Goal: Task Accomplishment & Management: Complete application form

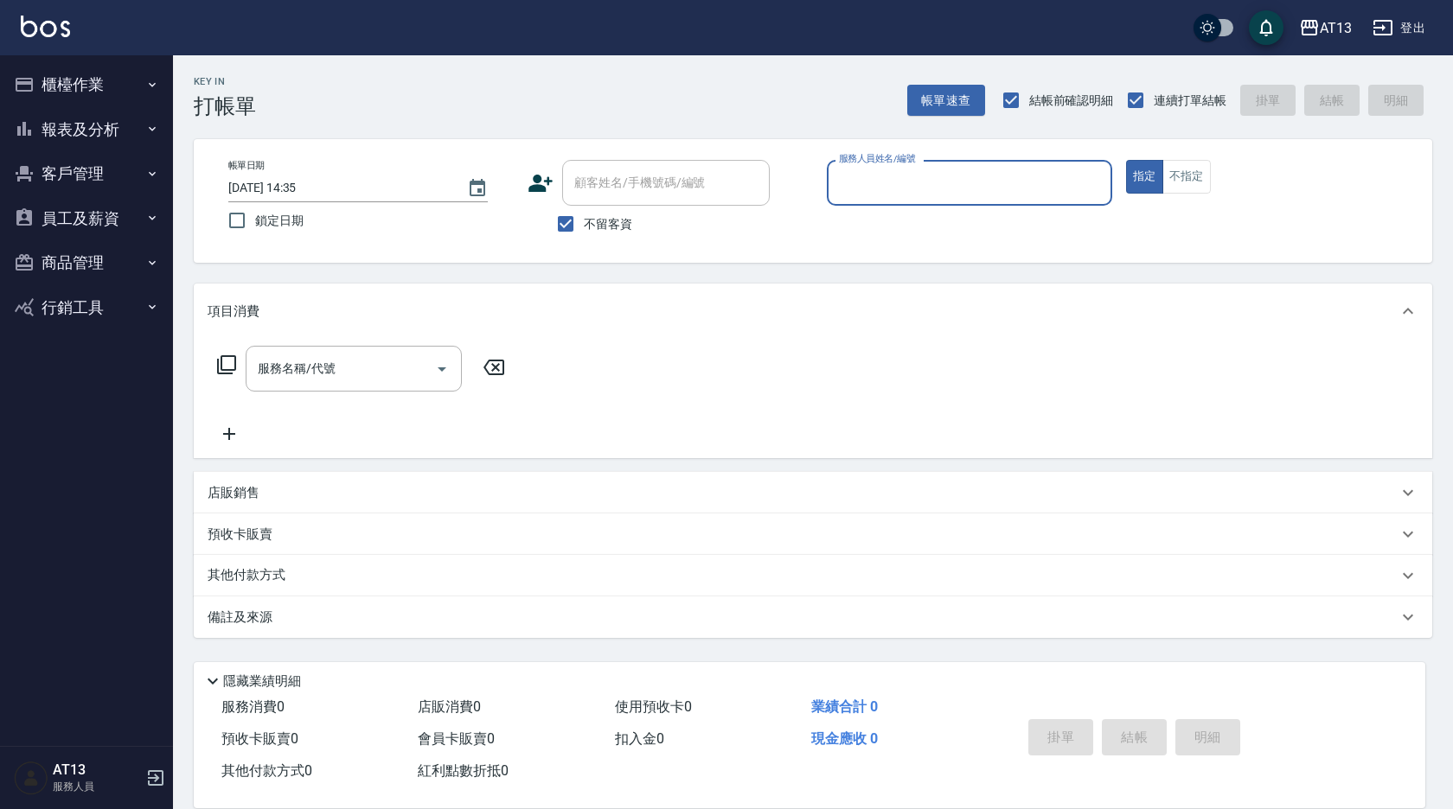
click at [871, 183] on input "服務人員姓名/編號" at bounding box center [969, 183] width 270 height 30
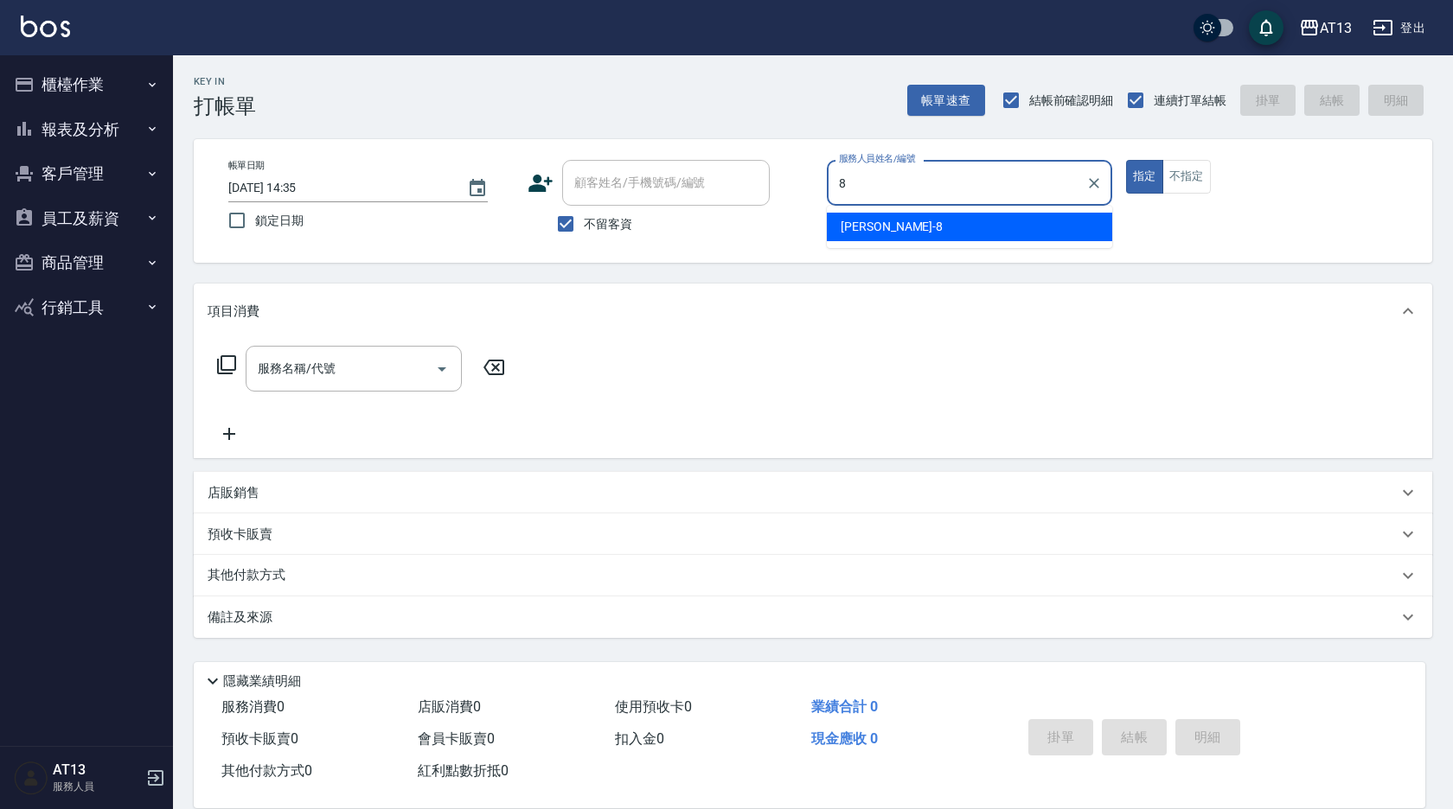
type input "[PERSON_NAME]-8"
type button "true"
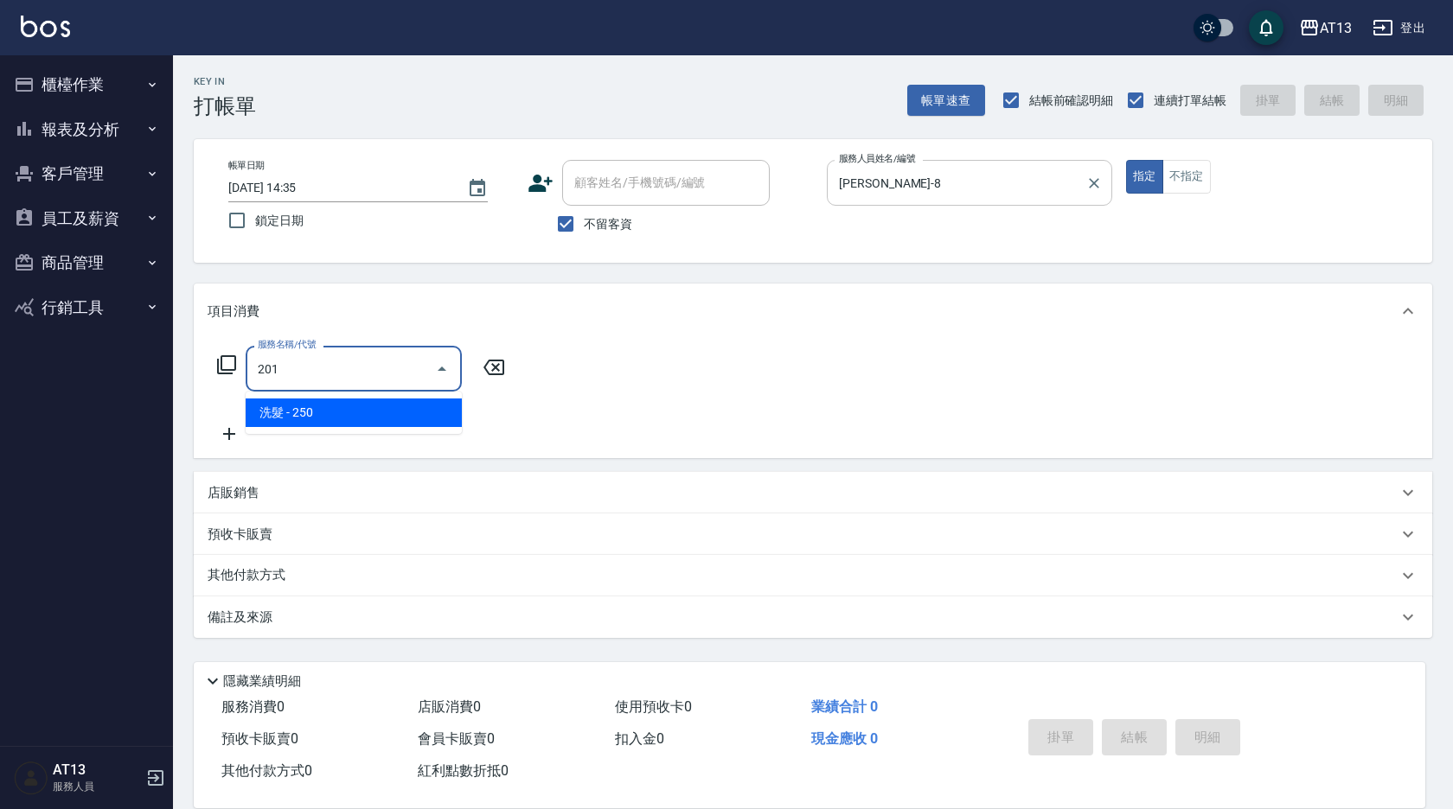
type input "洗髮(201)"
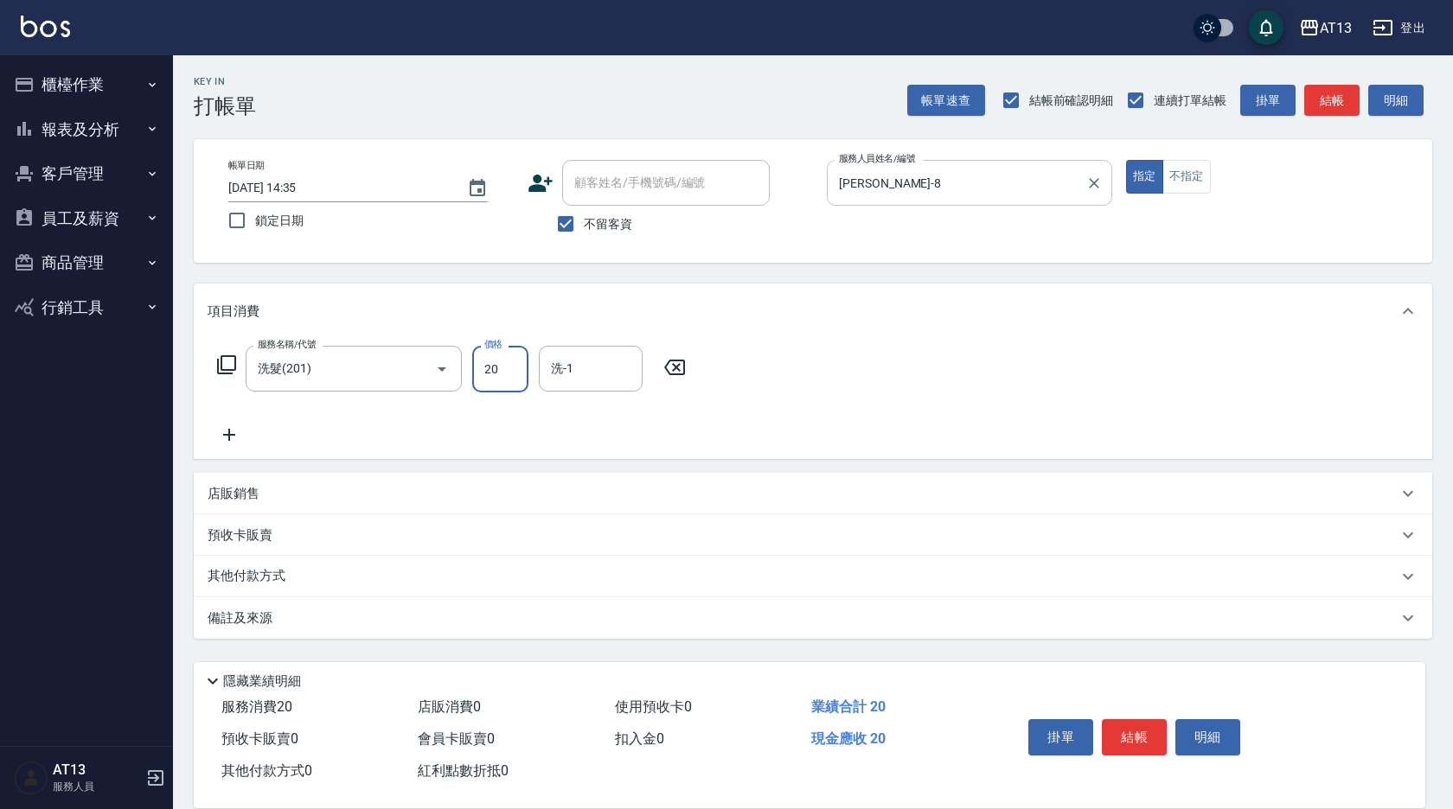
type input "250"
type input "鍾曉恩-26"
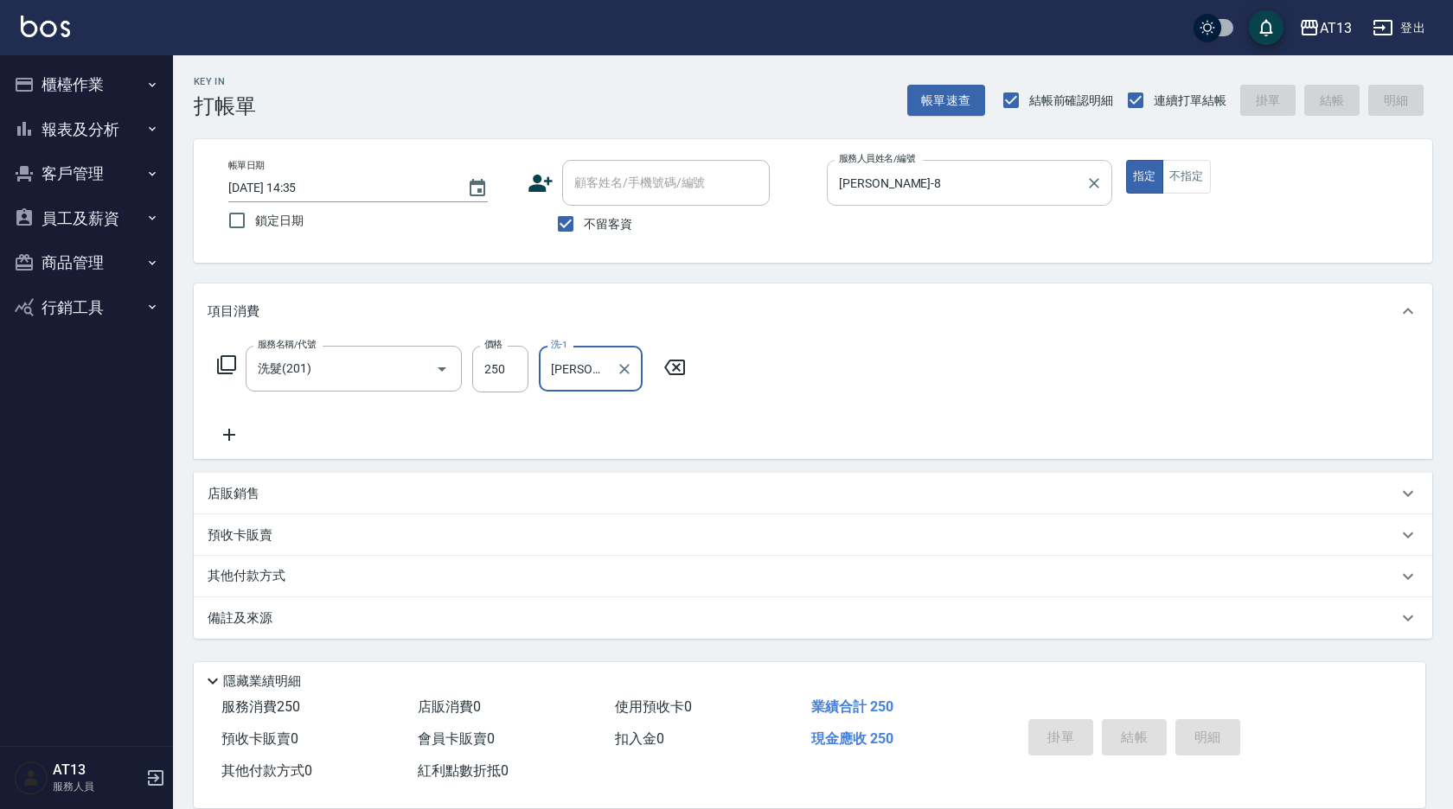
type input "2025/09/10 14:36"
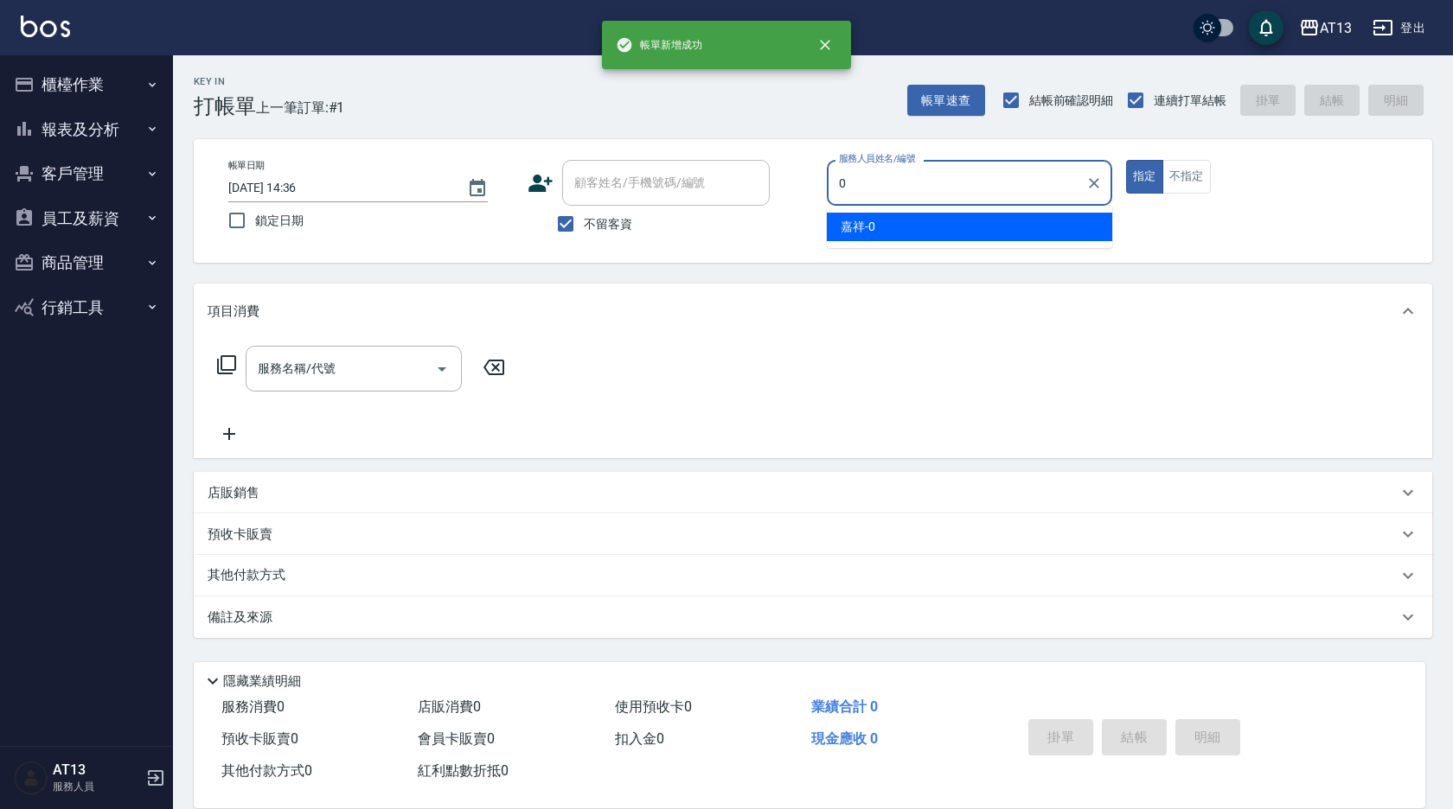
type input "嘉祥-0"
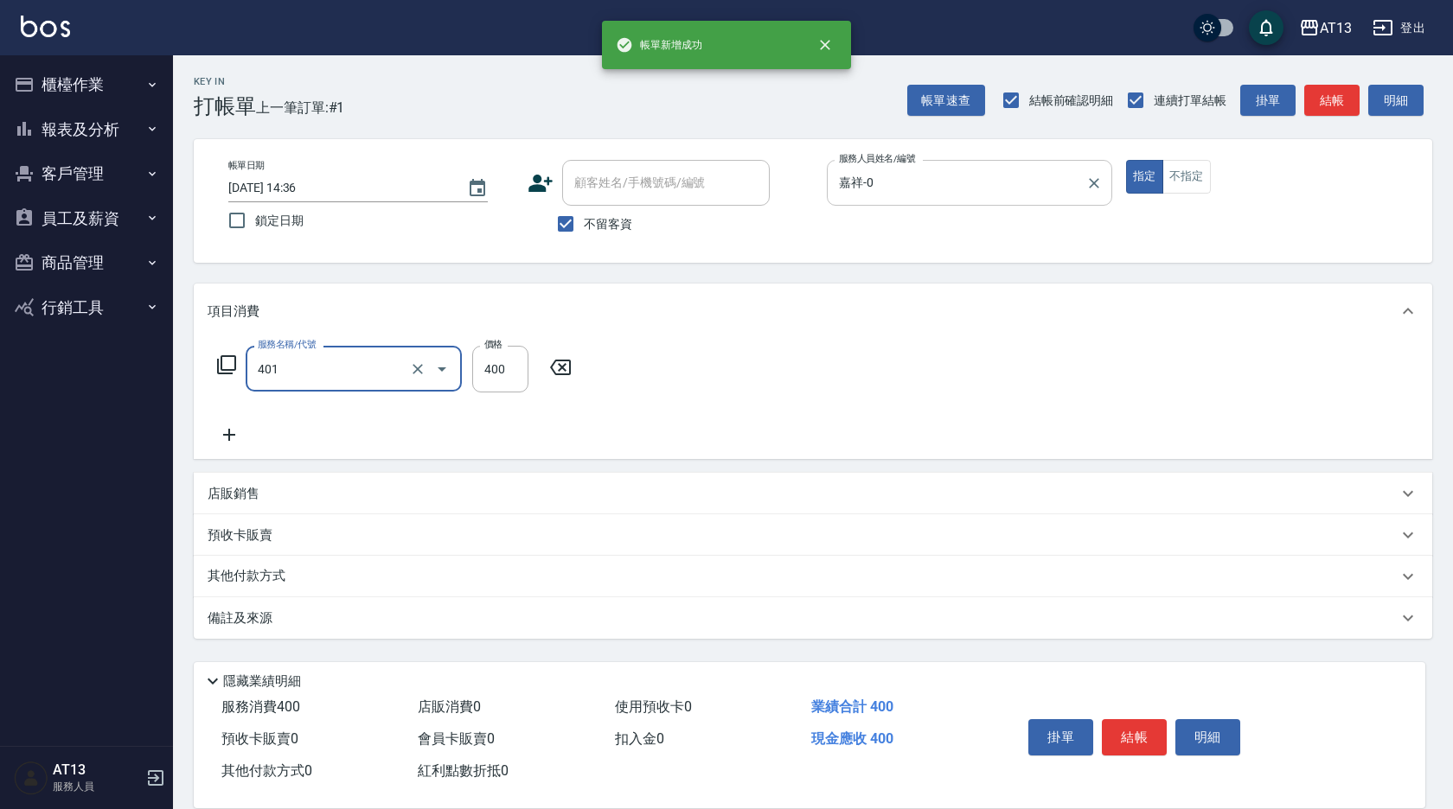
type input "剪髮(401)"
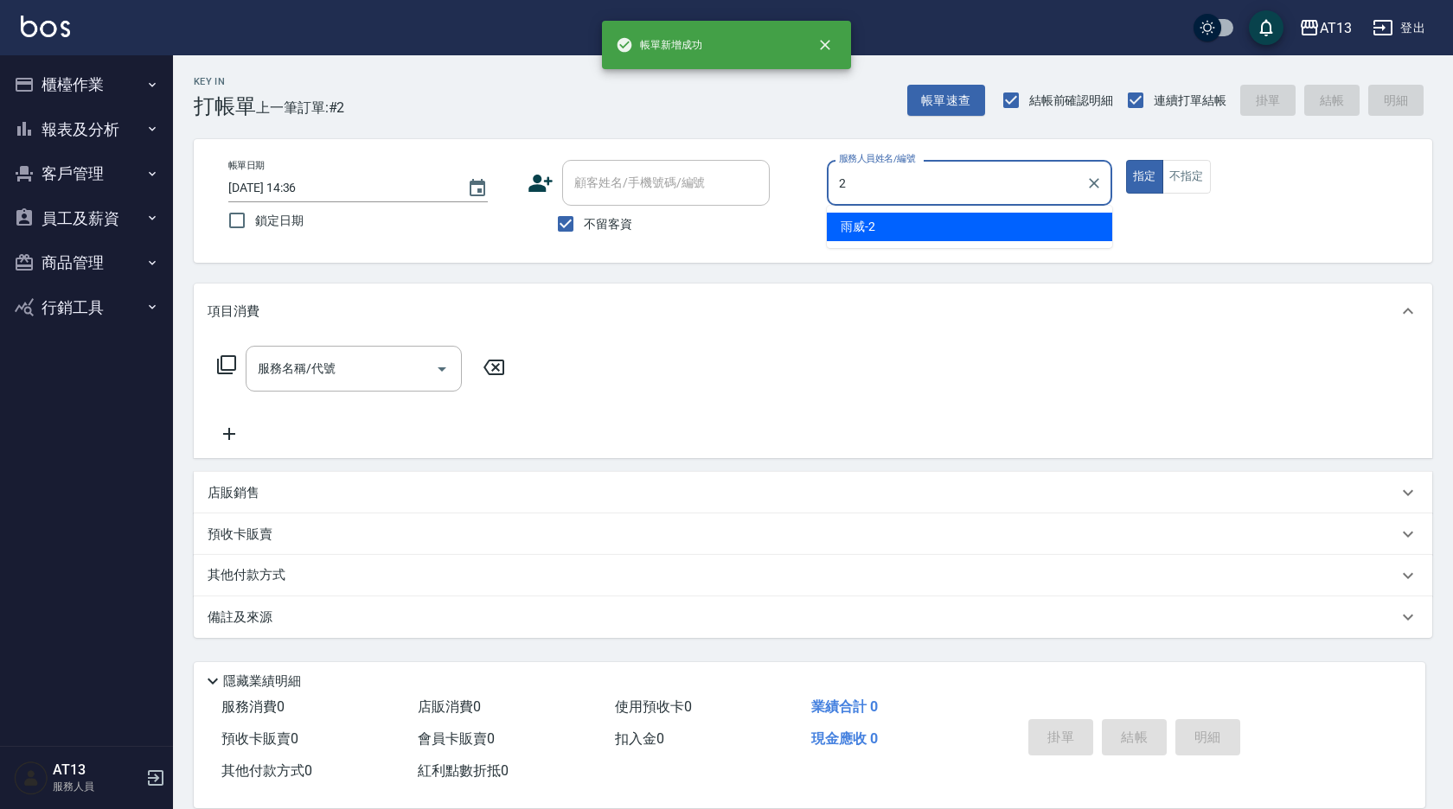
type input "雨威-2"
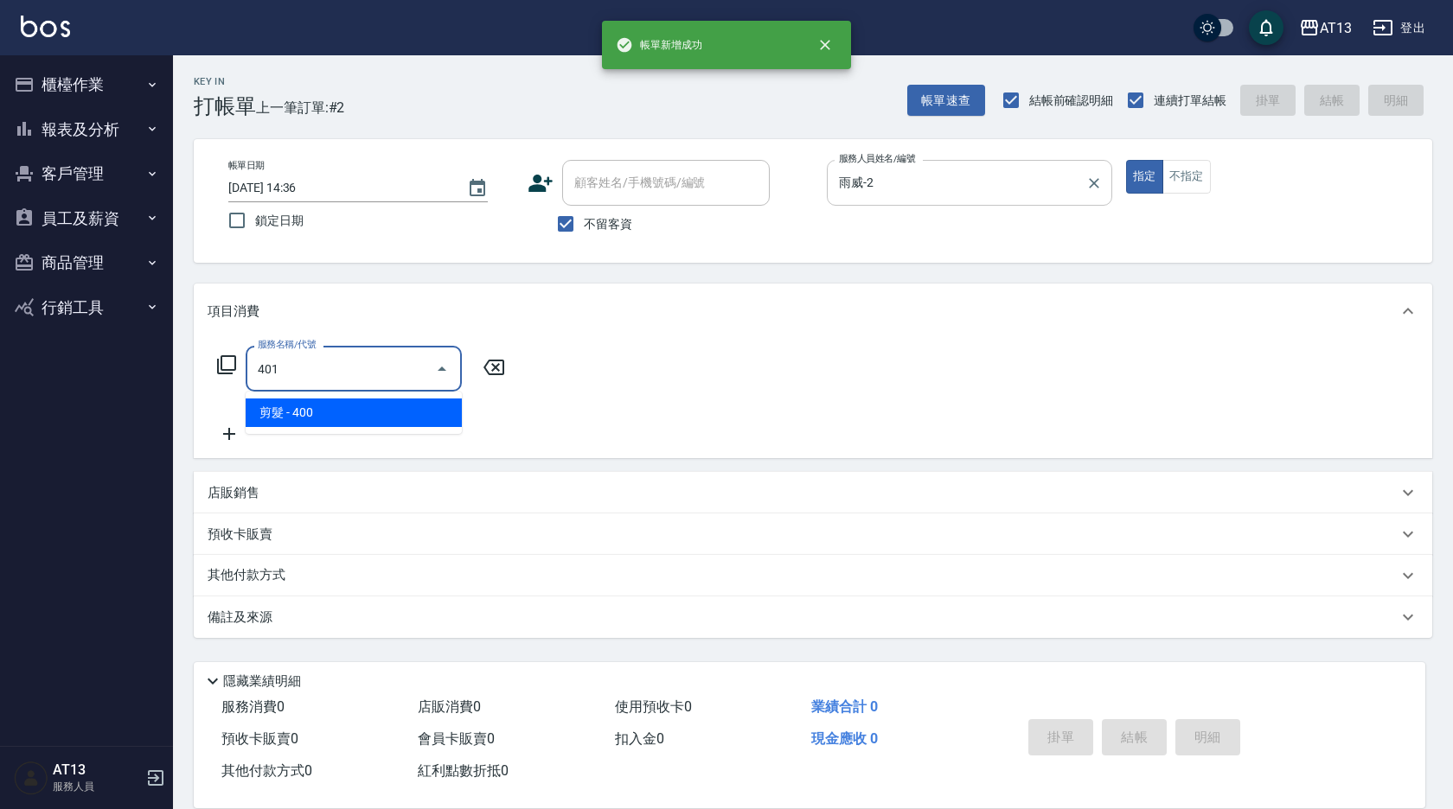
type input "剪髮(401)"
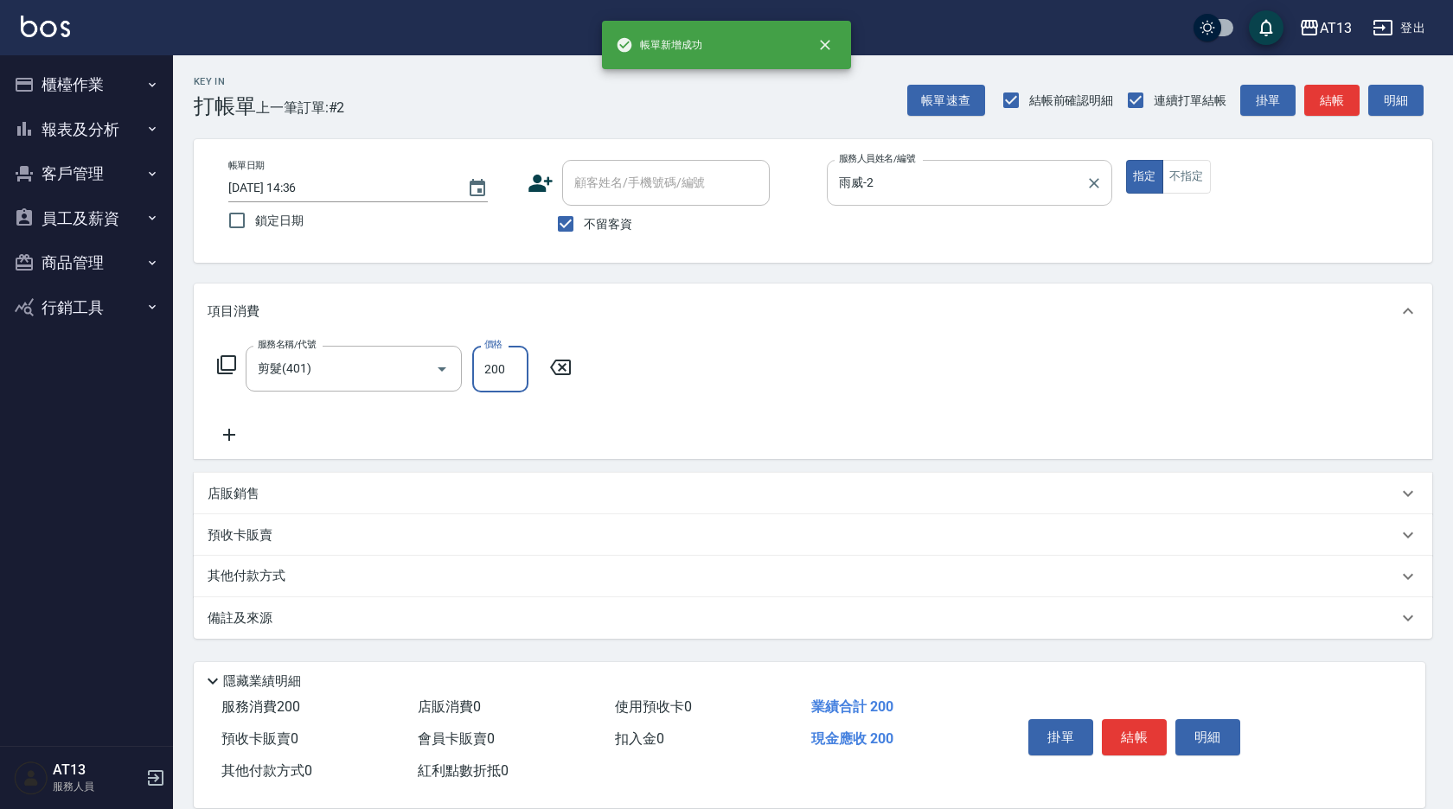
type input "200"
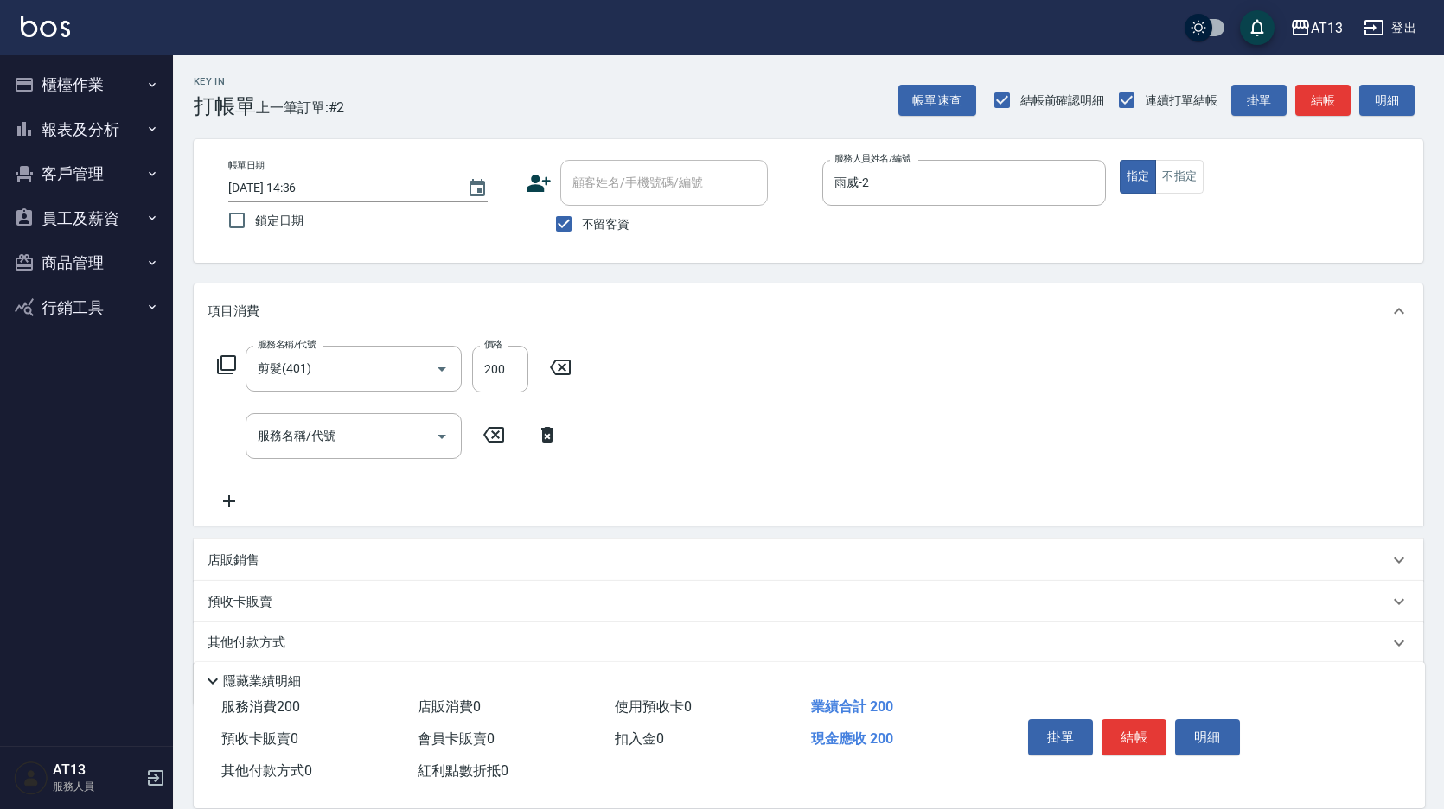
click at [1191, 159] on div "帳單日期 2025/09/10 14:36 鎖定日期 顧客姓名/手機號碼/編號 顧客姓名/手機號碼/編號 不留客資 服務人員姓名/編號 雨威-2 服務人員姓名…" at bounding box center [809, 201] width 1230 height 124
click at [1189, 168] on button "不指定" at bounding box center [1179, 177] width 48 height 34
type button "false"
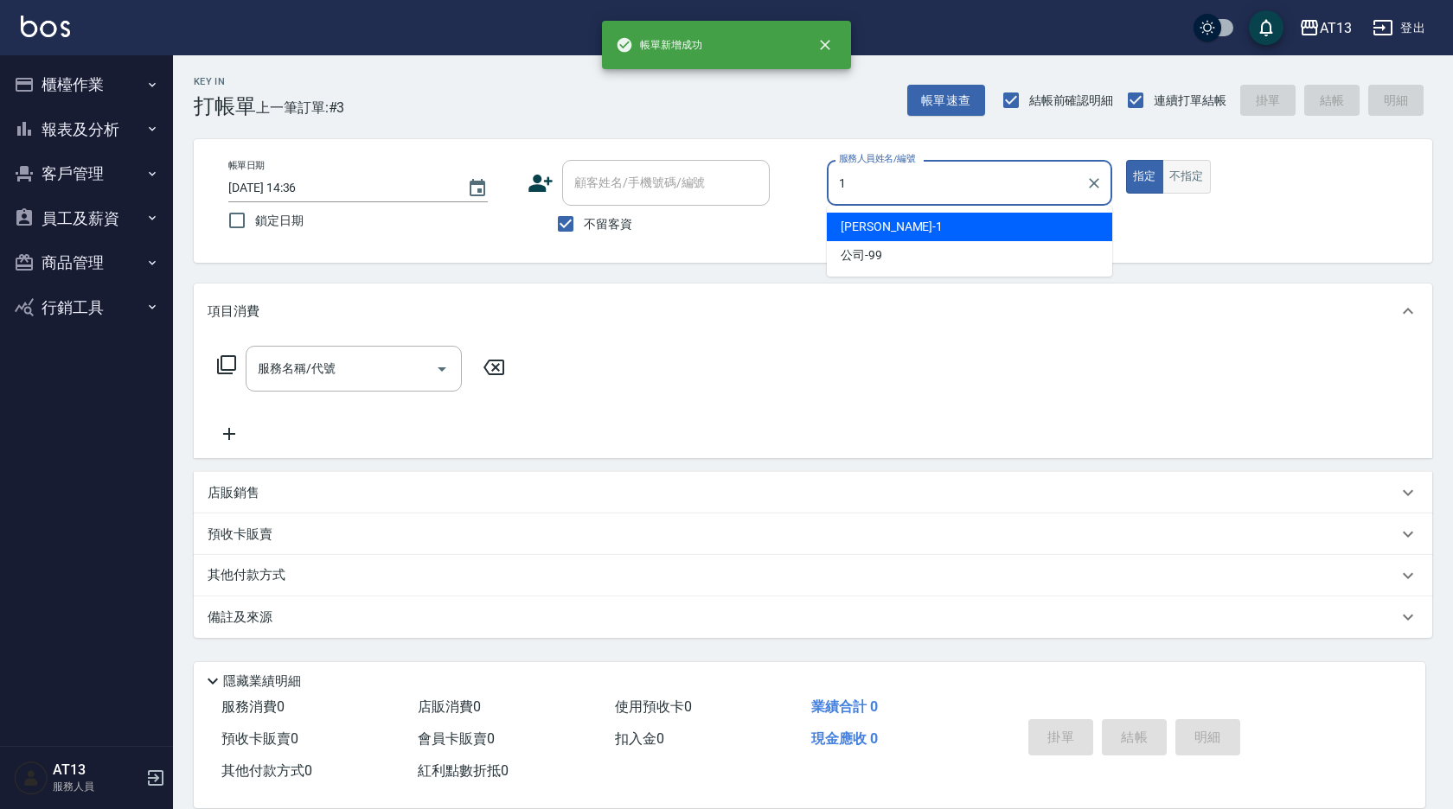
type input "鈞茹-1"
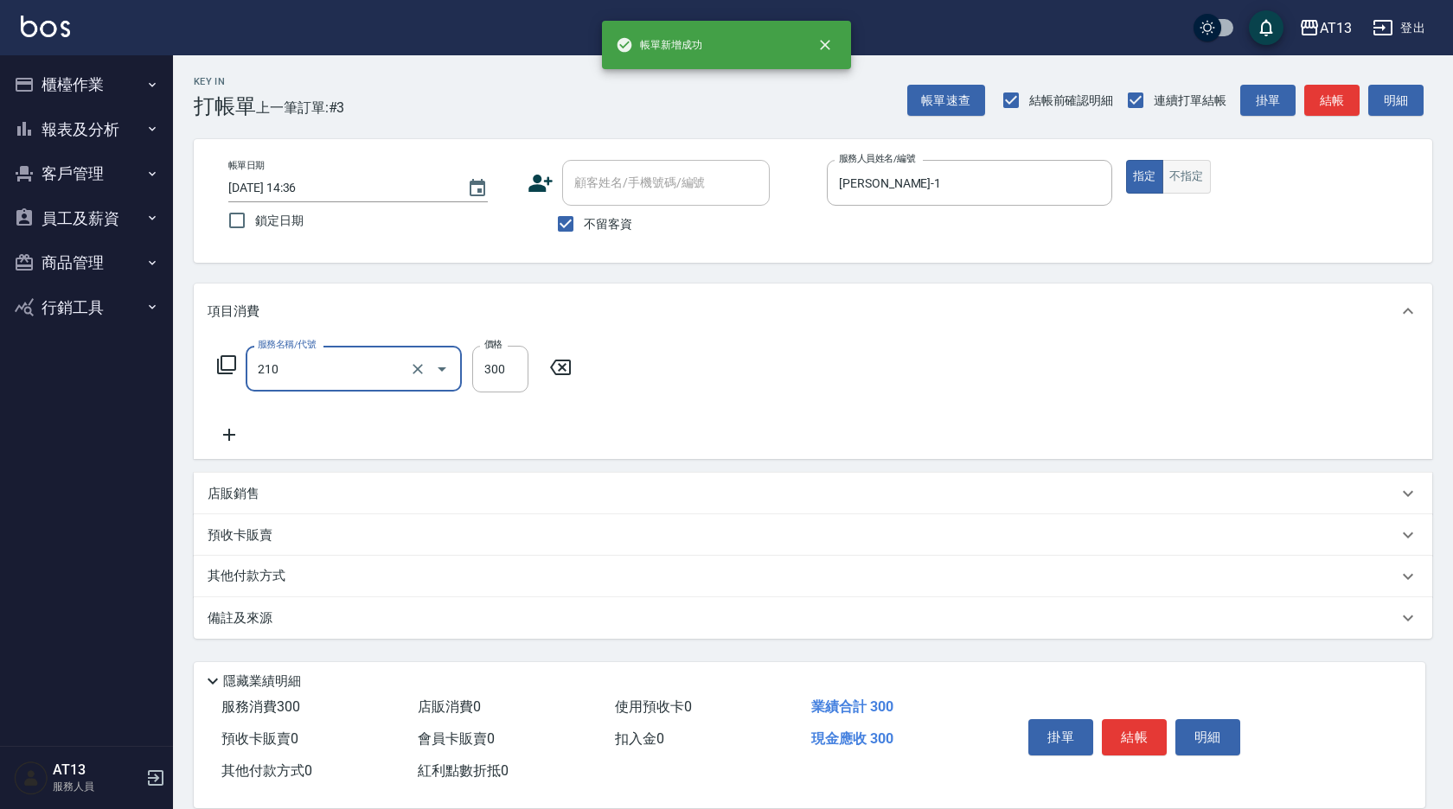
type input "歐娜洗髮精(210)"
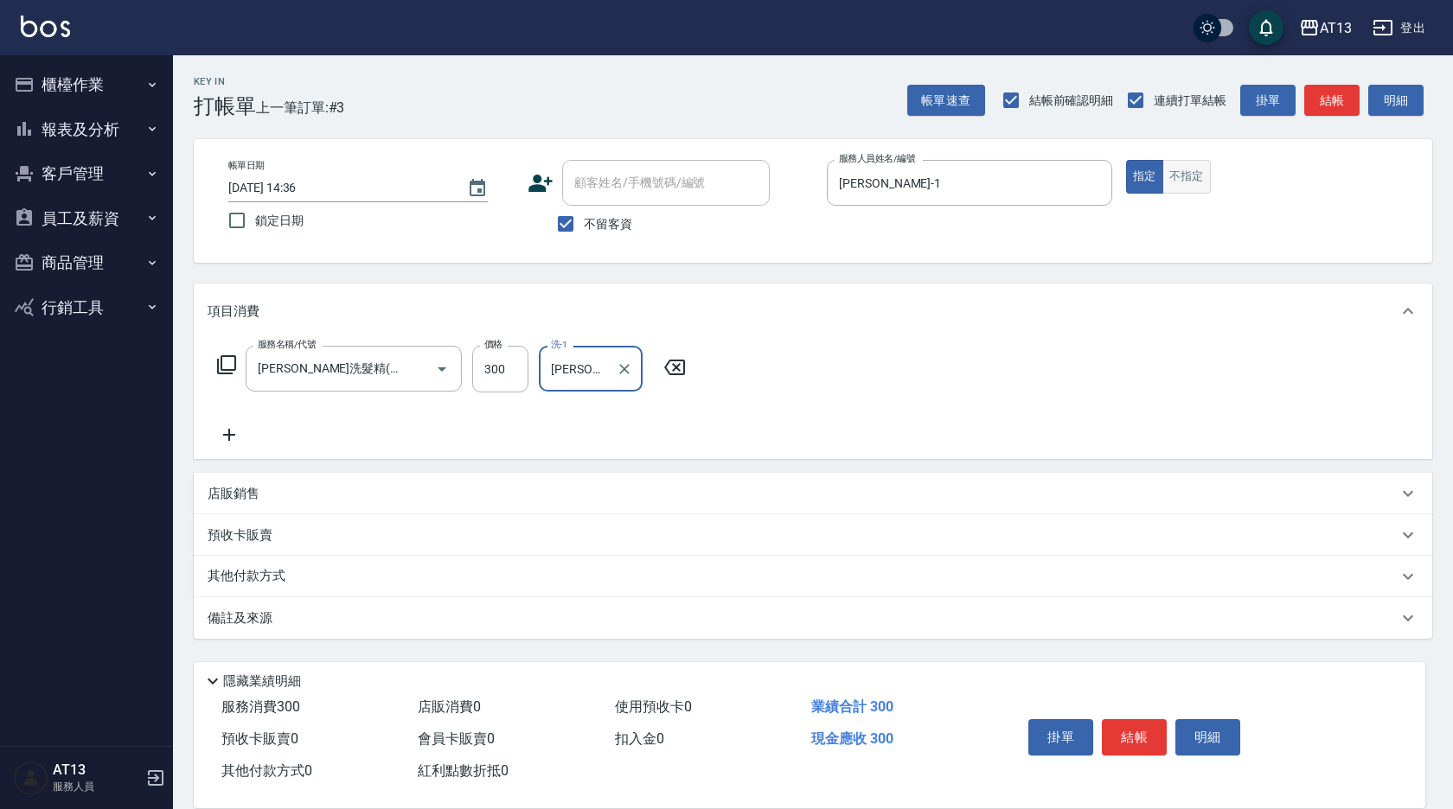
type input "李垣潔-31"
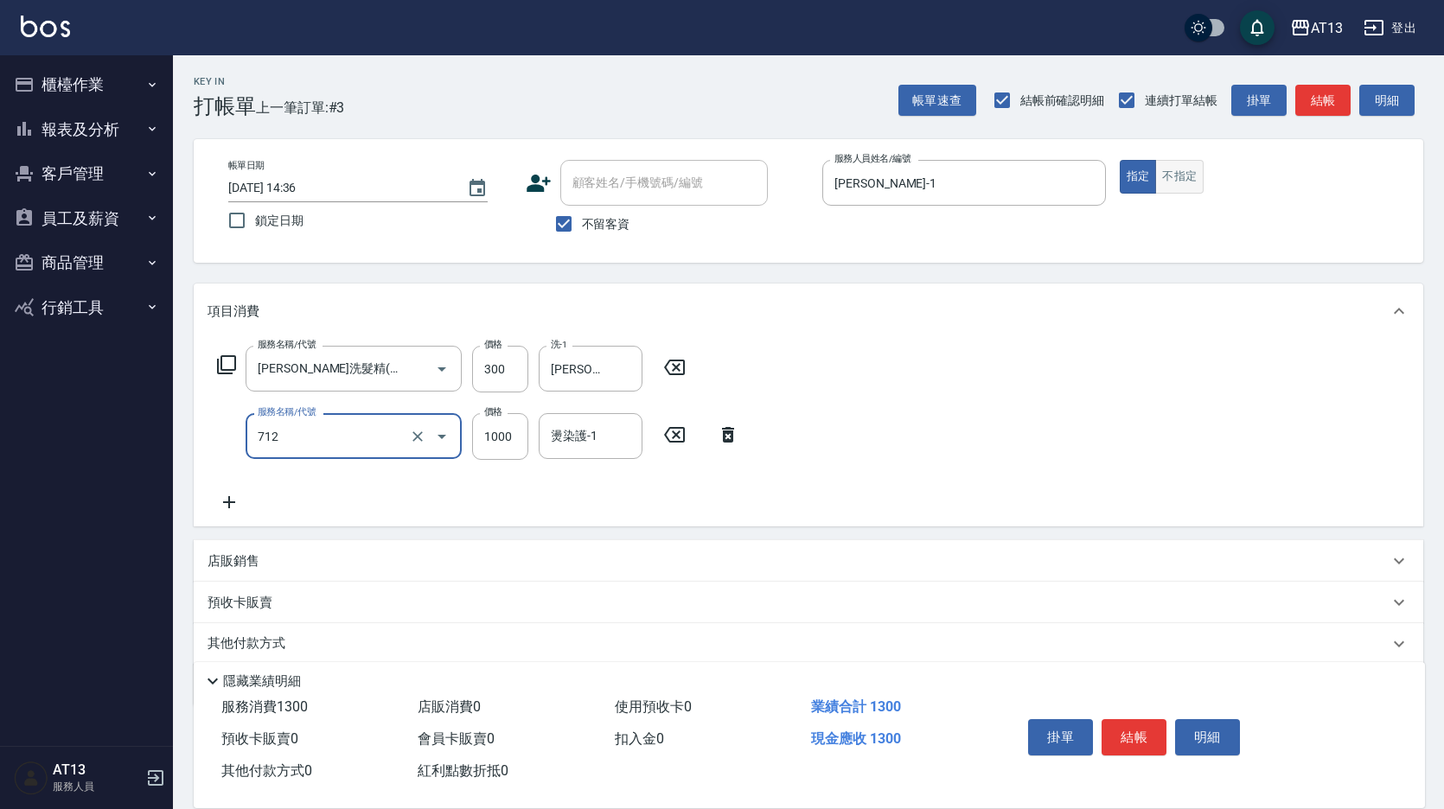
type input "伊蘭洋甘菊1000(712)"
type input "700"
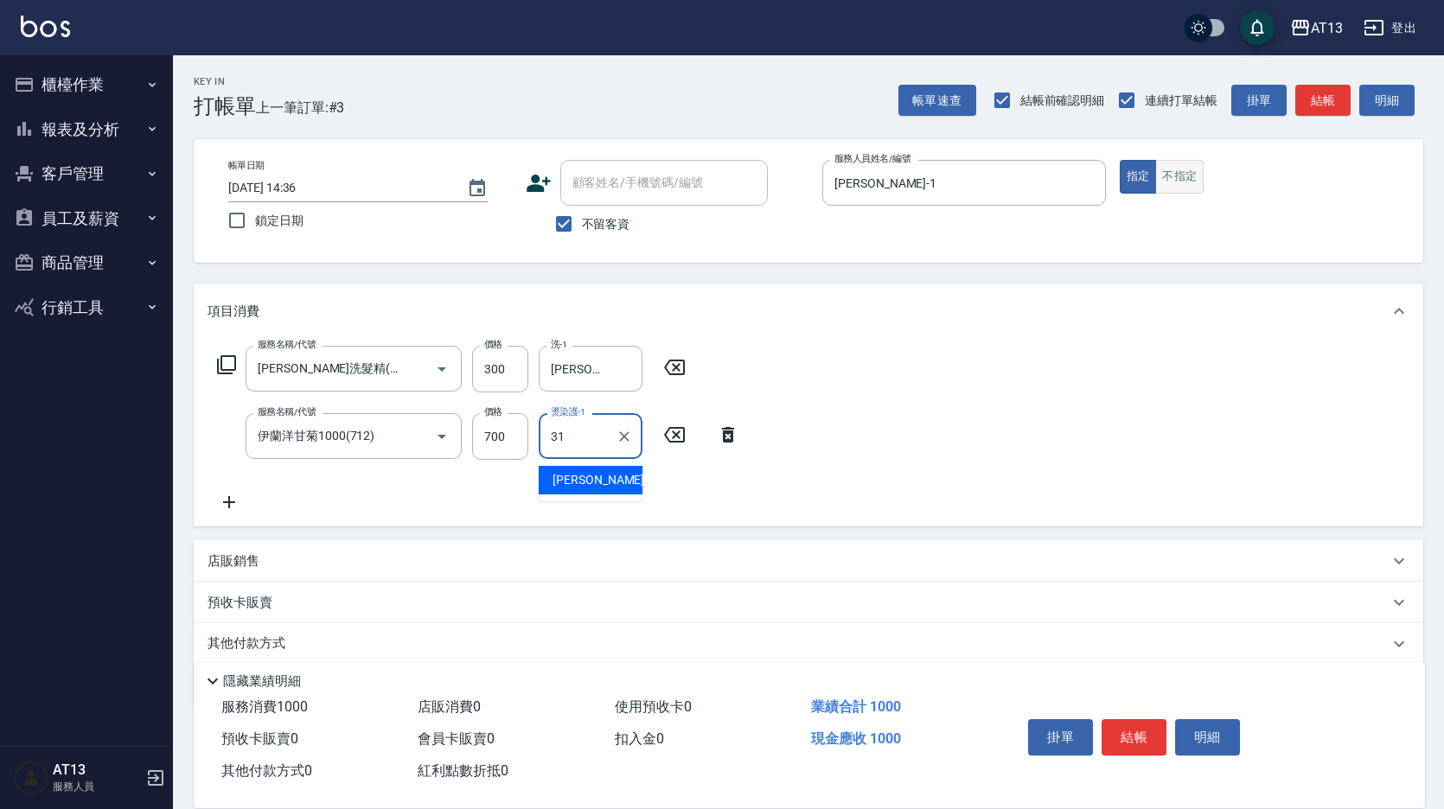
type input "李垣潔-31"
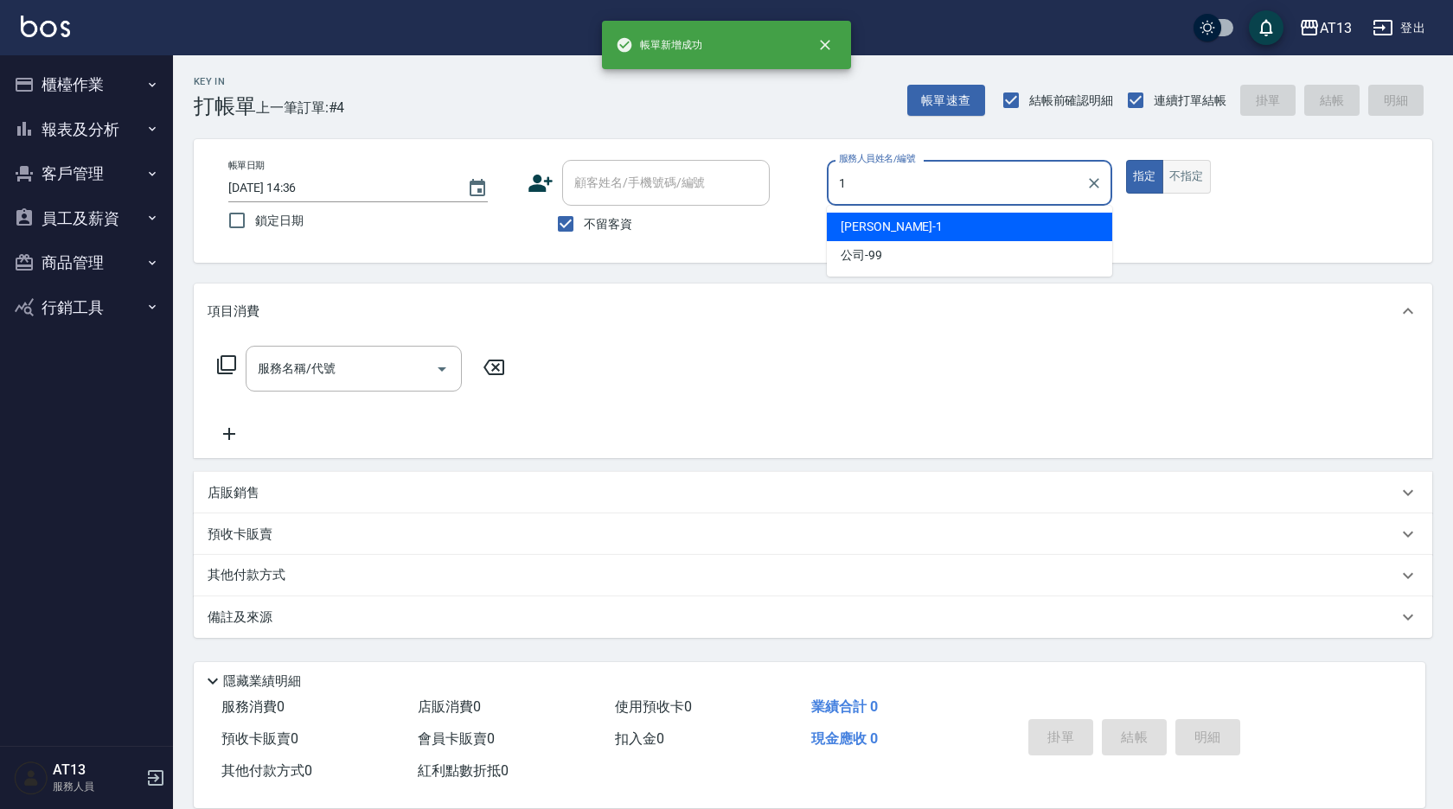
type input "鈞茹-1"
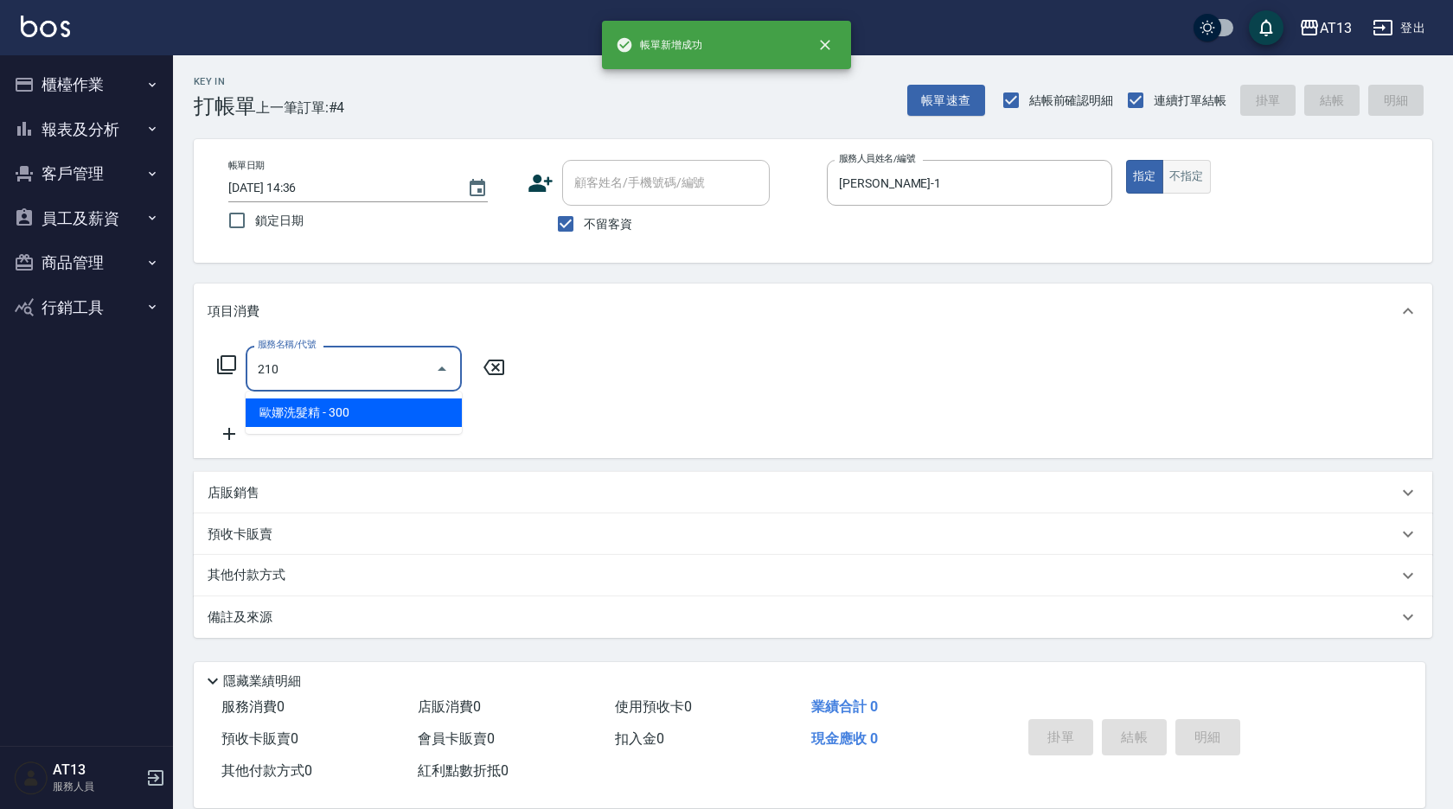
type input "歐娜洗髮精(210)"
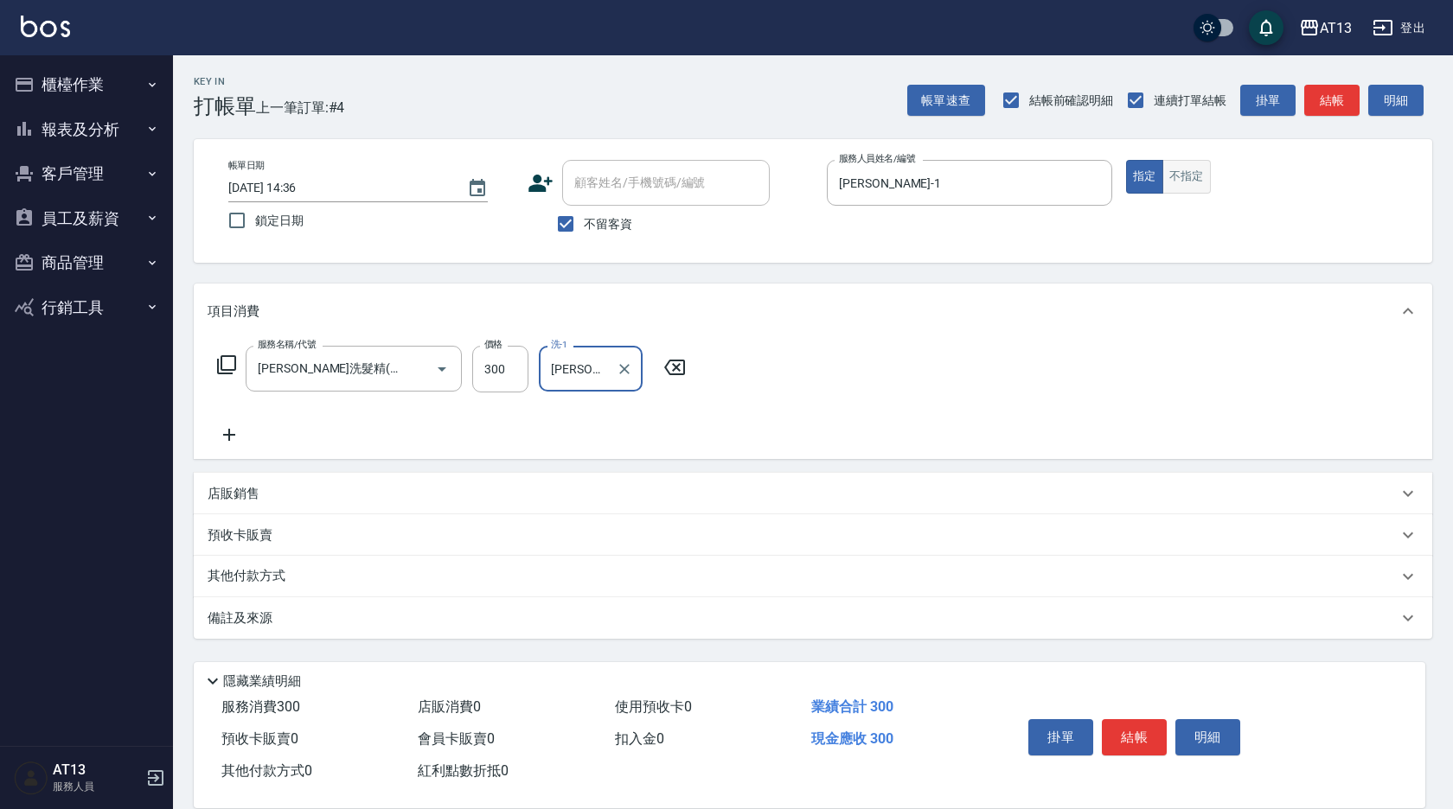
type input "蔡萓秦-11"
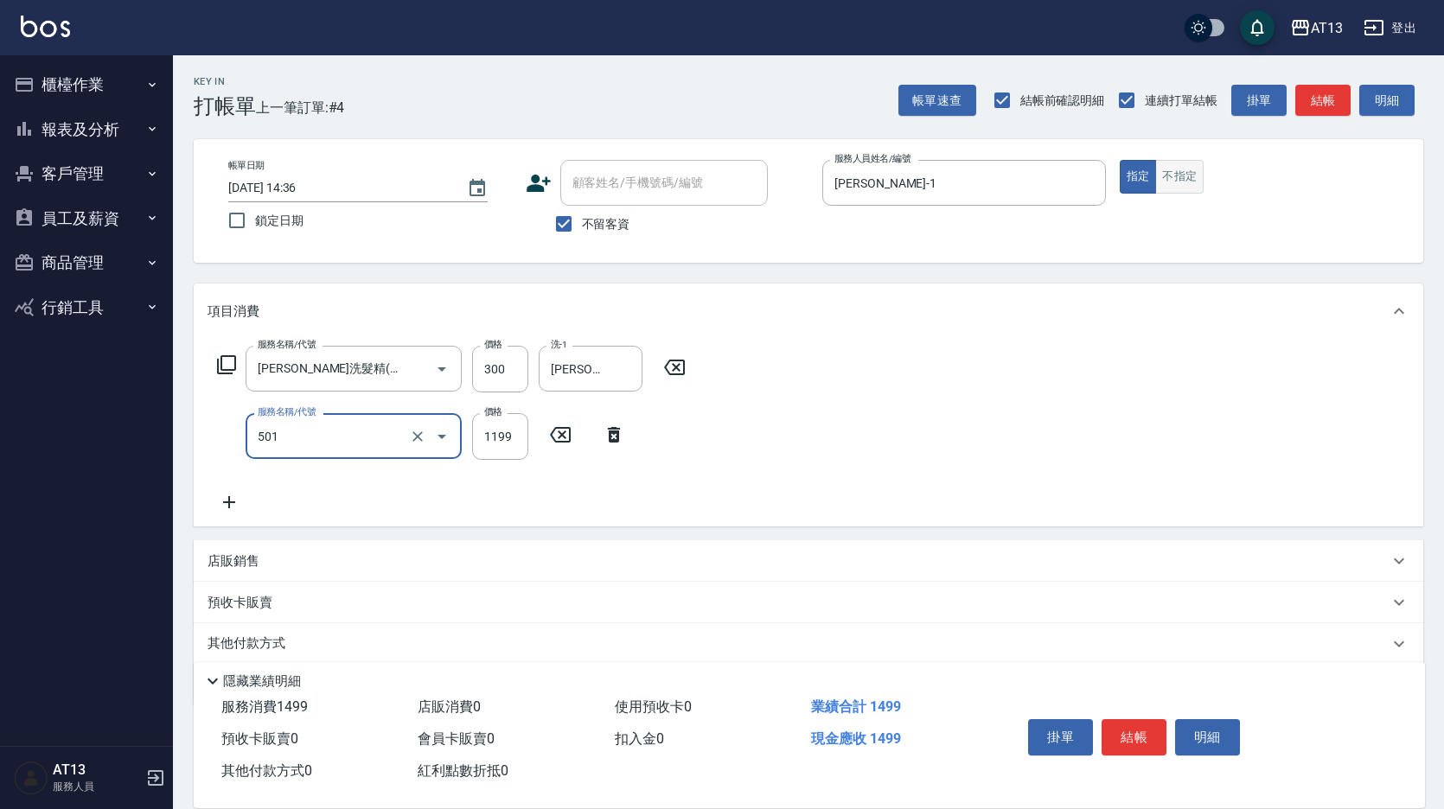
type input "染髮(501)"
type input "1200"
type input "蔡萓秦-11"
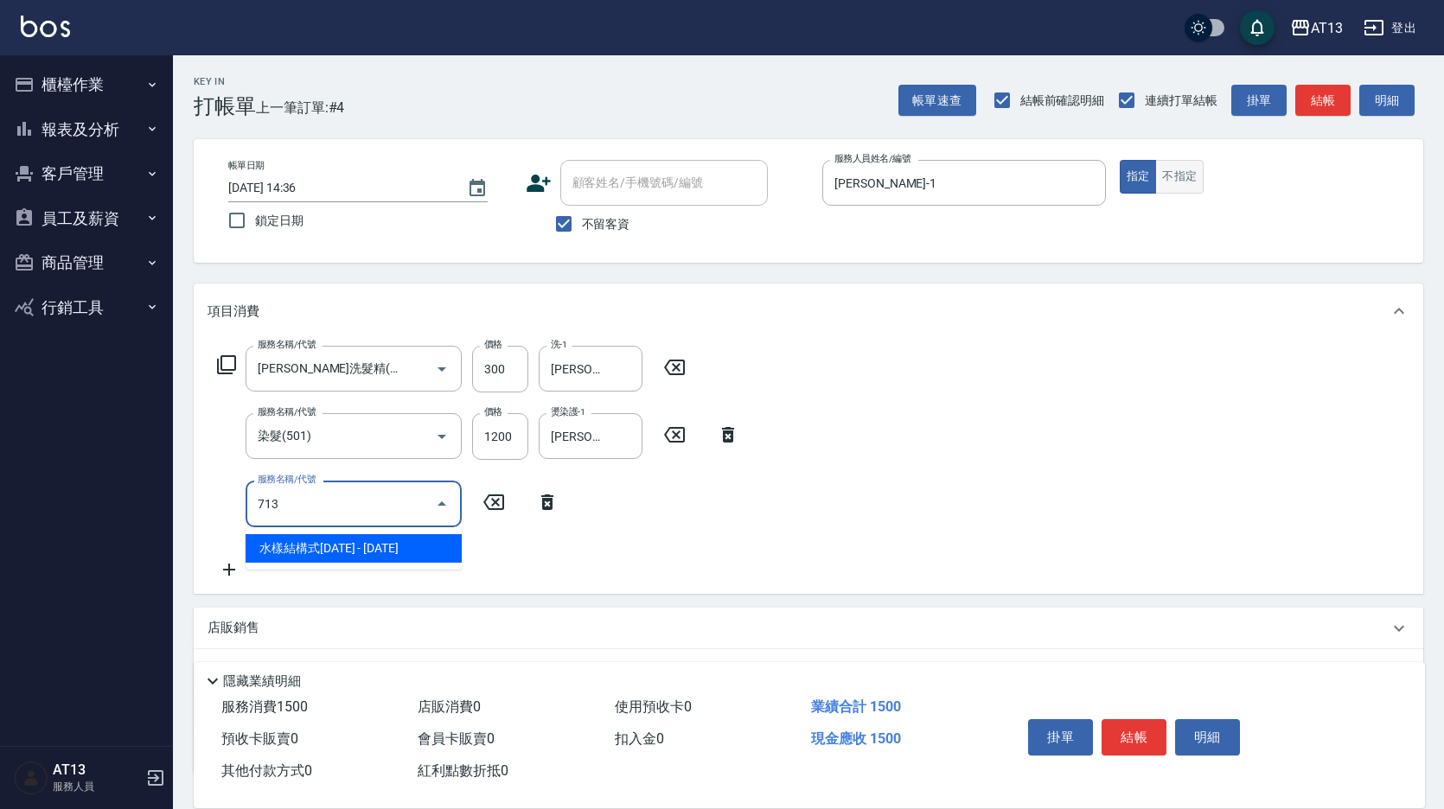
type input "水樣結構式1200(713)"
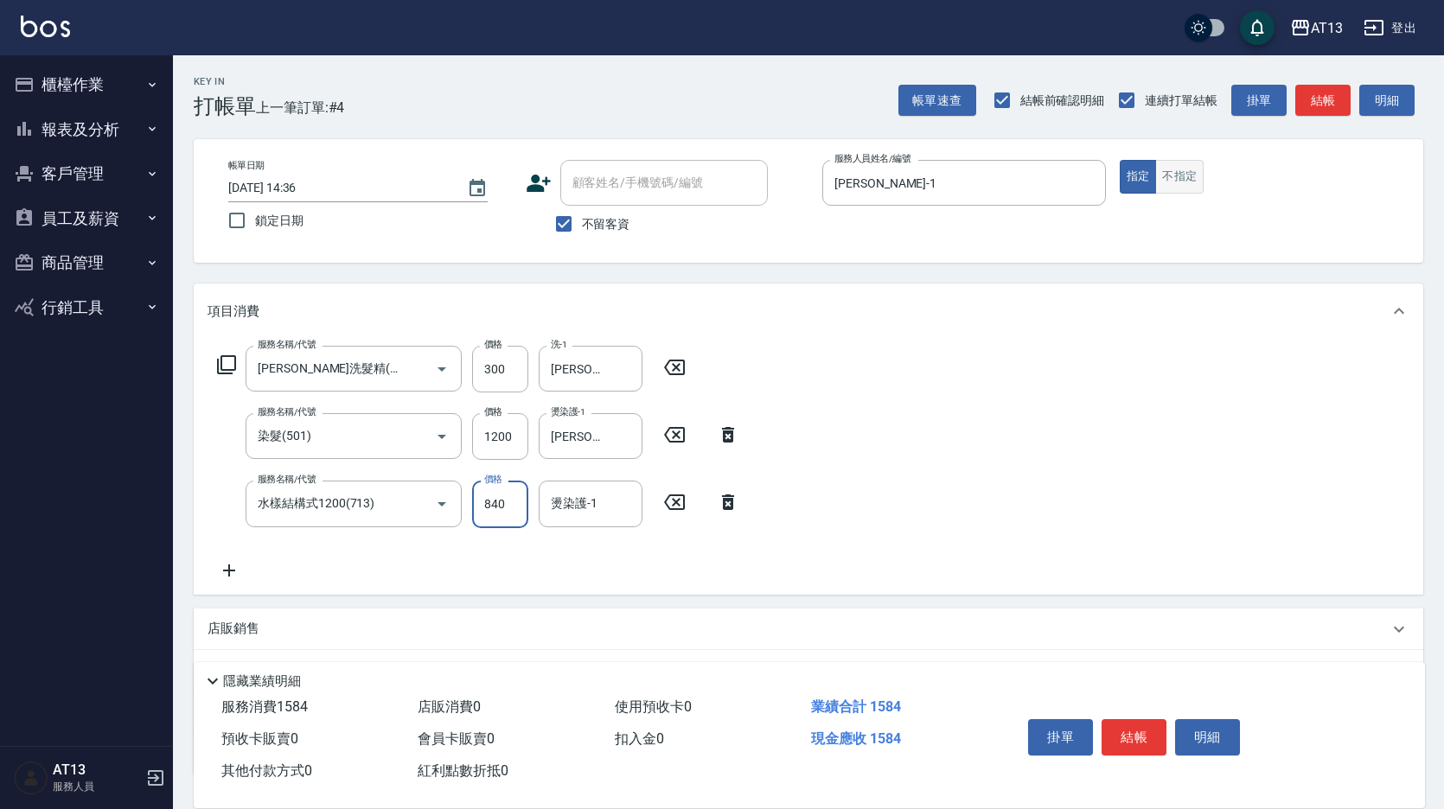
type input "840"
type input "蔡萓秦-11"
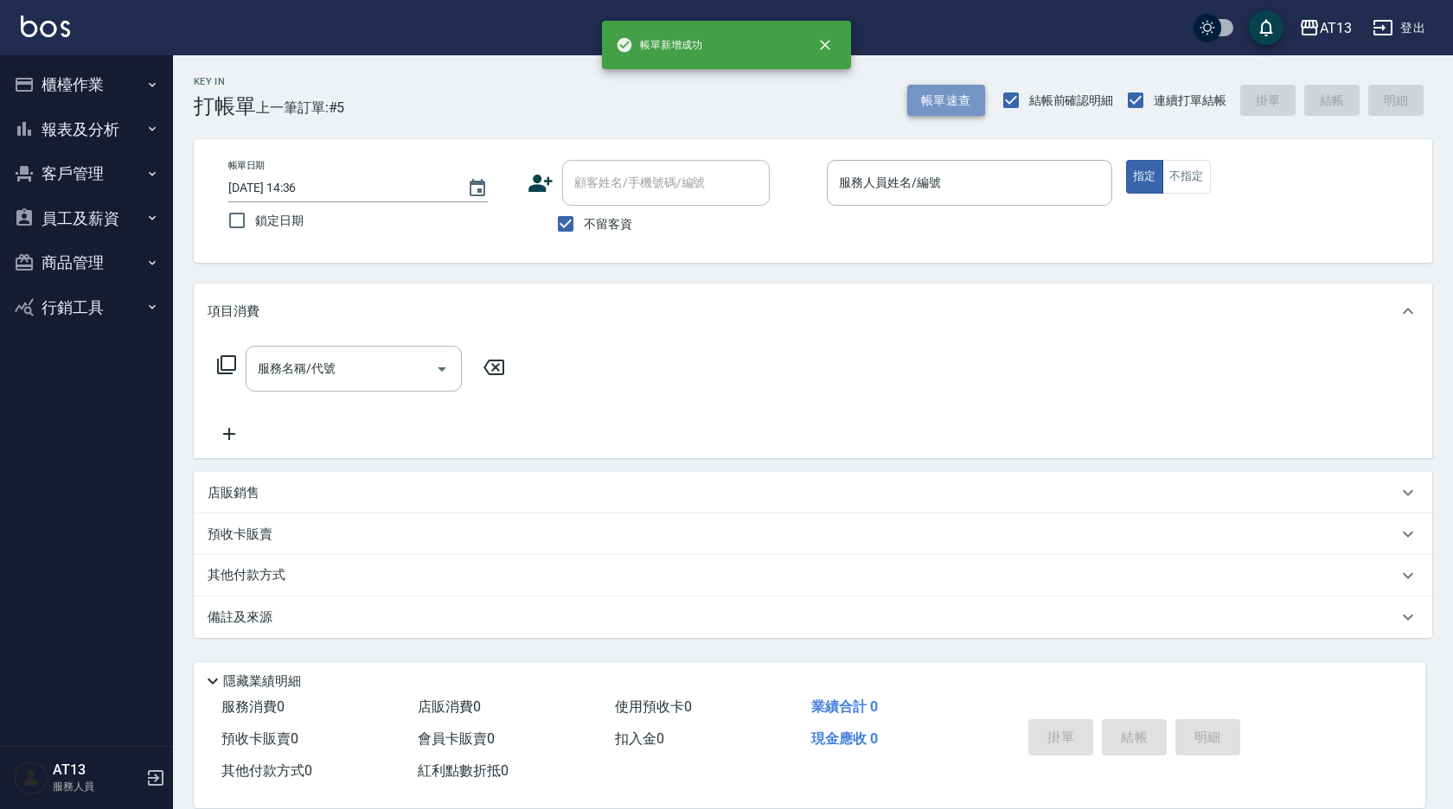
click at [962, 96] on button "帳單速查" at bounding box center [946, 101] width 78 height 32
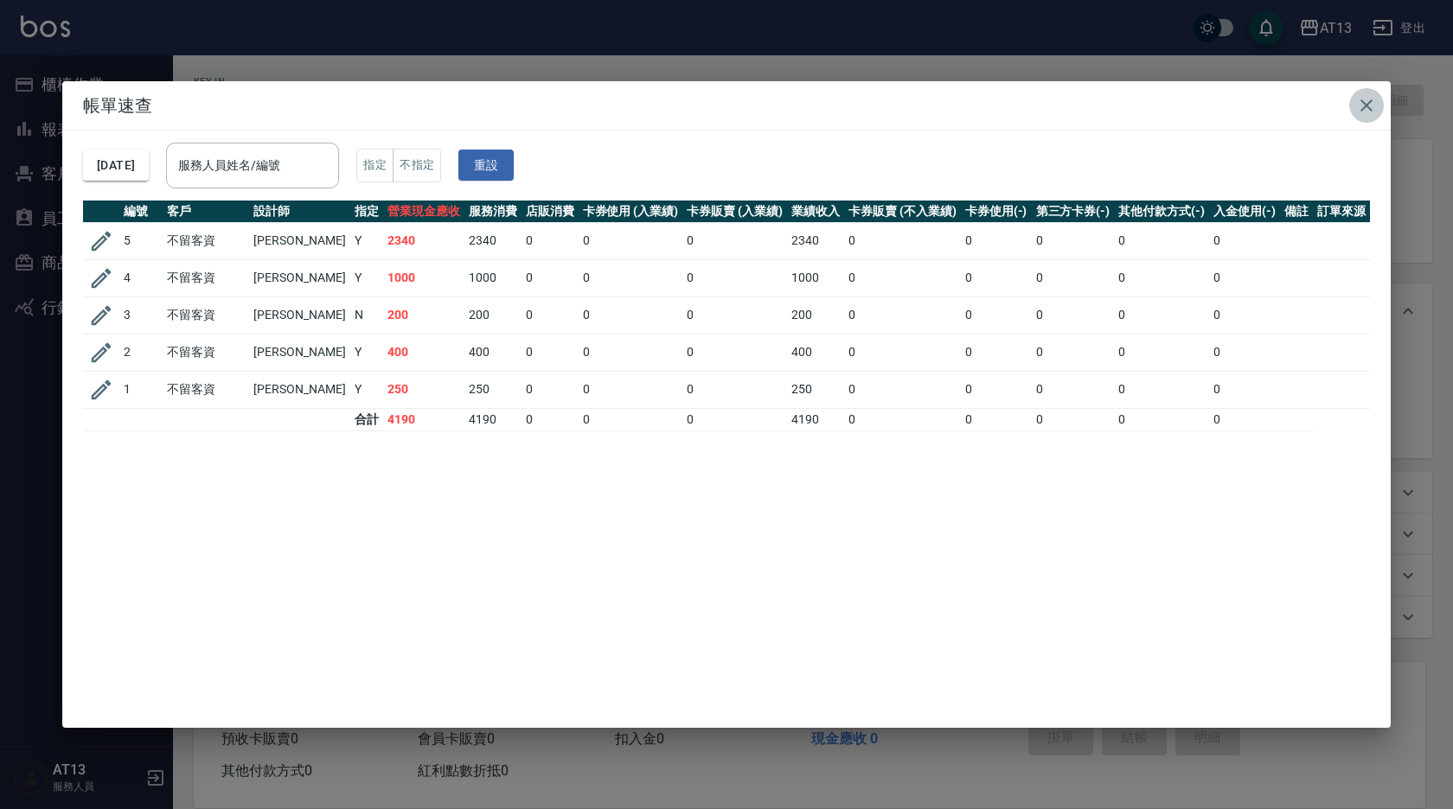
click at [1374, 102] on icon "button" at bounding box center [1366, 105] width 21 height 21
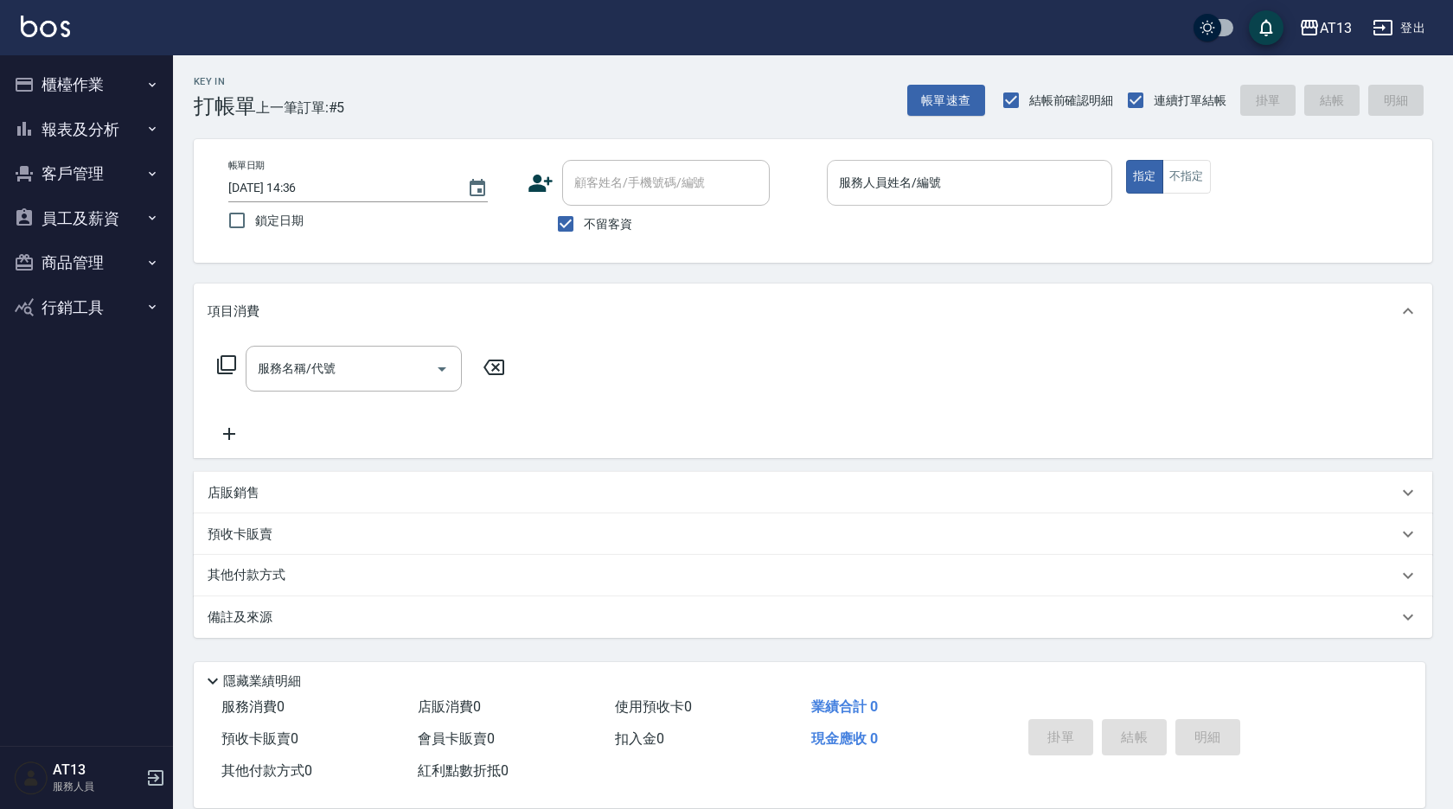
click at [1047, 178] on input "服務人員姓名/編號" at bounding box center [969, 183] width 270 height 30
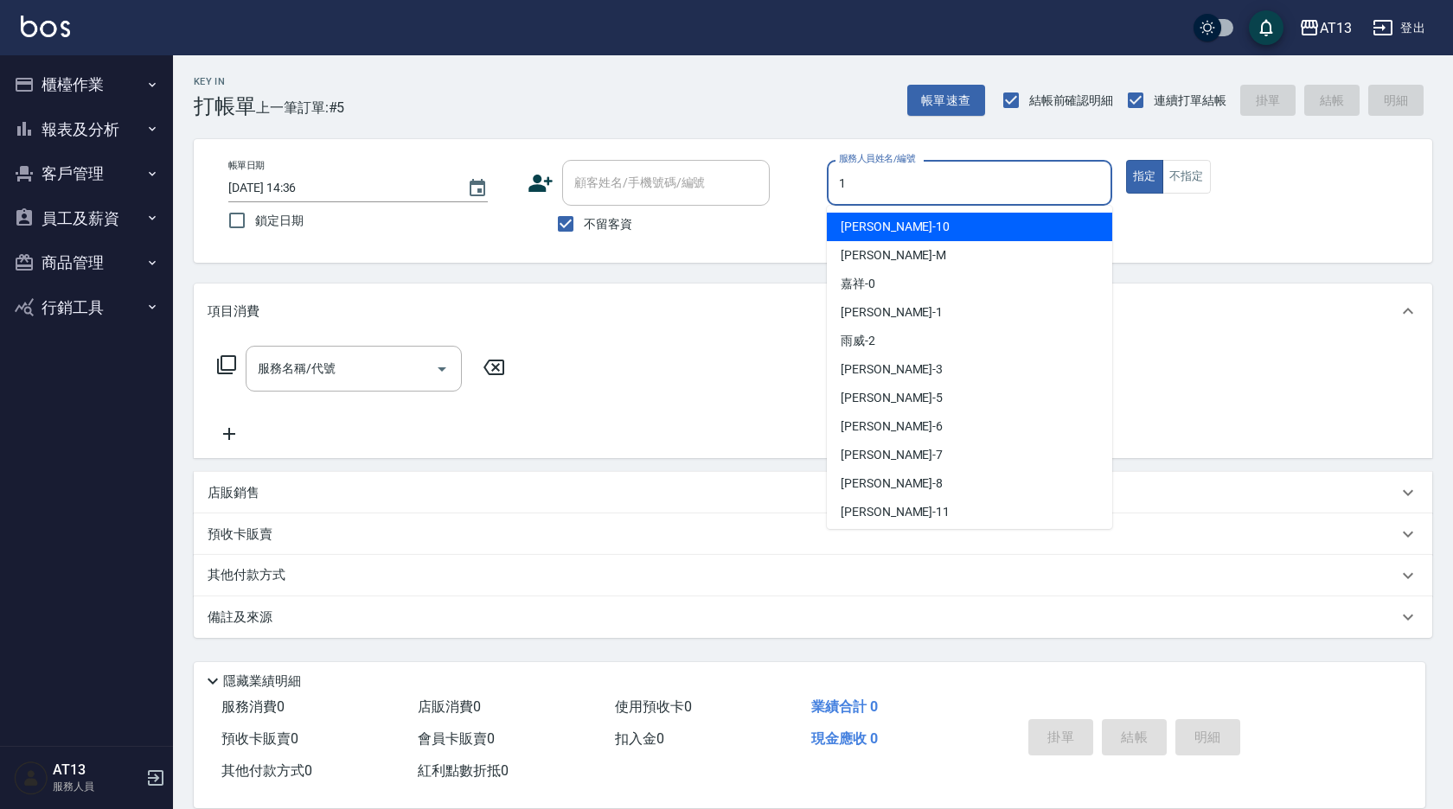
type input "鈞茹-1"
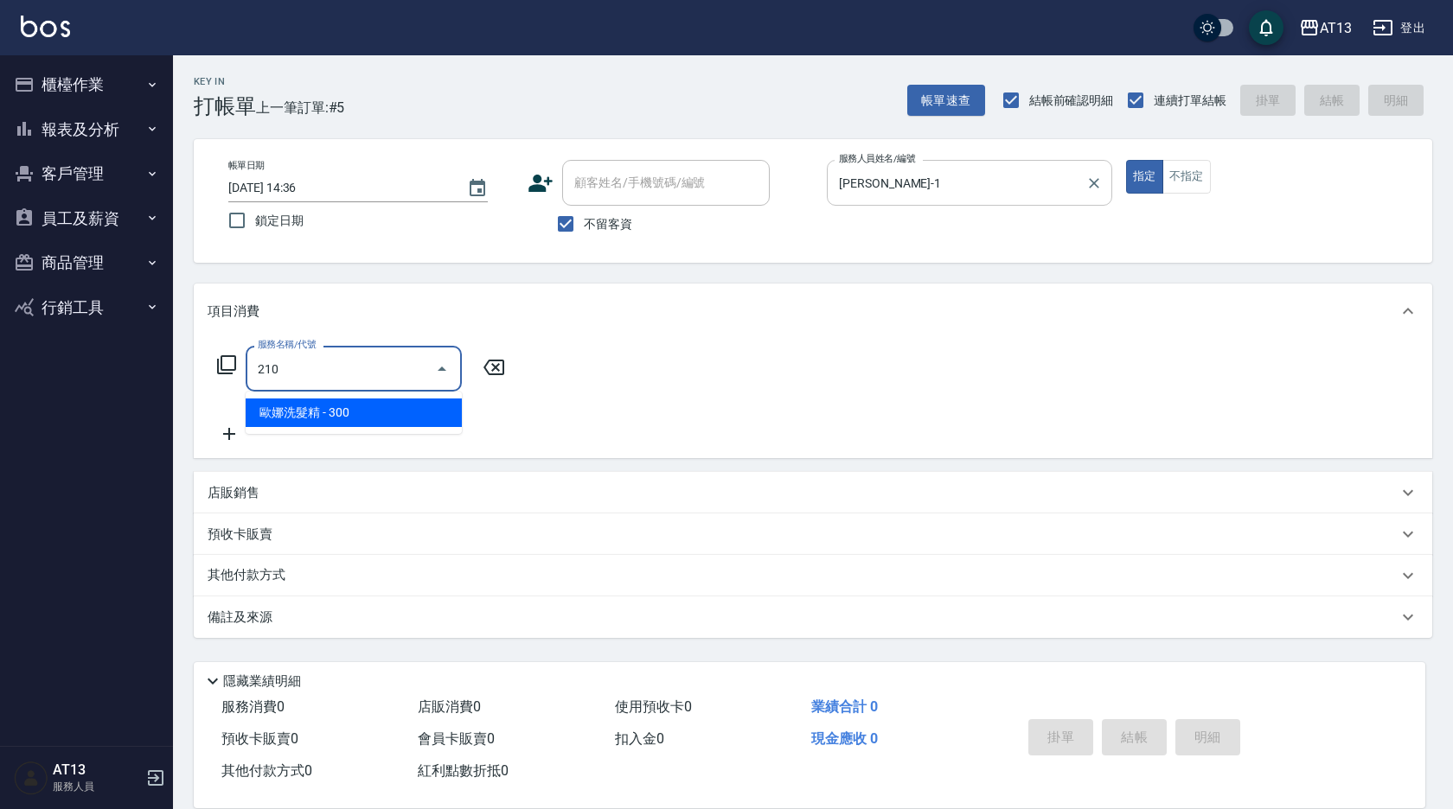
type input "歐娜洗髮精(210)"
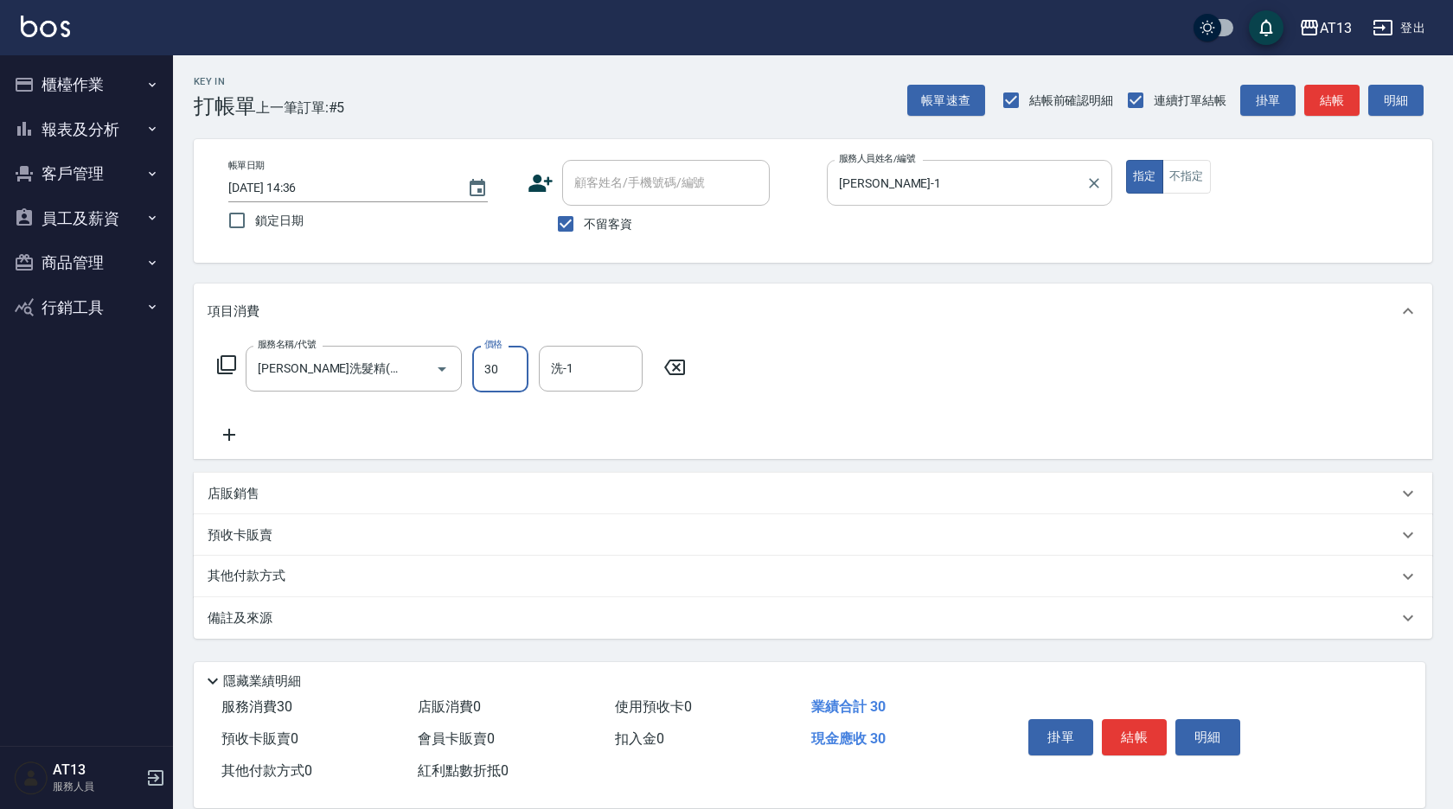
type input "300"
type input "鍾曉恩-26"
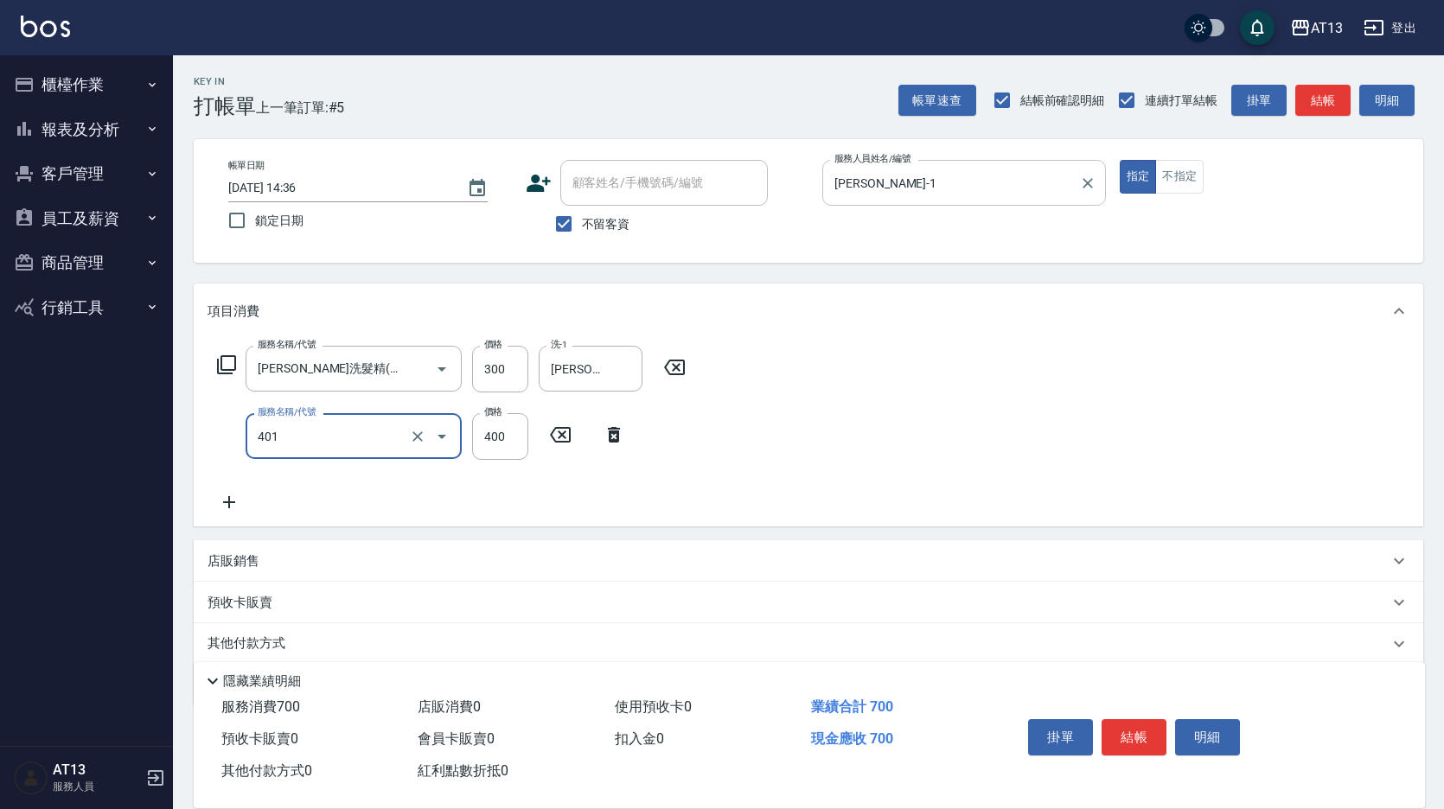
type input "剪髮(401)"
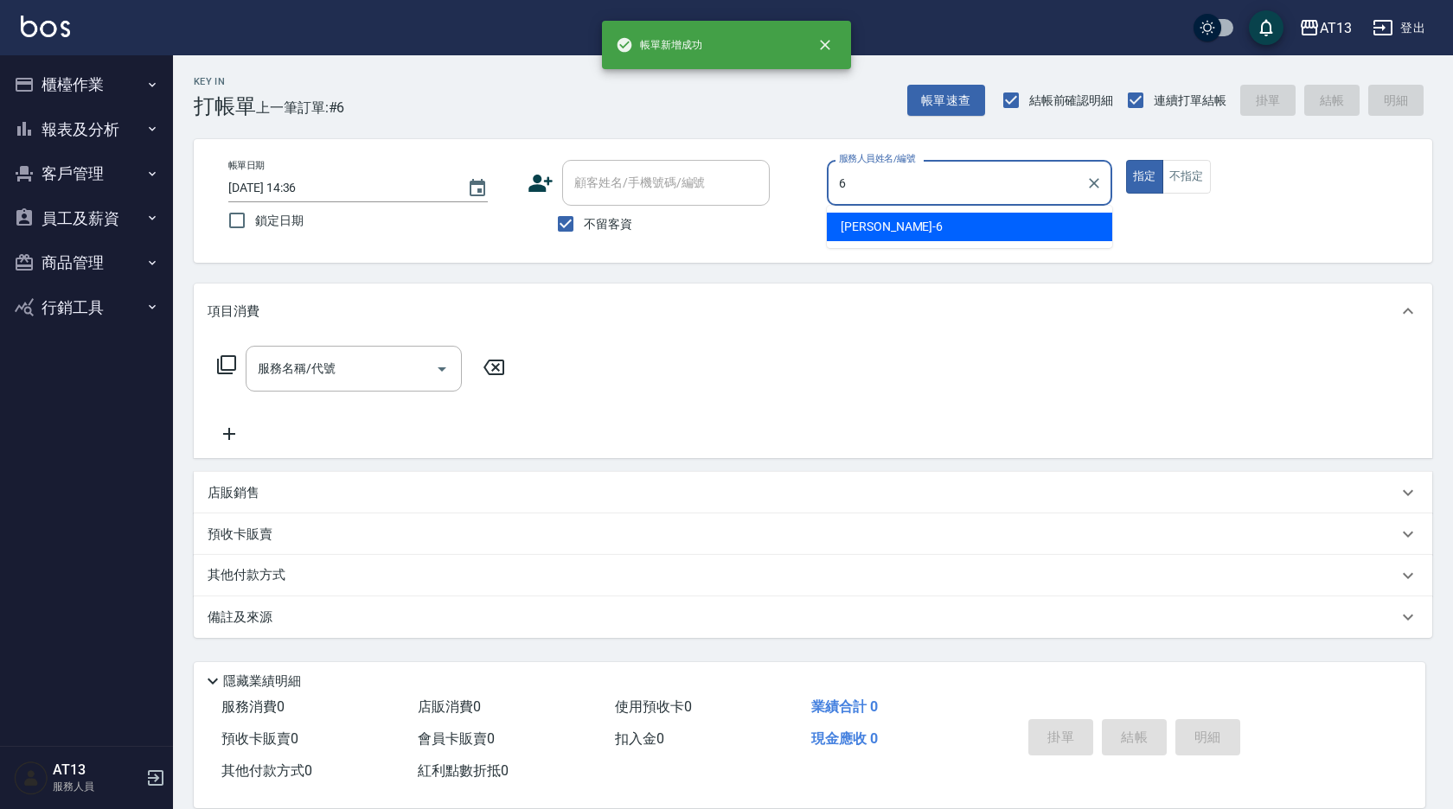
type input "亭妤-6"
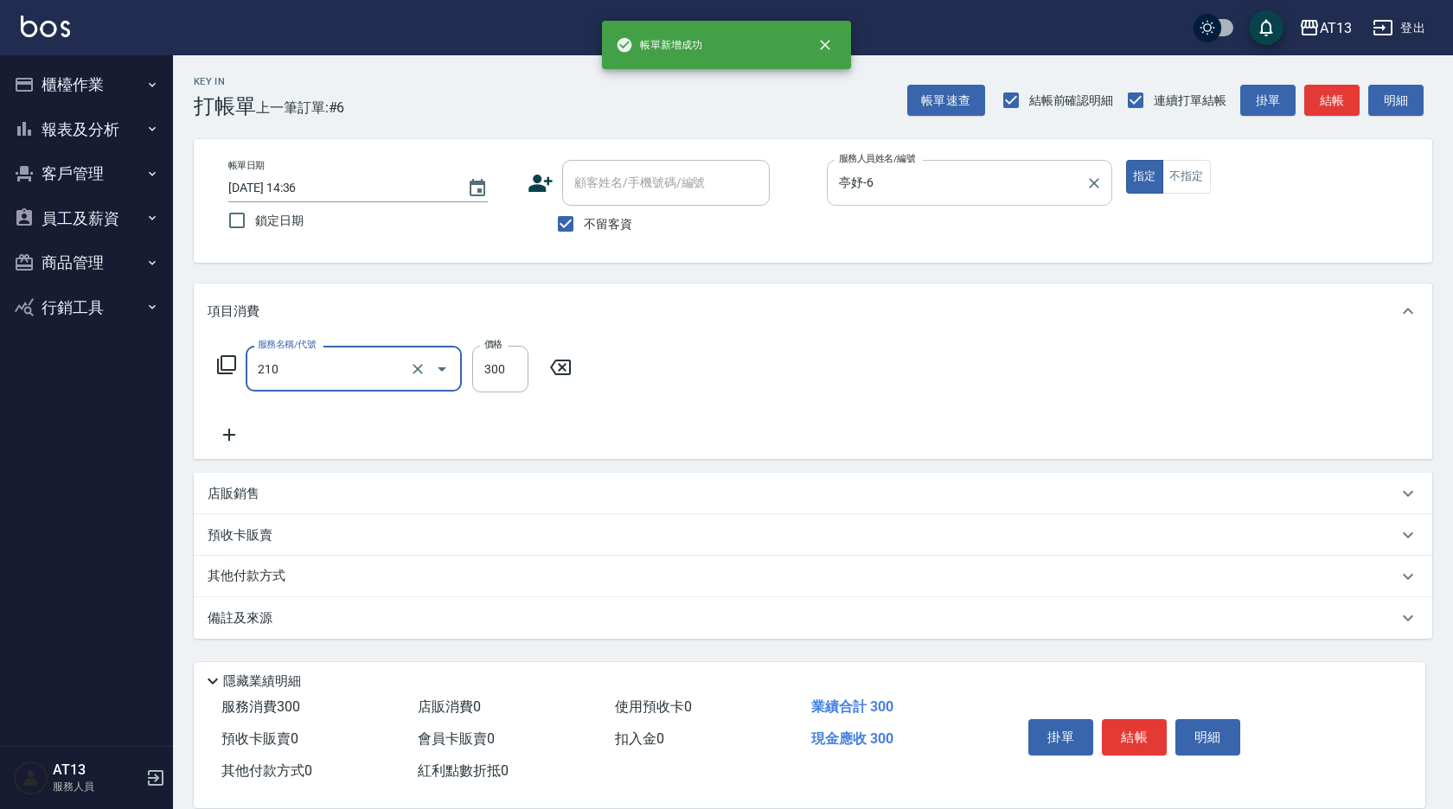
type input "歐娜洗髮精(210)"
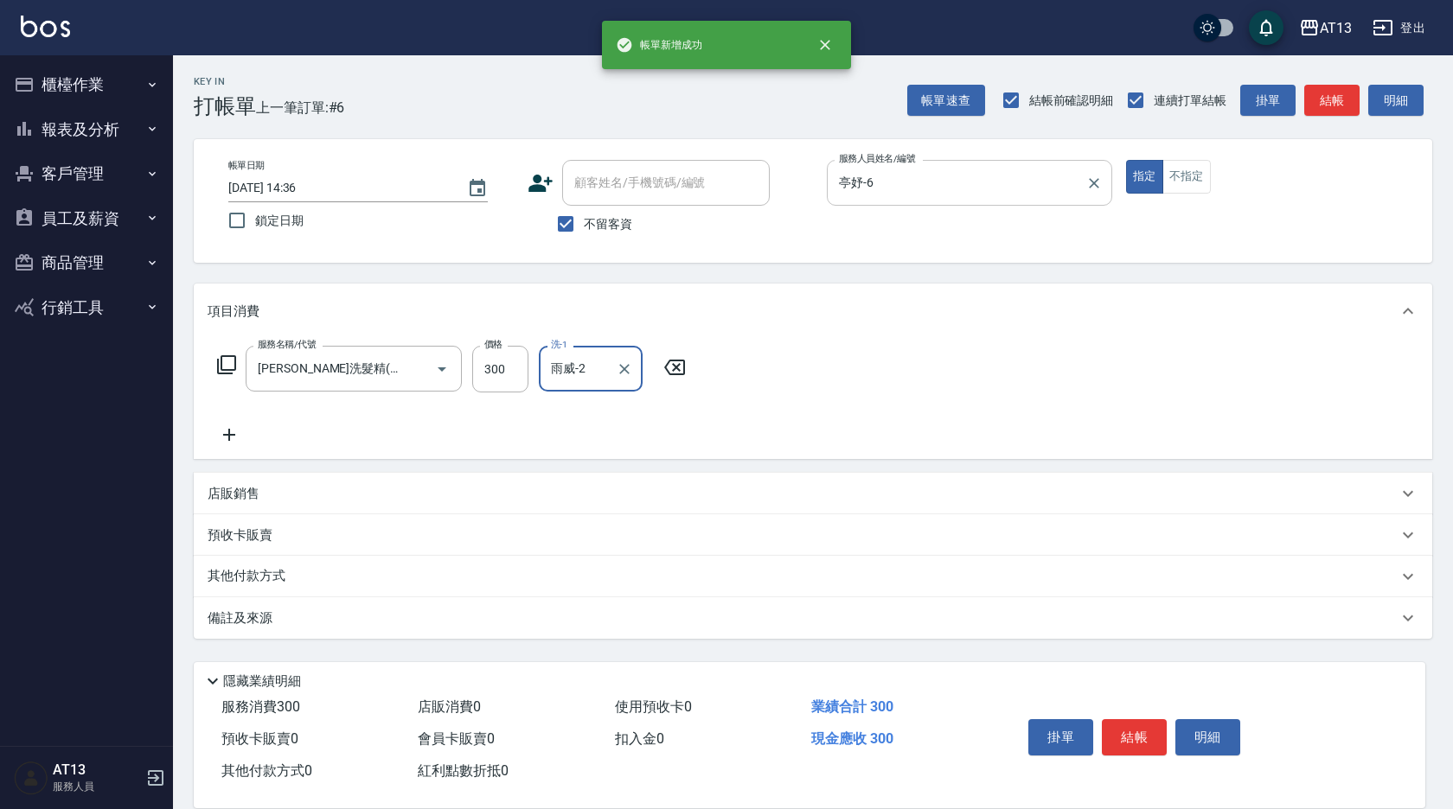
type input "雨威-2"
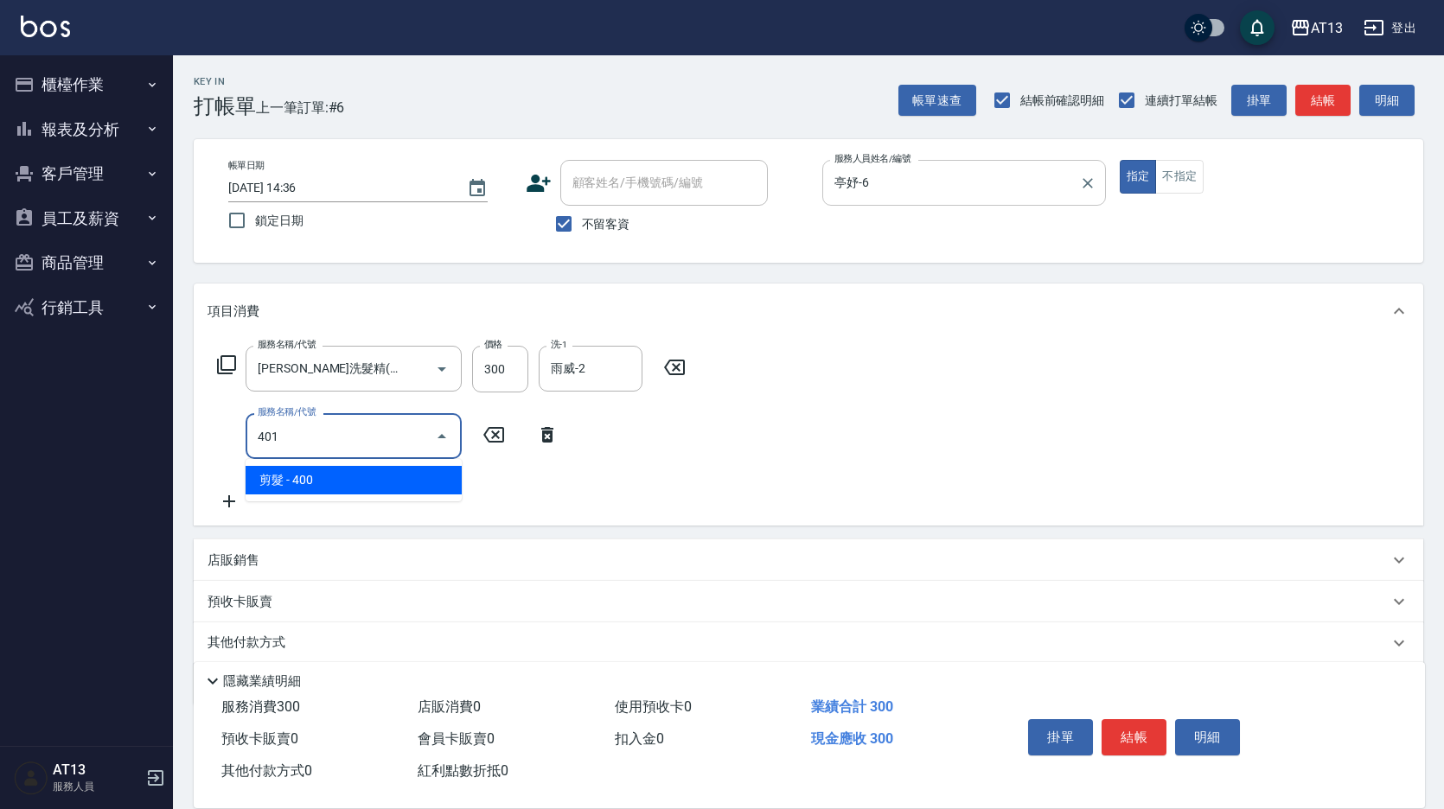
type input "剪髮(401)"
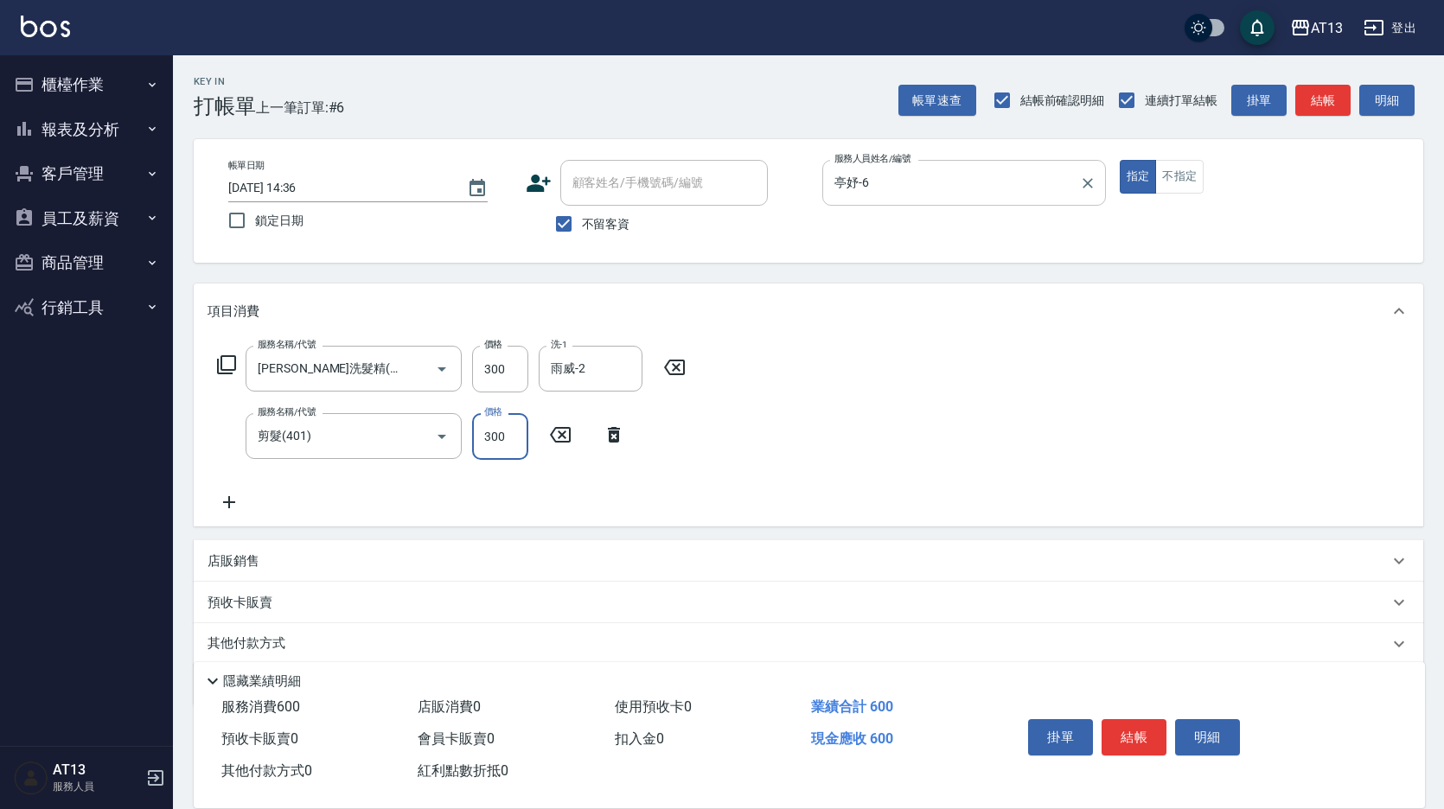
type input "300"
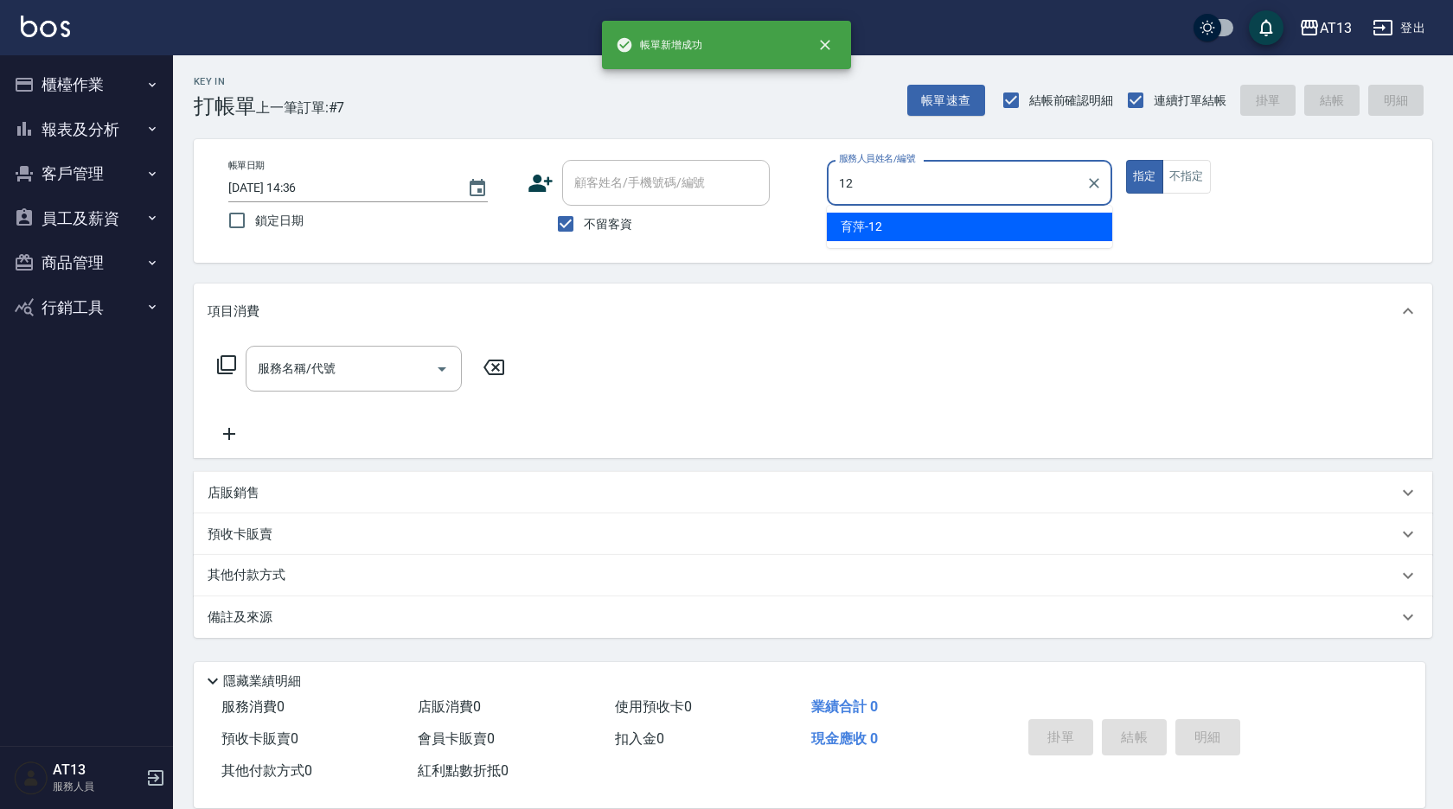
type input "育萍-12"
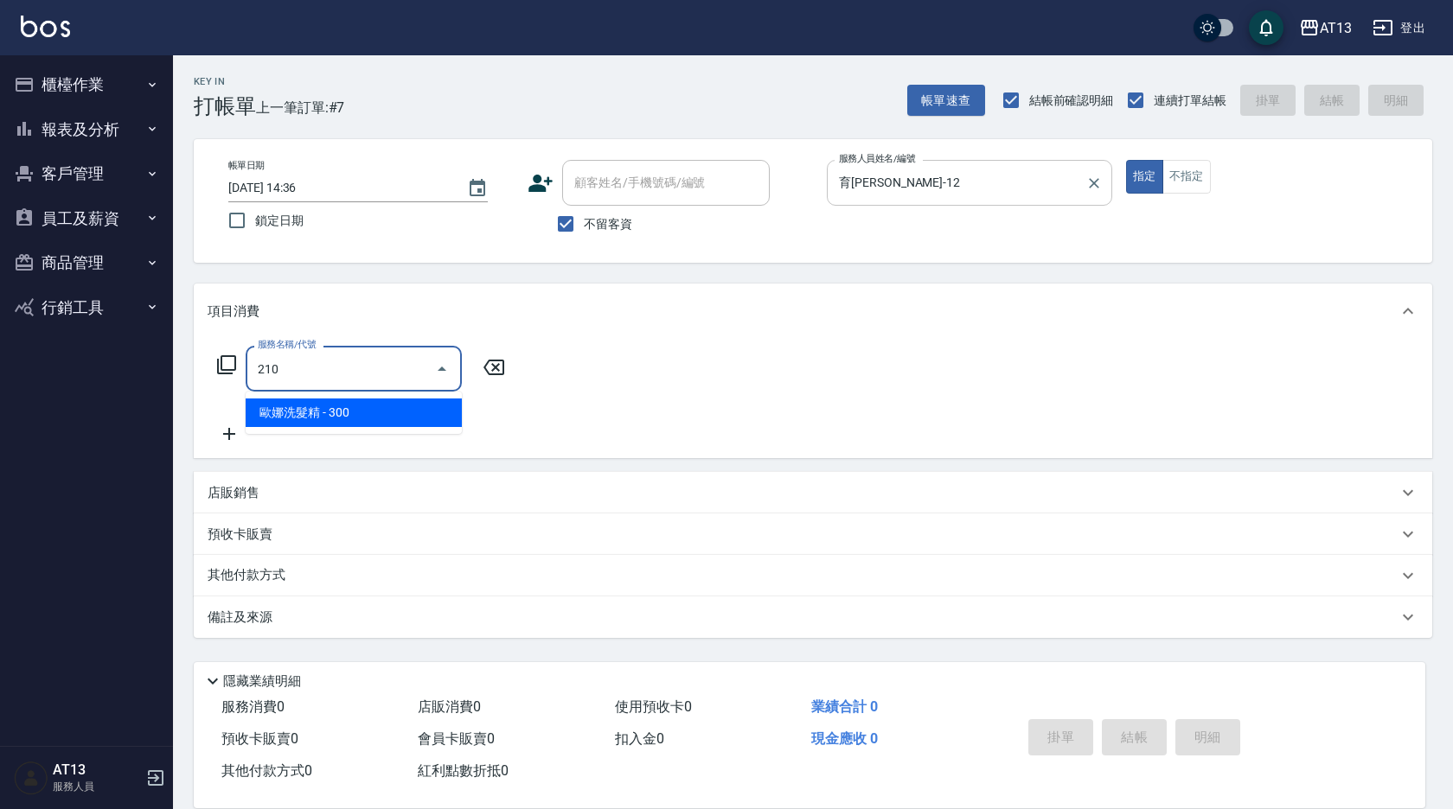
type input "歐娜洗髮精(210)"
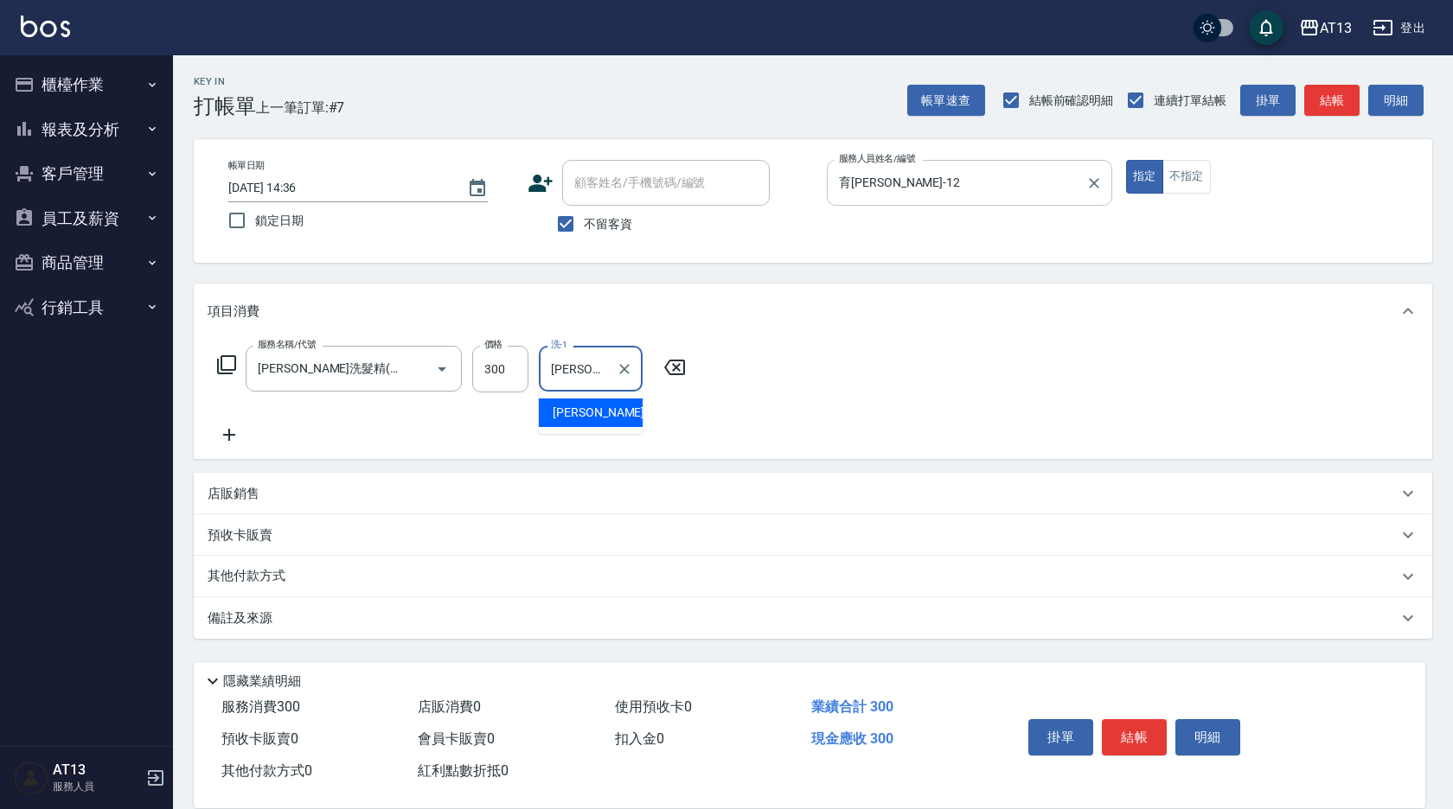
type input "敏"
type input "李垣潔-31"
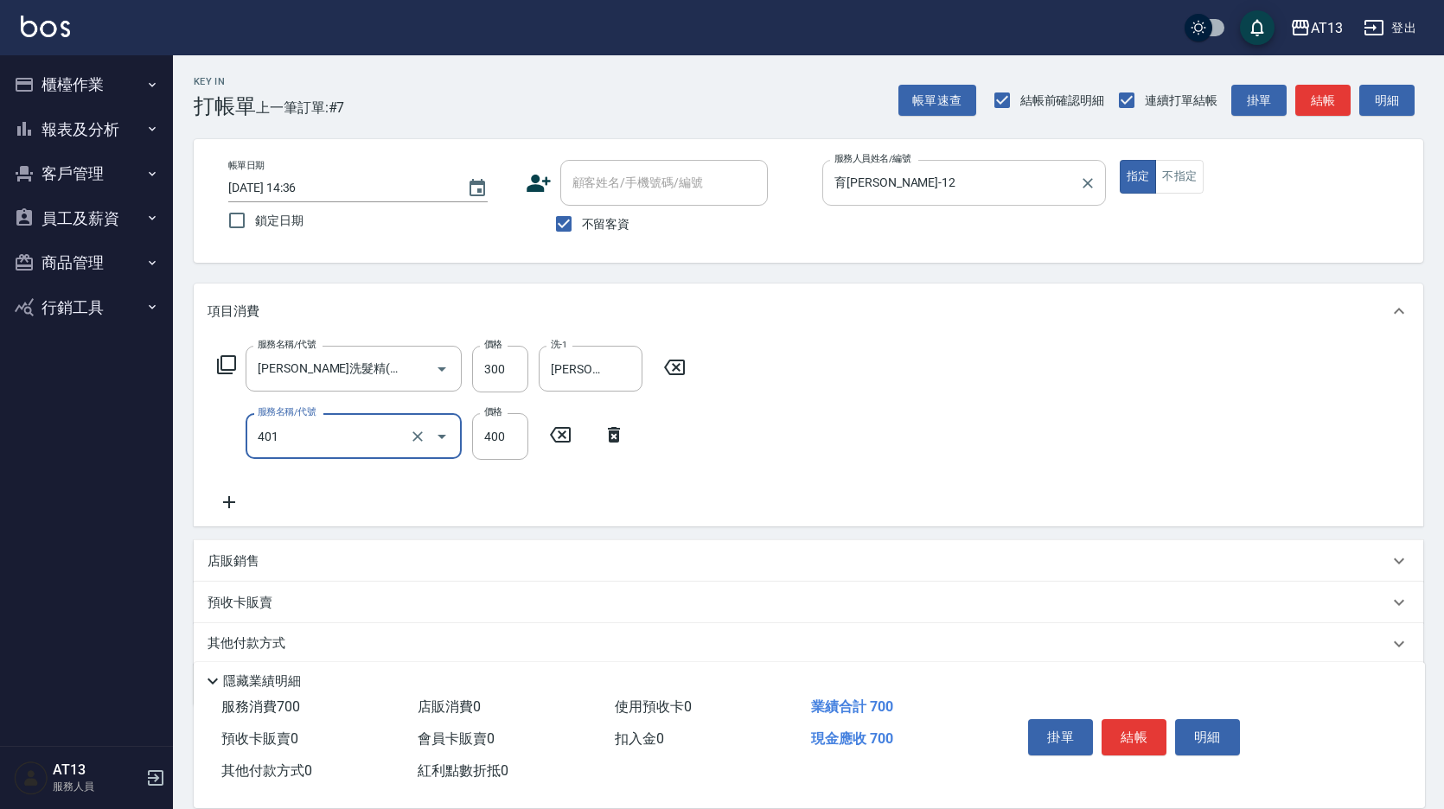
type input "剪髮(401)"
type input "500"
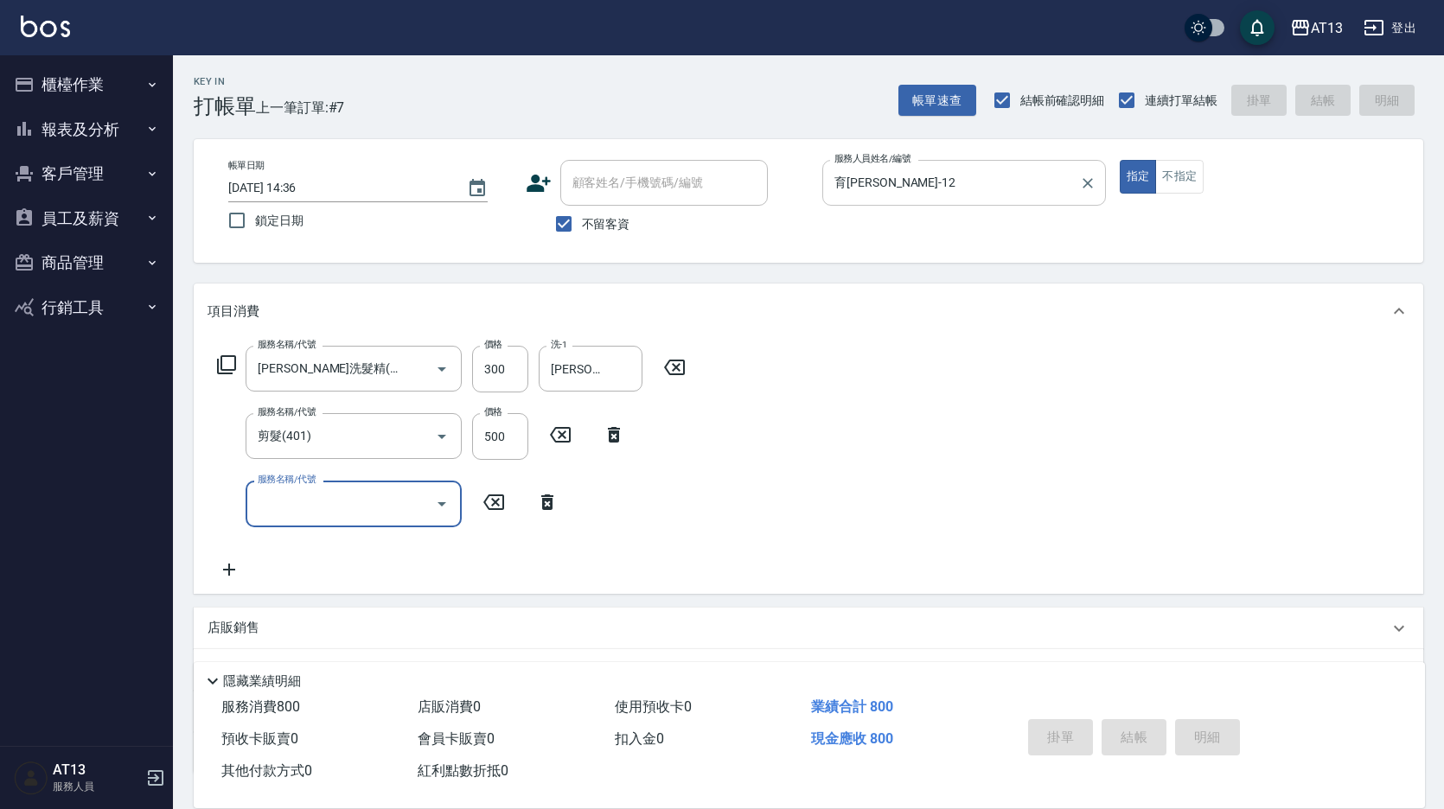
type input "2025/09/10 14:37"
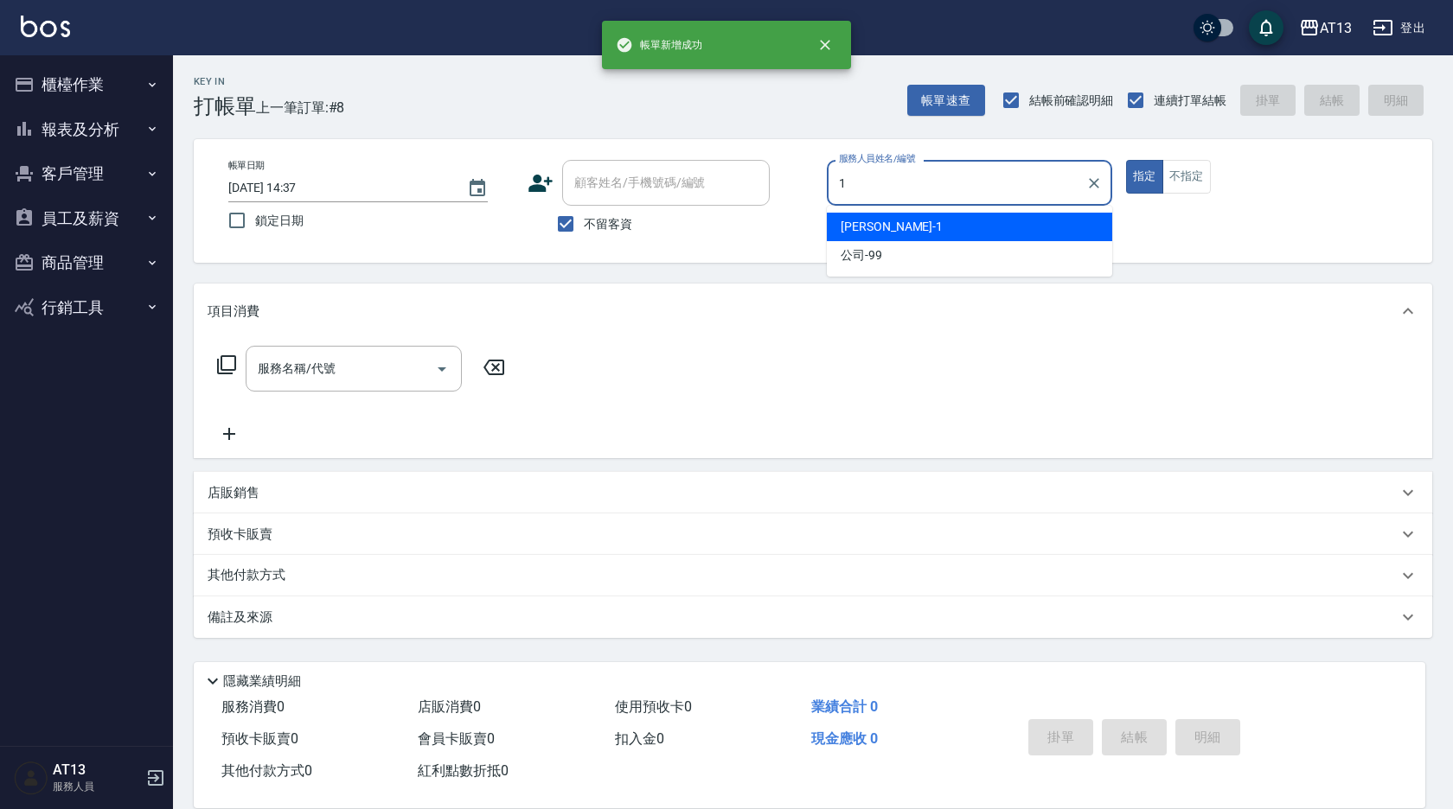
type input "鈞茹-1"
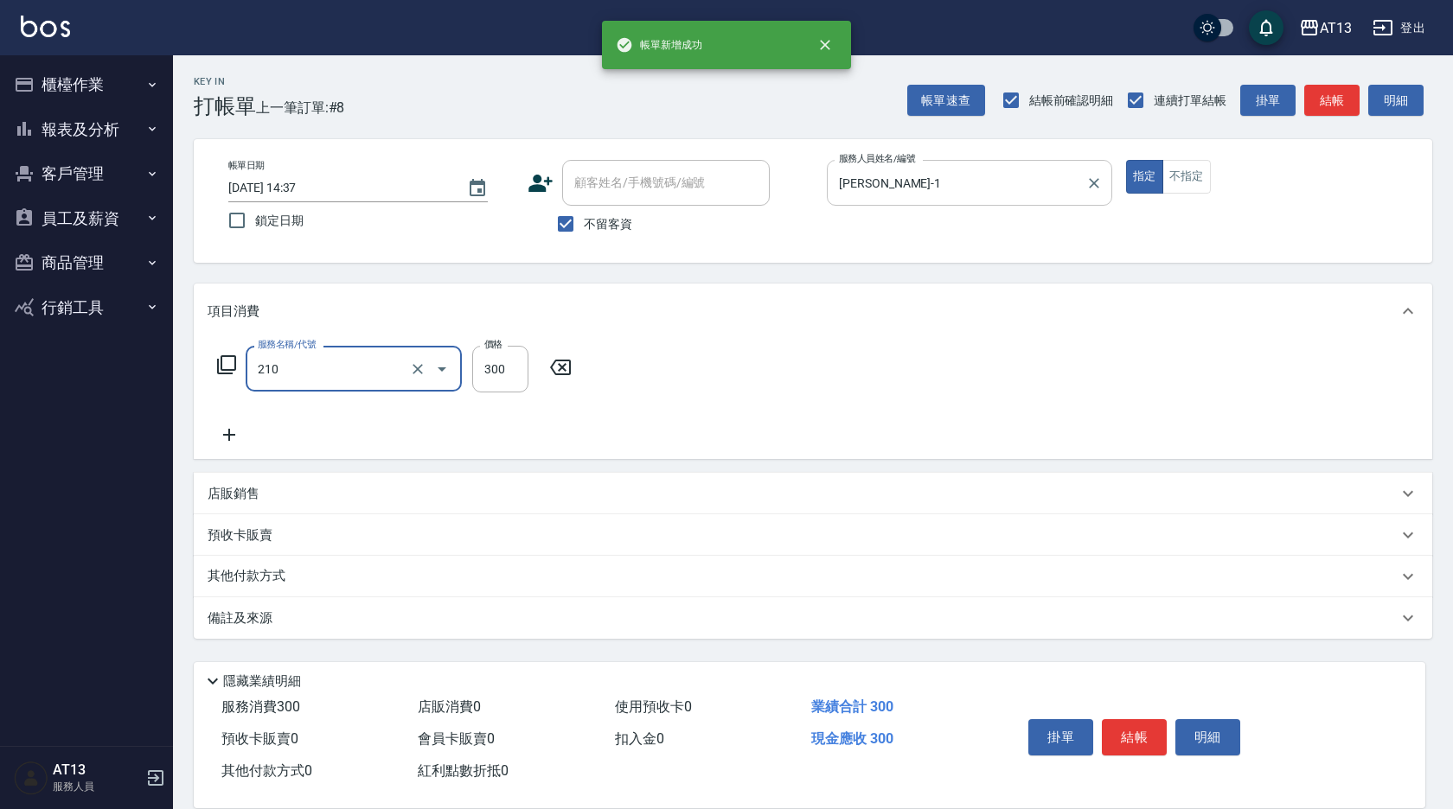
type input "歐娜洗髮精(210)"
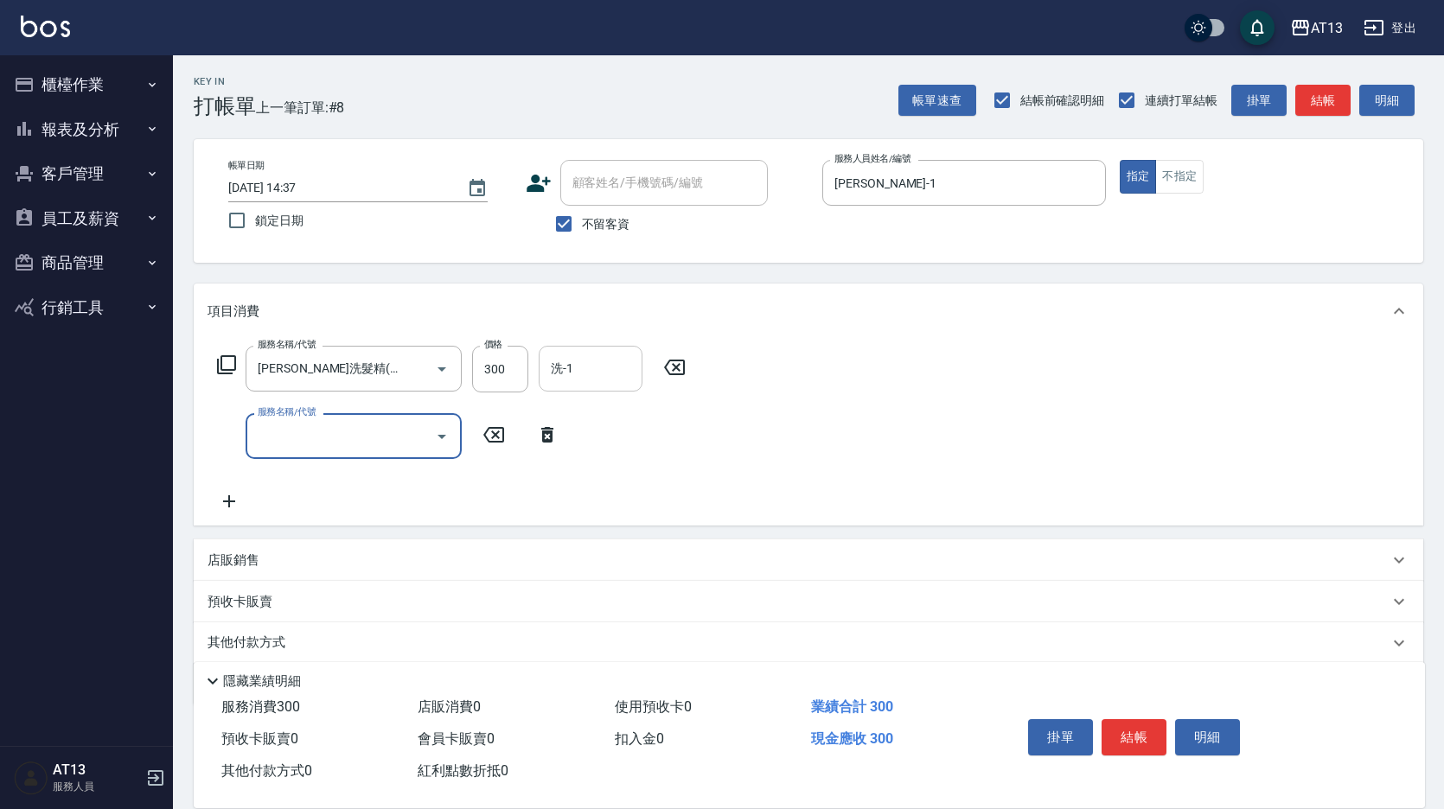
click at [593, 374] on input "洗-1" at bounding box center [590, 369] width 88 height 30
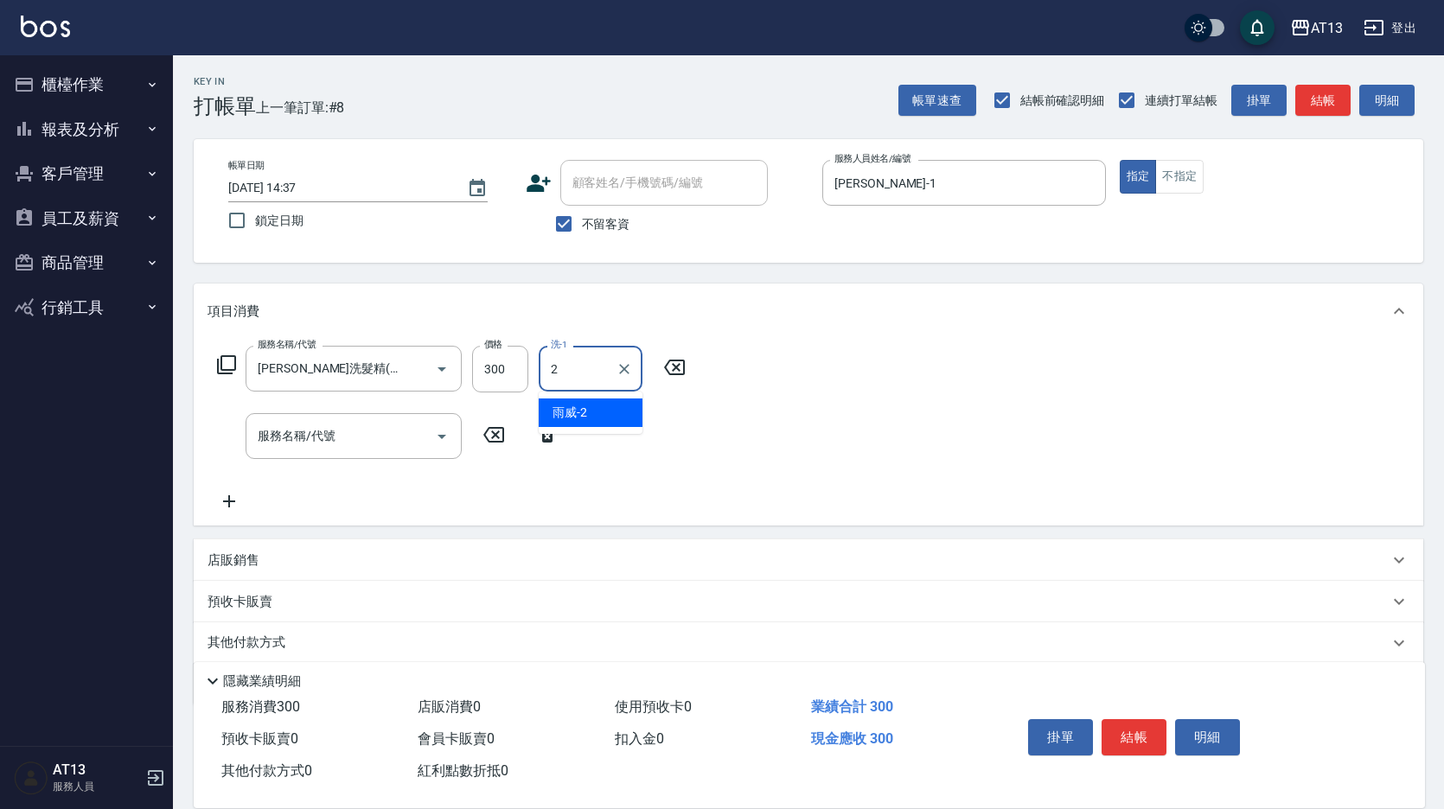
type input "雨威-2"
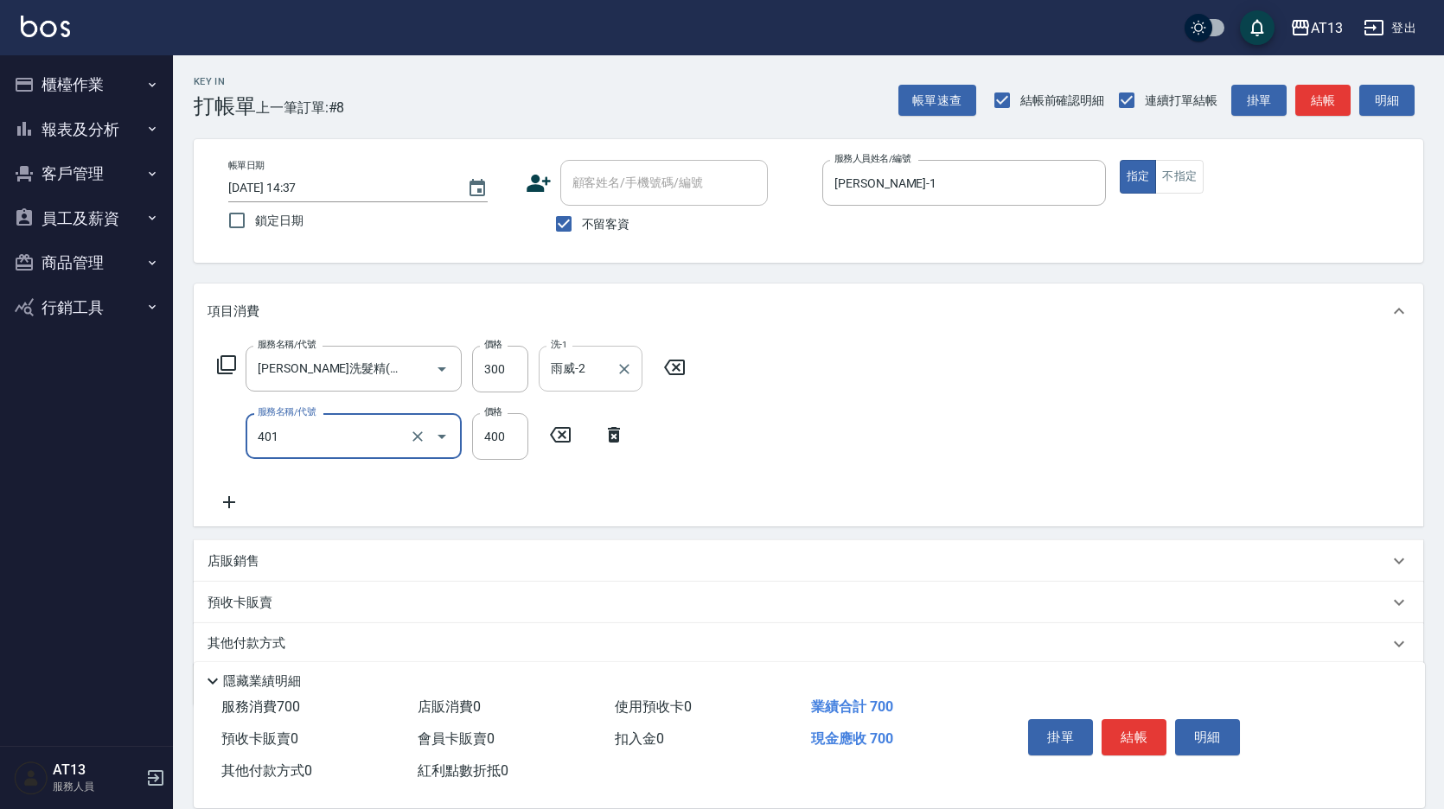
type input "剪髮(401)"
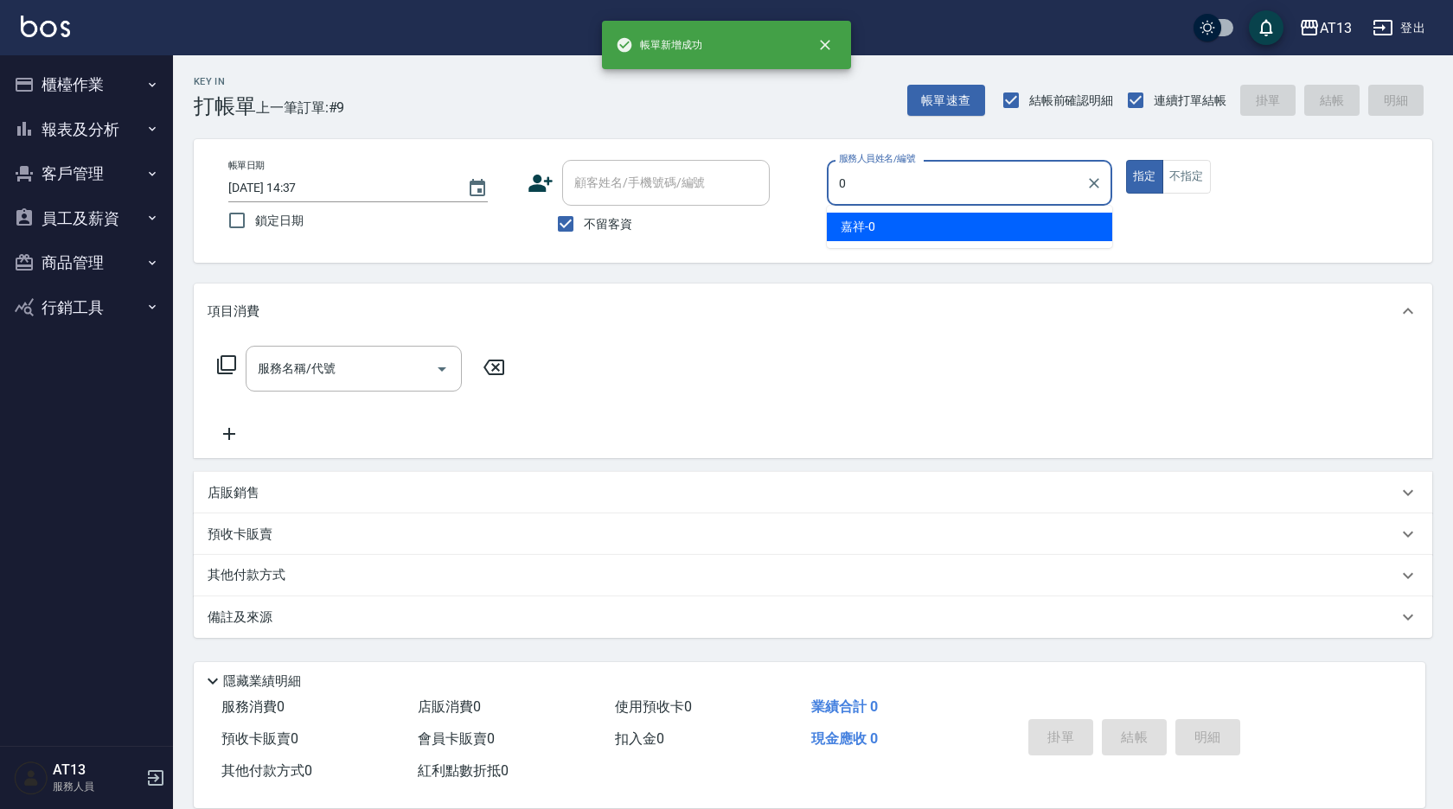
type input "嘉祥-0"
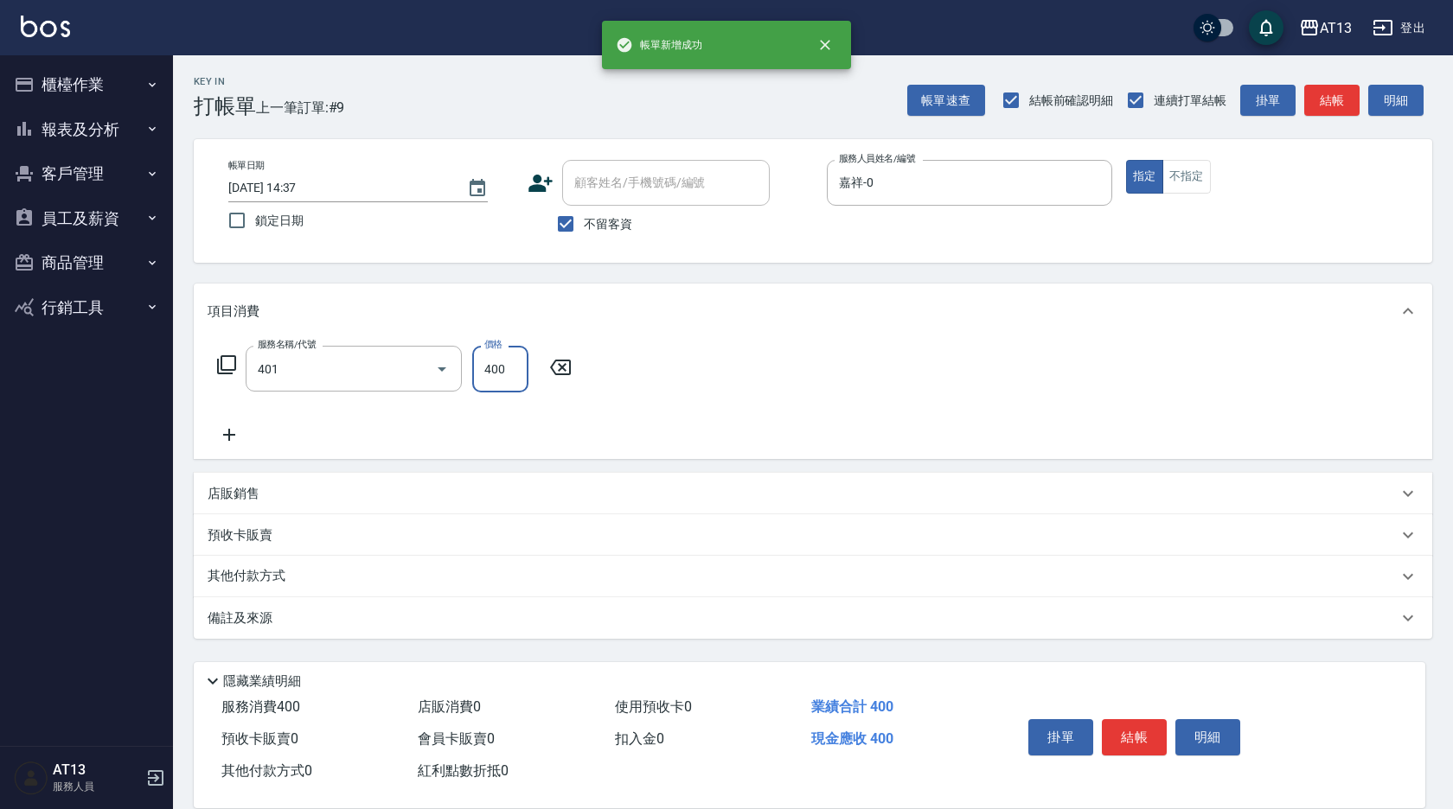
type input "剪髮(401)"
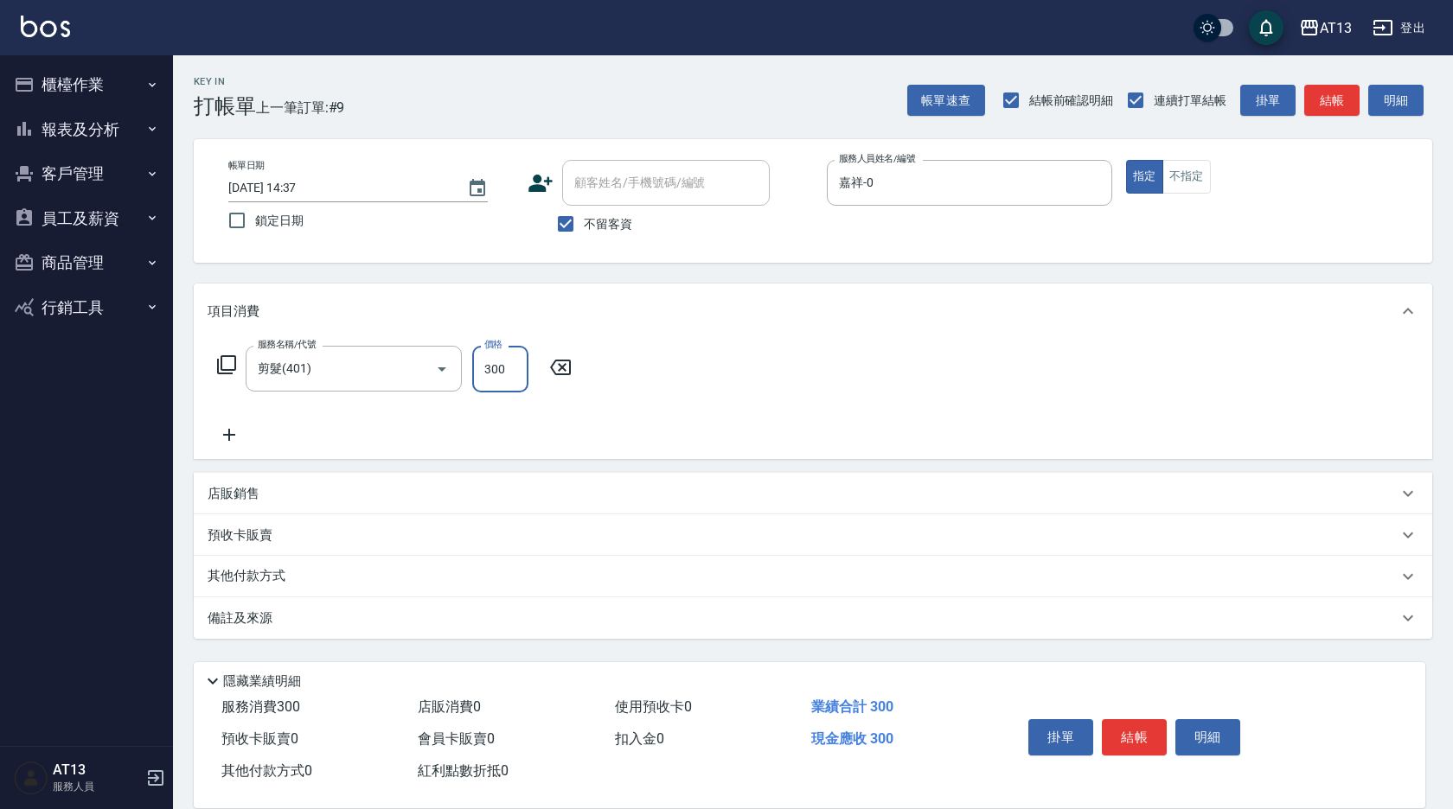
type input "300"
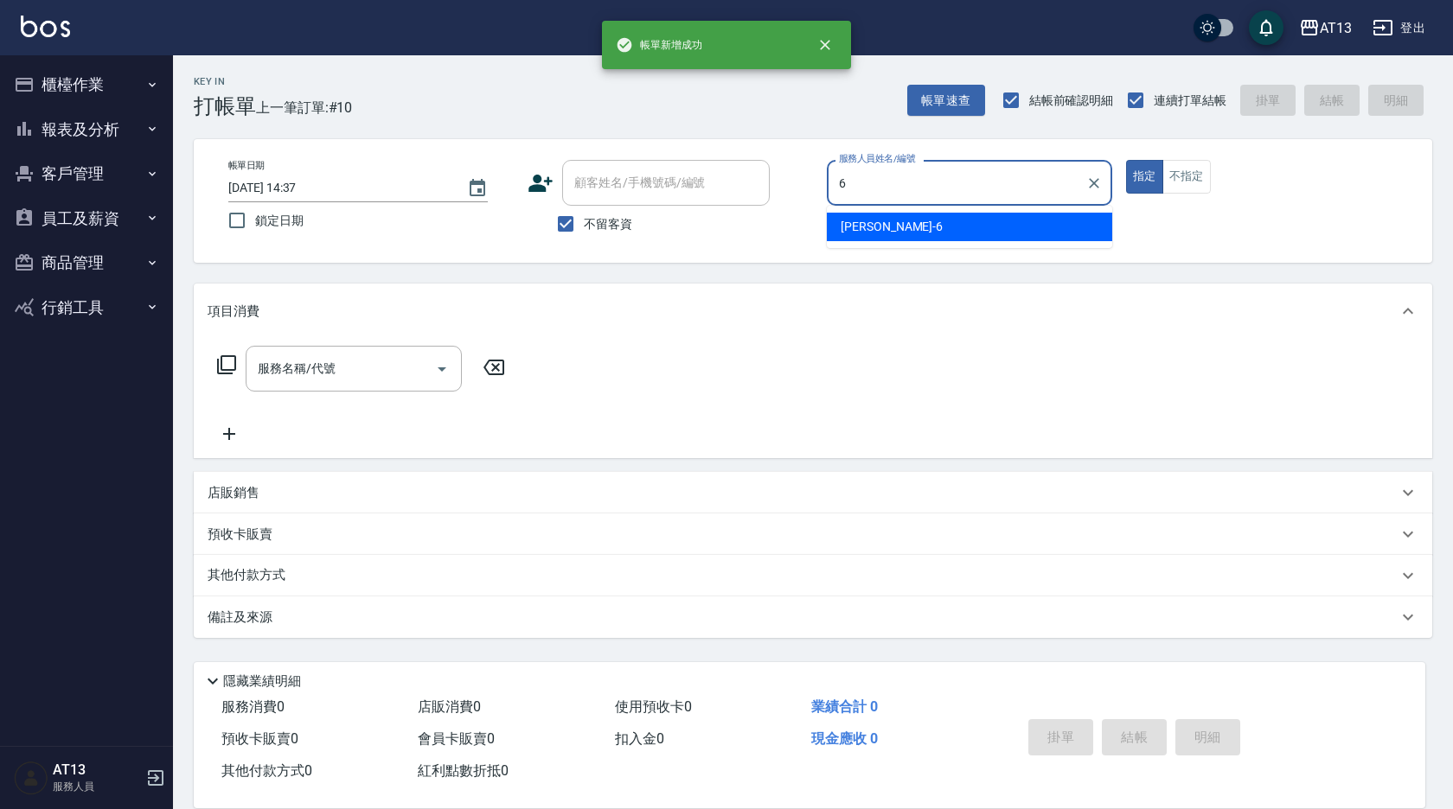
type input "亭妤-6"
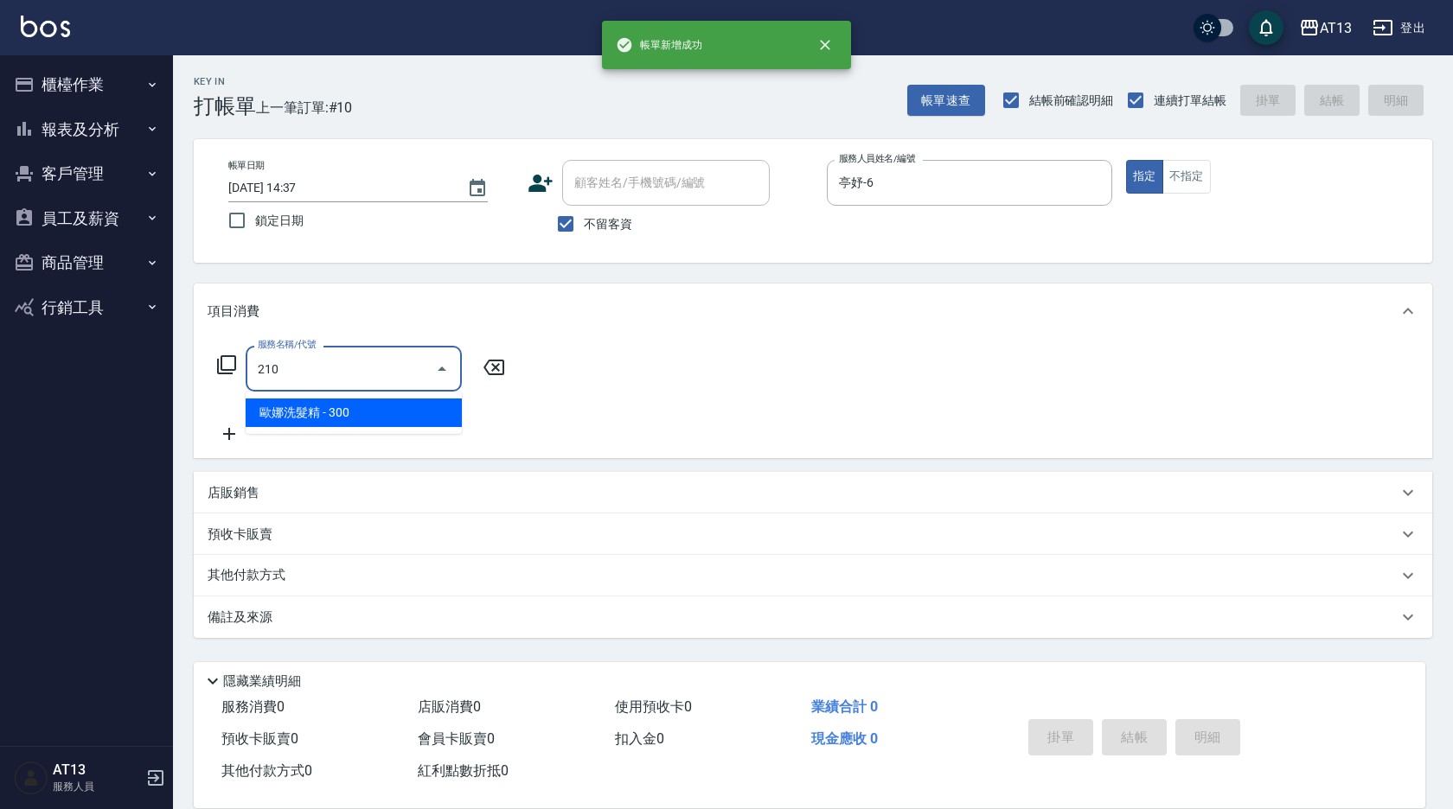
type input "歐娜洗髮精(210)"
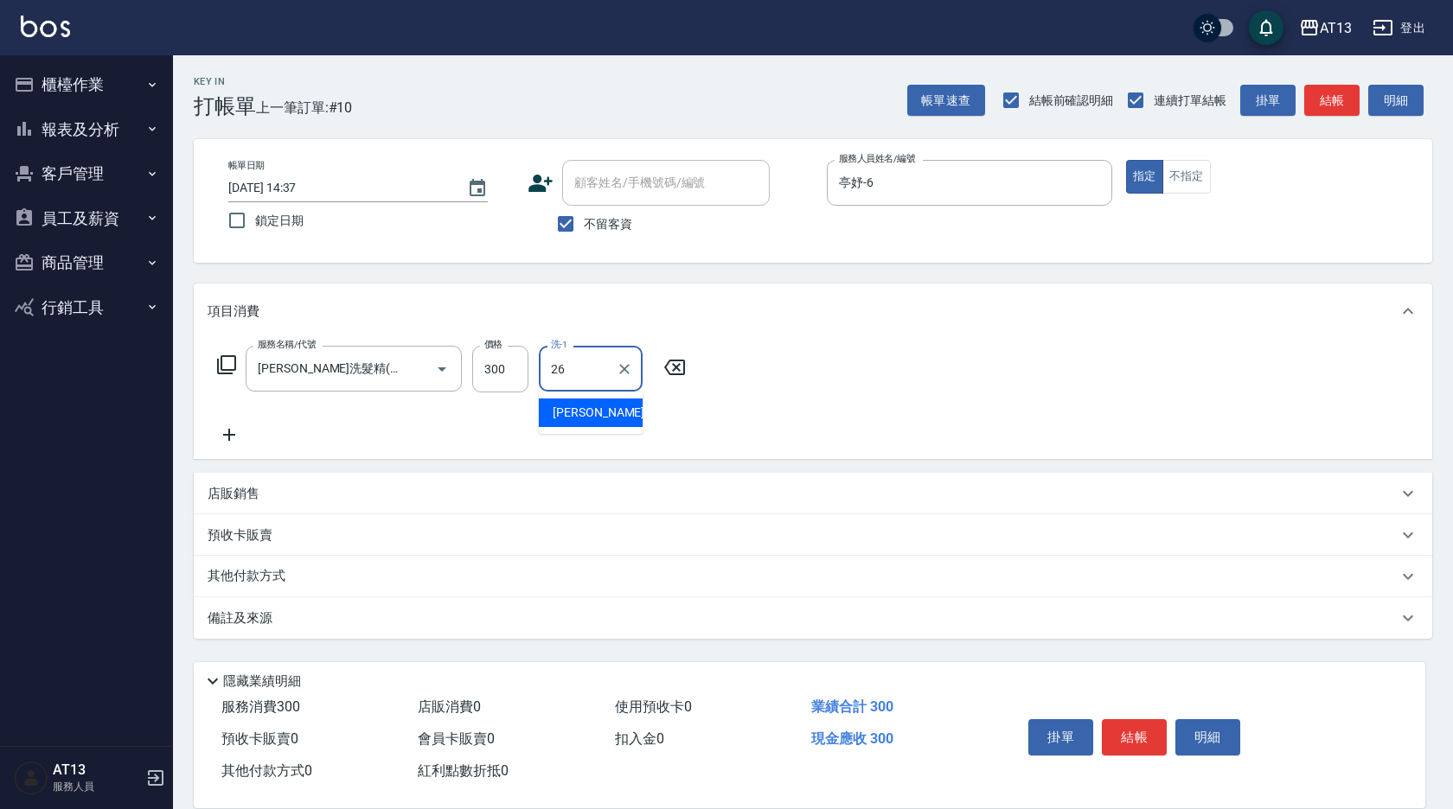
type input "鍾曉恩-26"
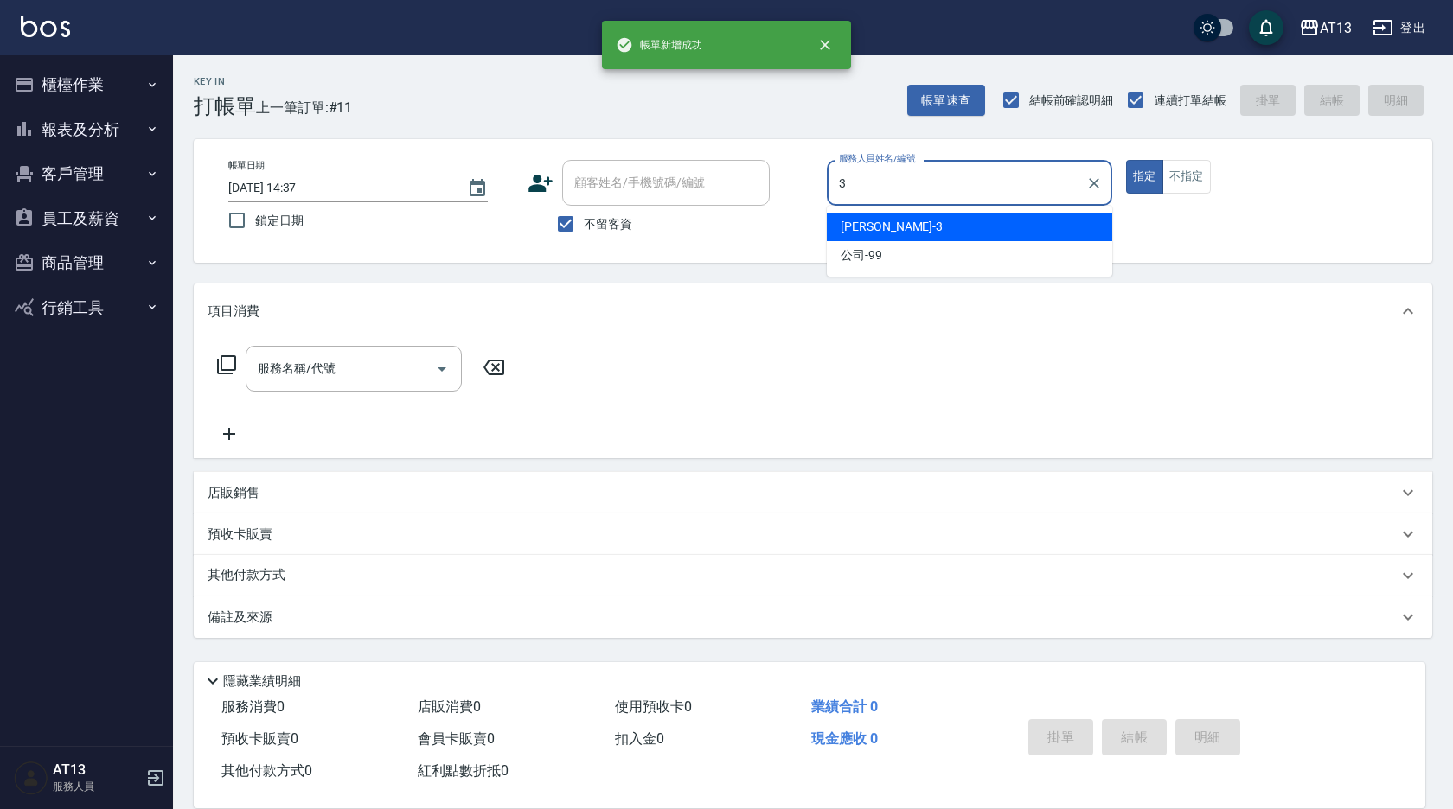
type input "敏玹-3"
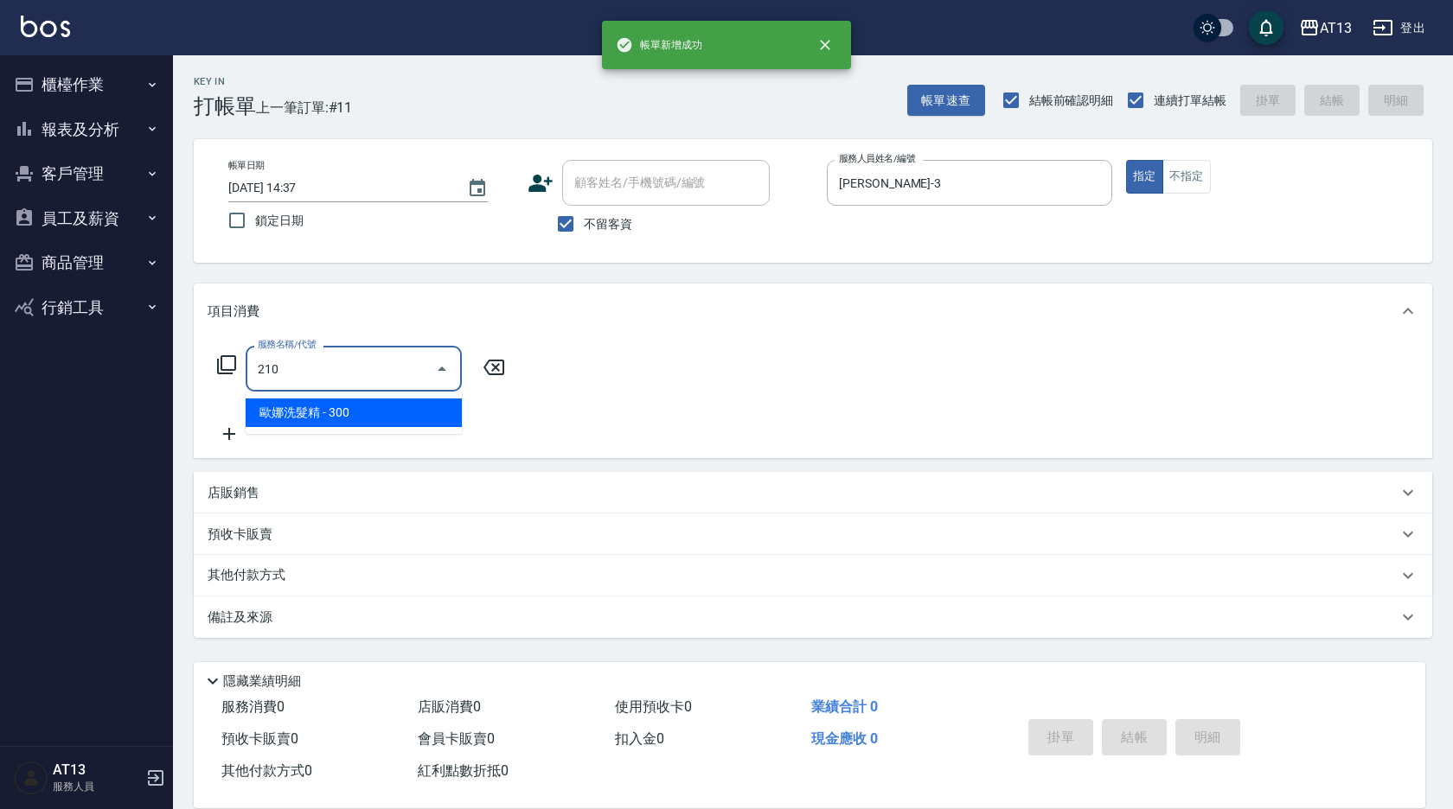
type input "歐娜洗髮精(210)"
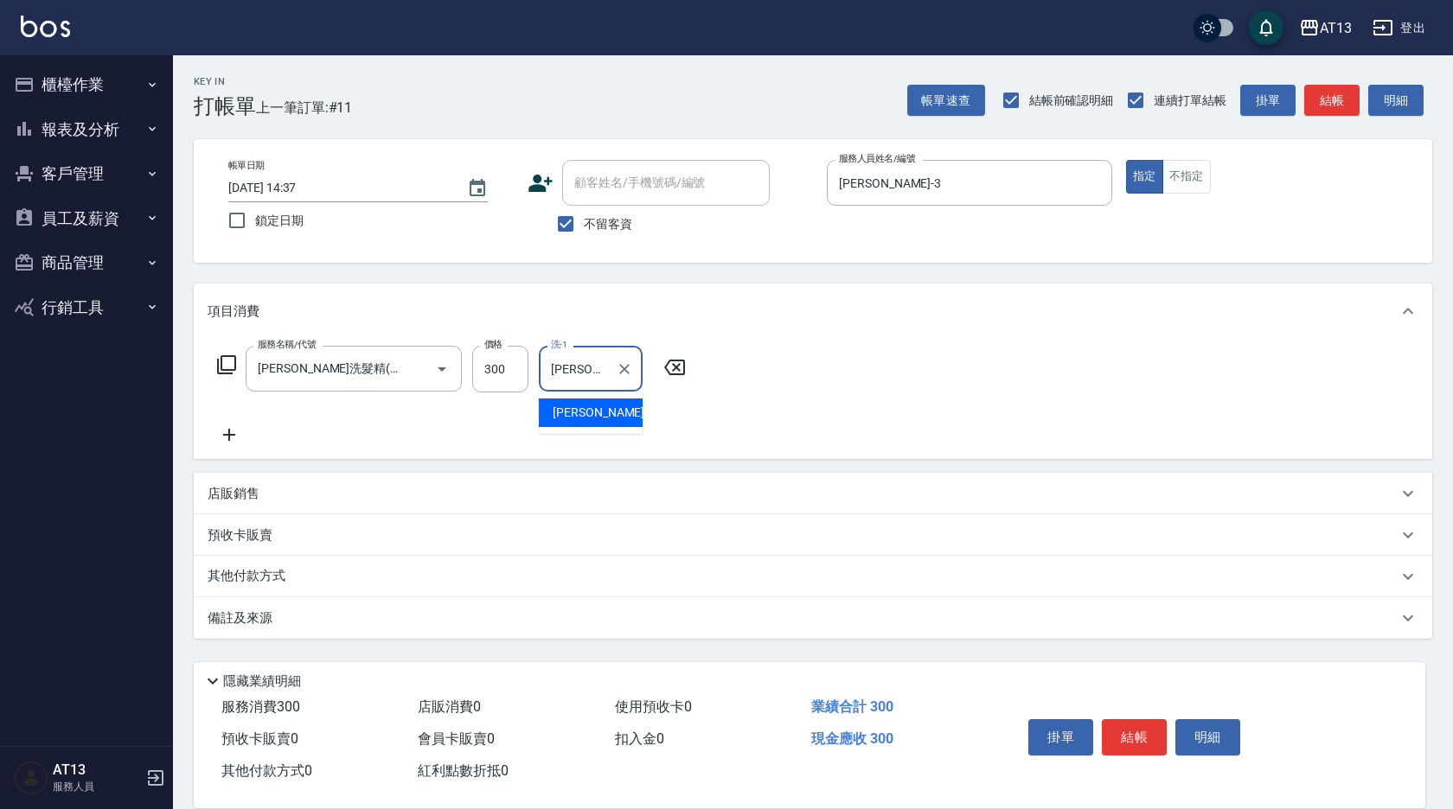
type input "蔡萓秦-11"
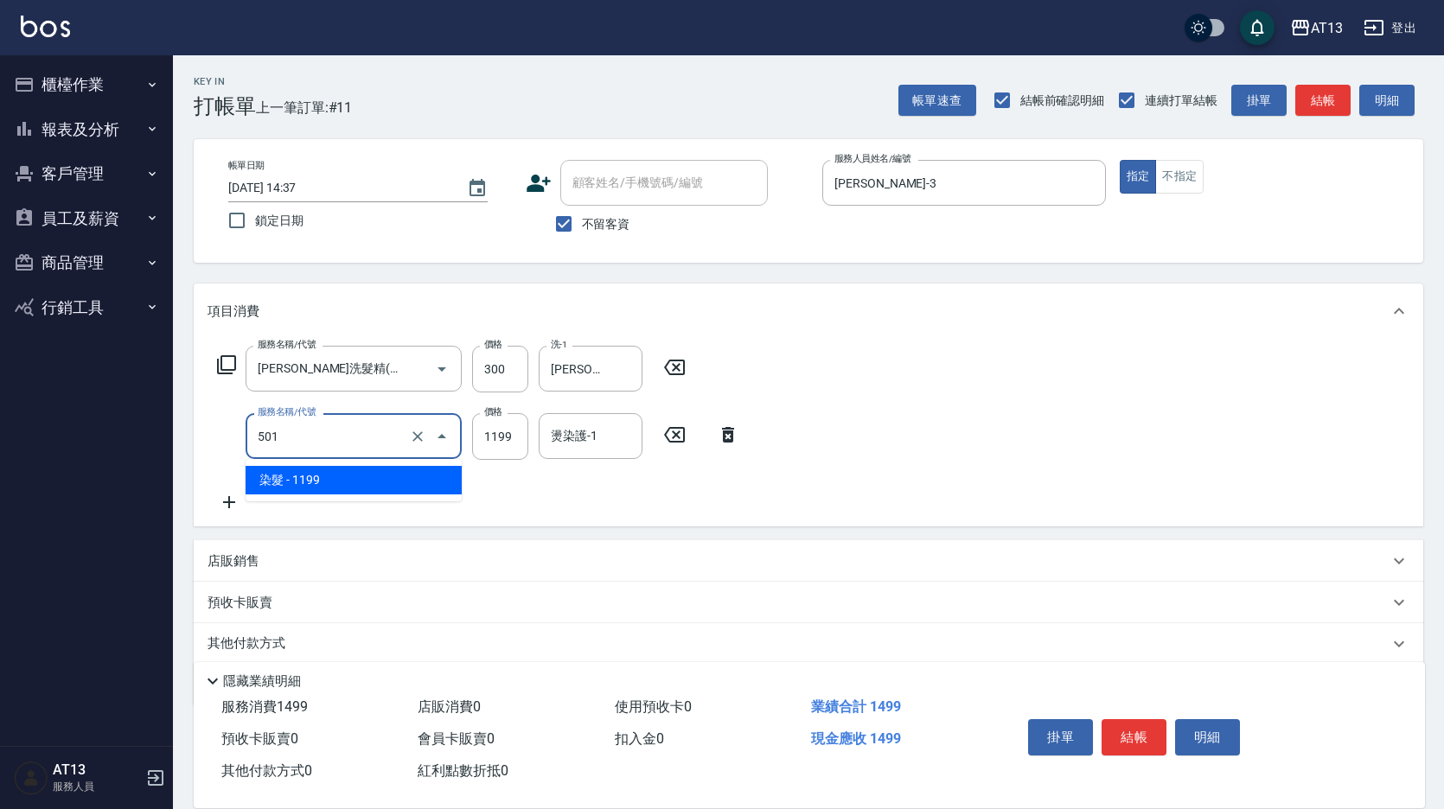
drag, startPoint x: 299, startPoint y: 444, endPoint x: 259, endPoint y: 444, distance: 39.8
click at [259, 444] on input "501" at bounding box center [329, 436] width 152 height 30
type input "補燙599以下(301)"
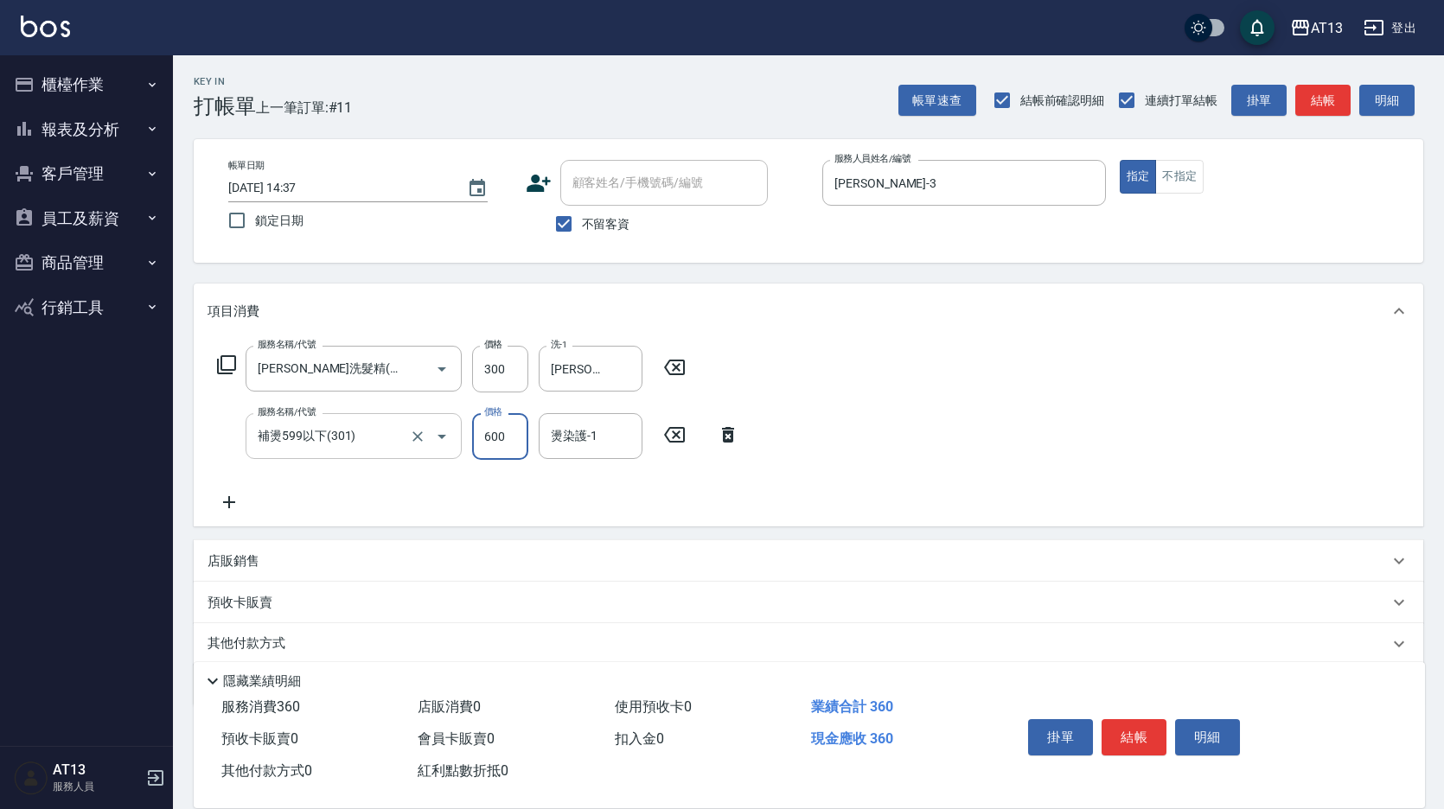
type input "600"
type input "蔡萓秦-11"
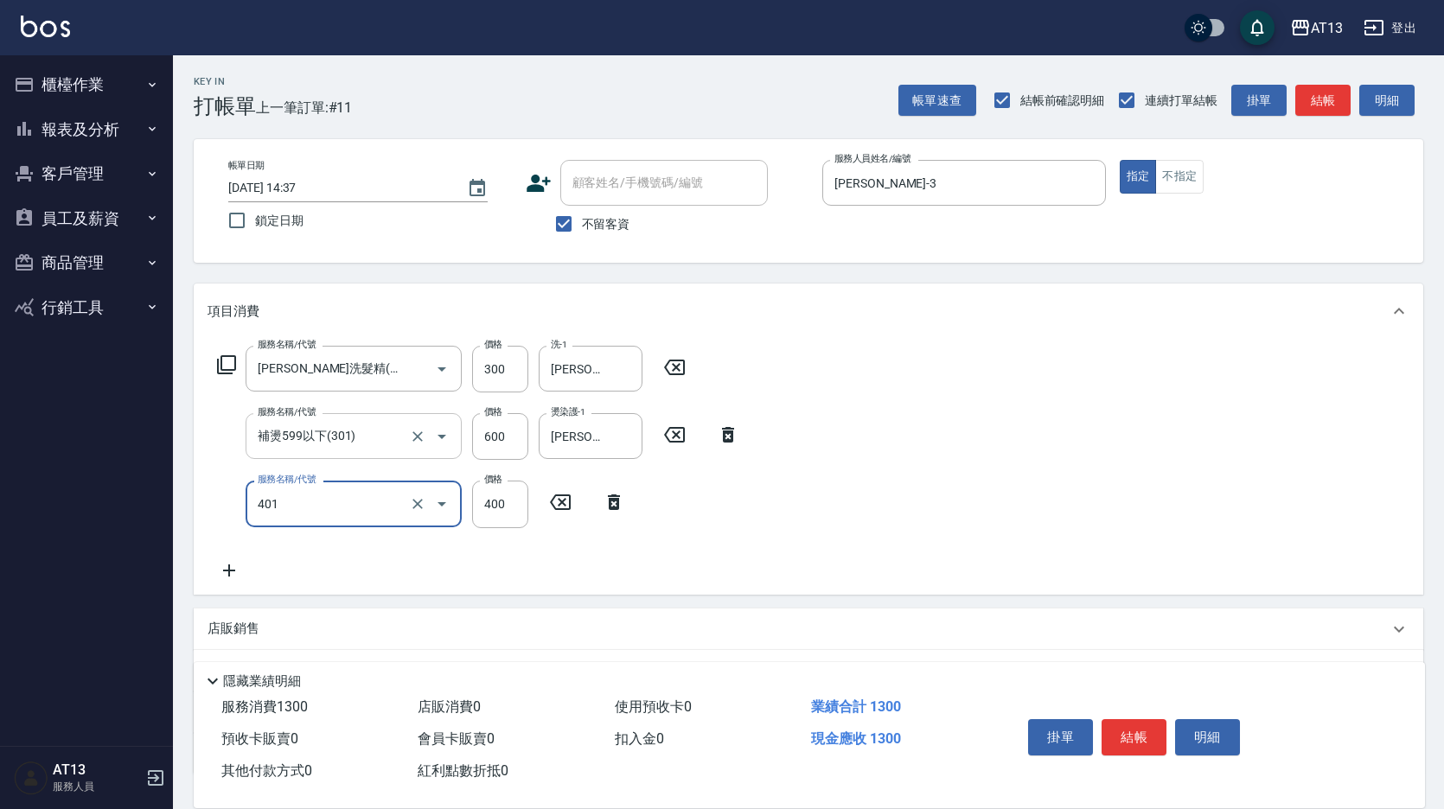
type input "剪髮(401)"
type input "350"
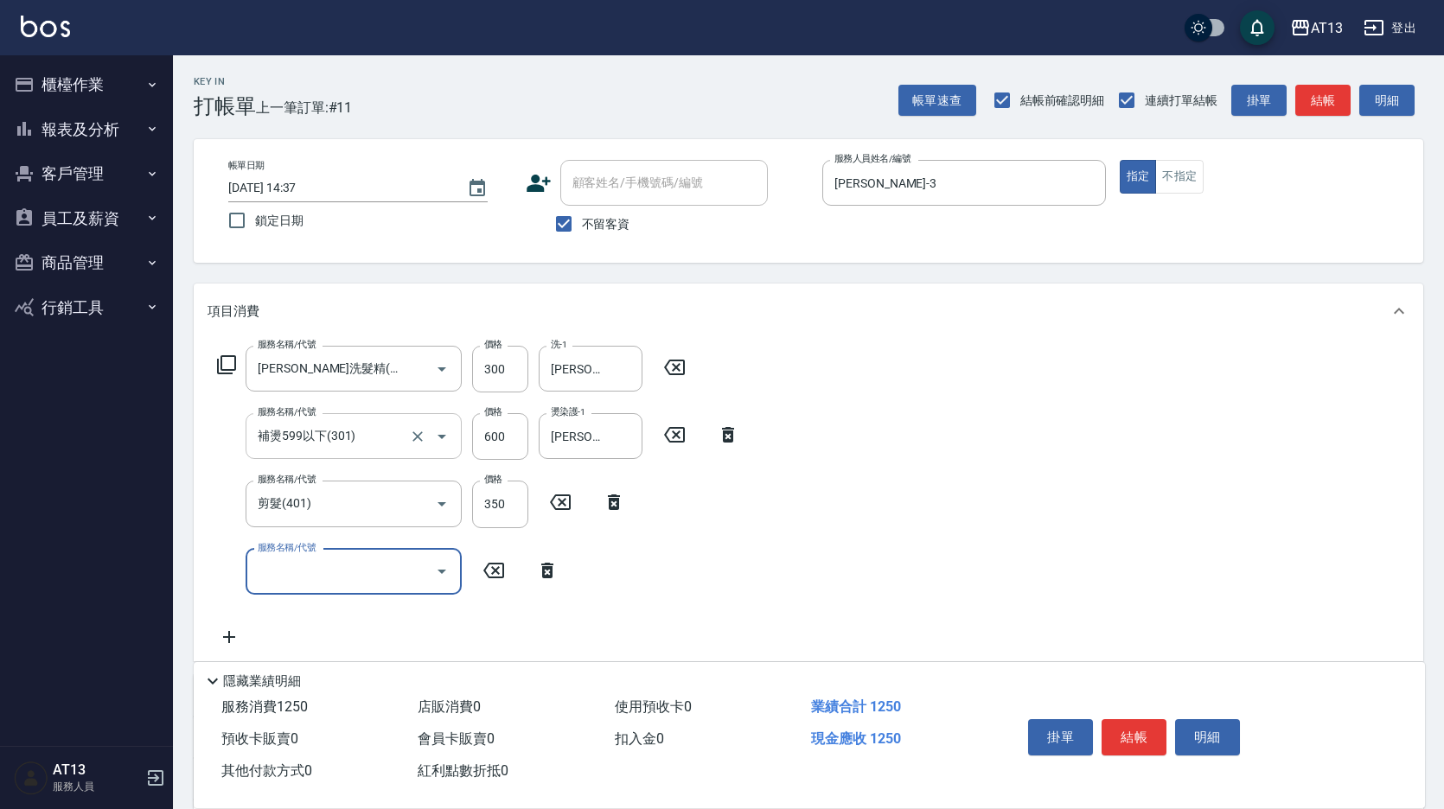
click at [434, 438] on icon "Open" at bounding box center [441, 436] width 21 height 21
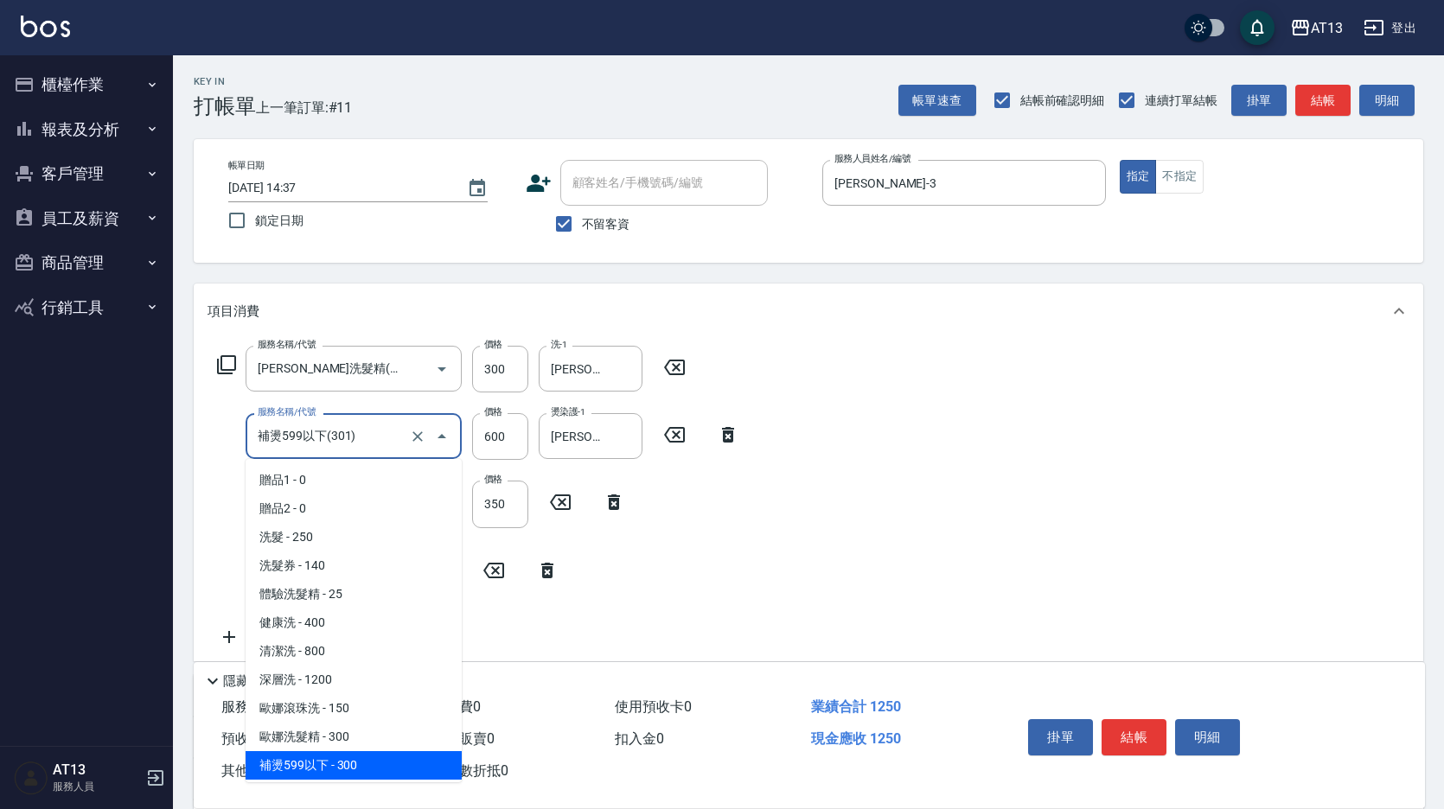
click at [446, 439] on icon "Close" at bounding box center [441, 436] width 21 height 21
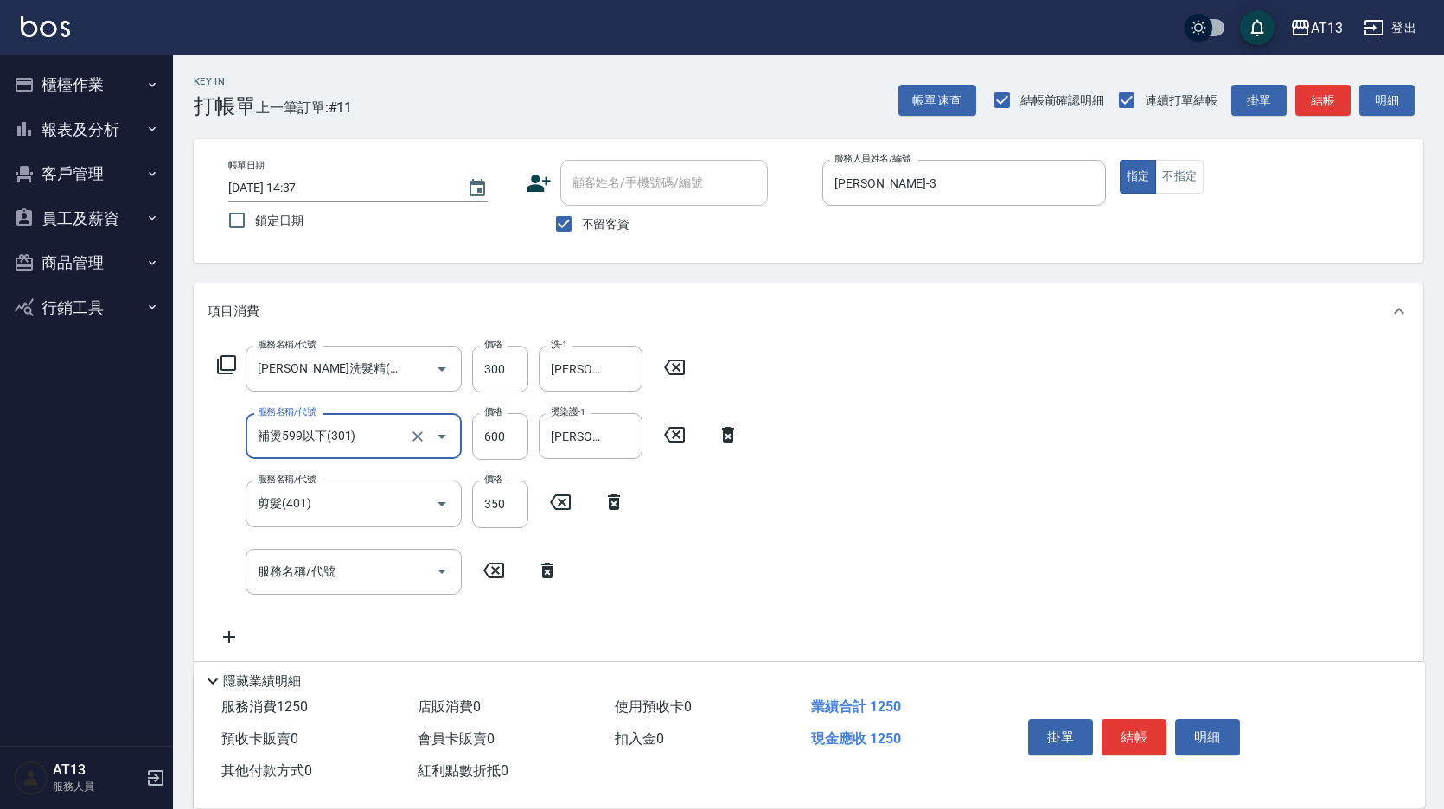
click at [446, 439] on icon "Open" at bounding box center [441, 436] width 21 height 21
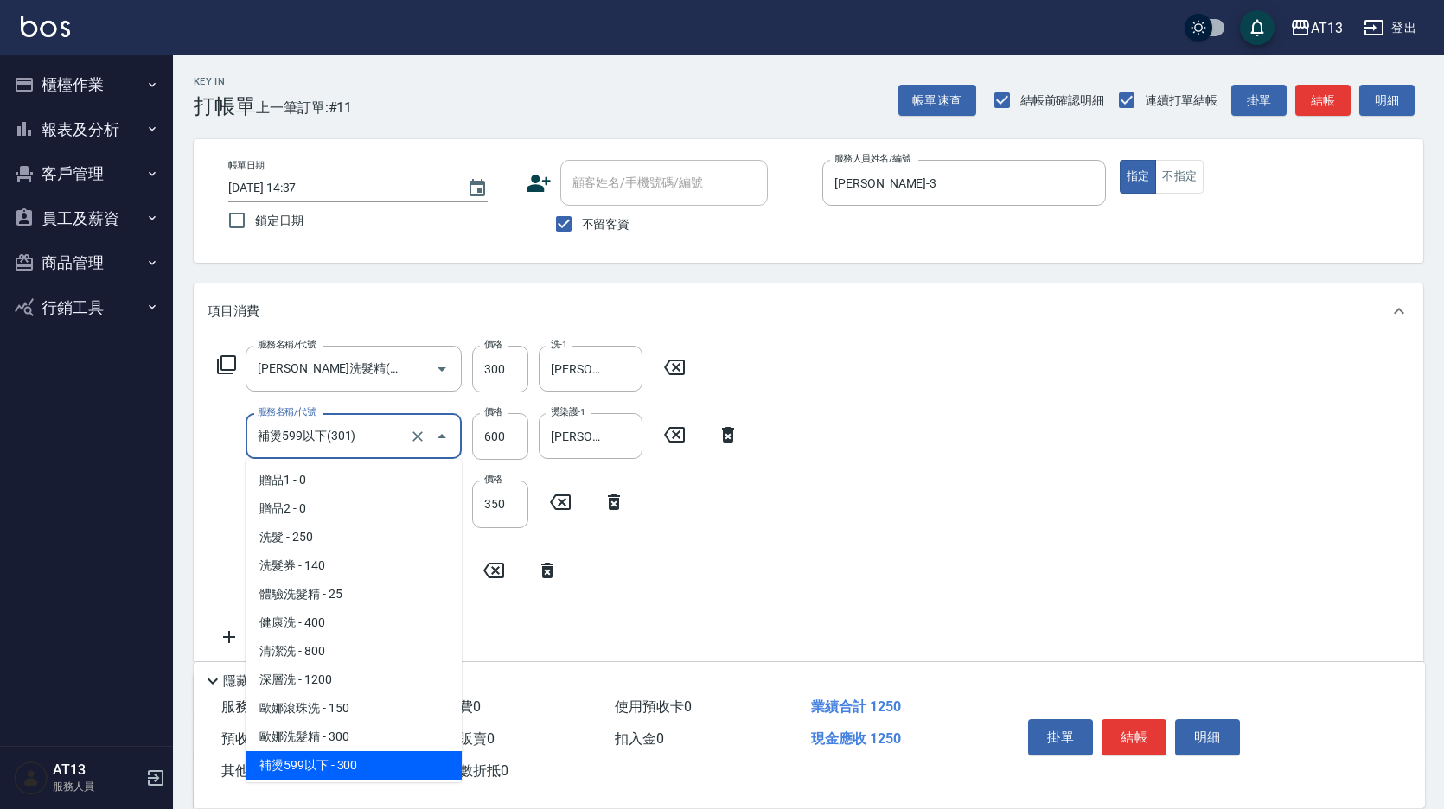
click at [363, 439] on input "補燙599以下(301)" at bounding box center [329, 436] width 152 height 30
click at [410, 437] on icon "Clear" at bounding box center [417, 436] width 17 height 17
click at [276, 432] on input "服務名稱/代號" at bounding box center [329, 436] width 152 height 30
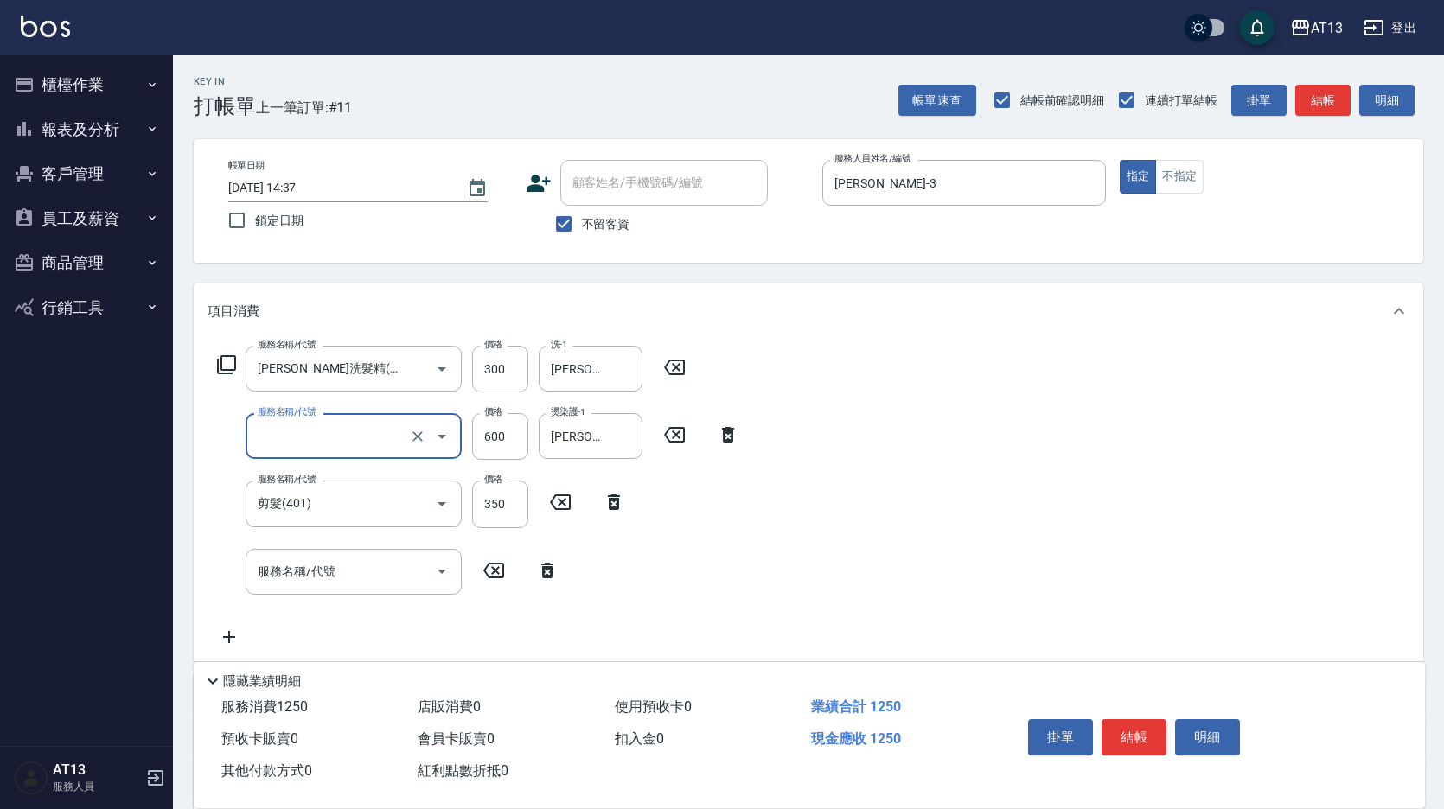
click at [288, 406] on label "服務名稱/代號" at bounding box center [287, 412] width 58 height 13
click at [288, 421] on input "服務名稱/代號" at bounding box center [329, 436] width 152 height 30
click at [288, 431] on input "服務名稱/代號" at bounding box center [329, 436] width 152 height 30
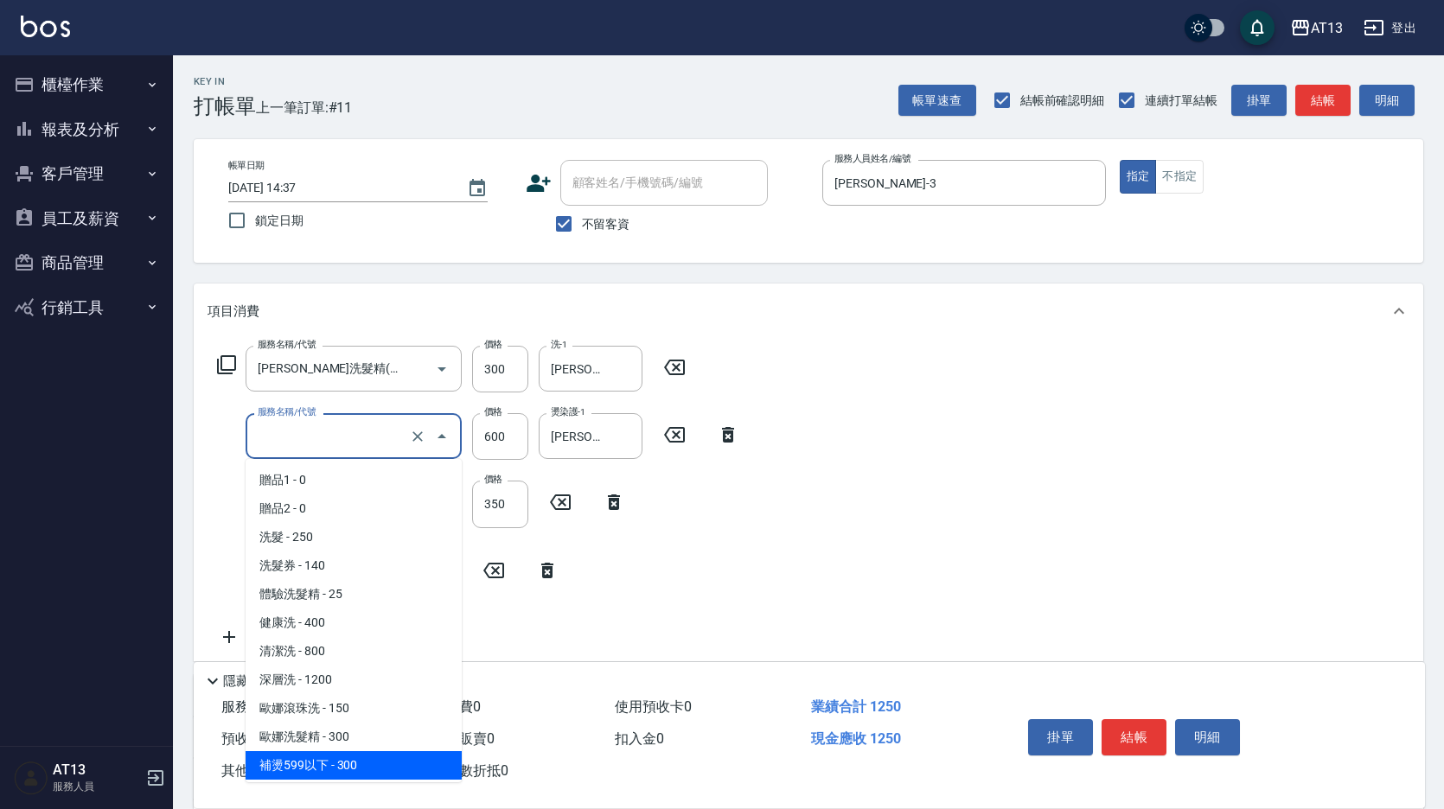
type input "補燙599以下(301)"
click at [222, 368] on icon at bounding box center [226, 364] width 19 height 19
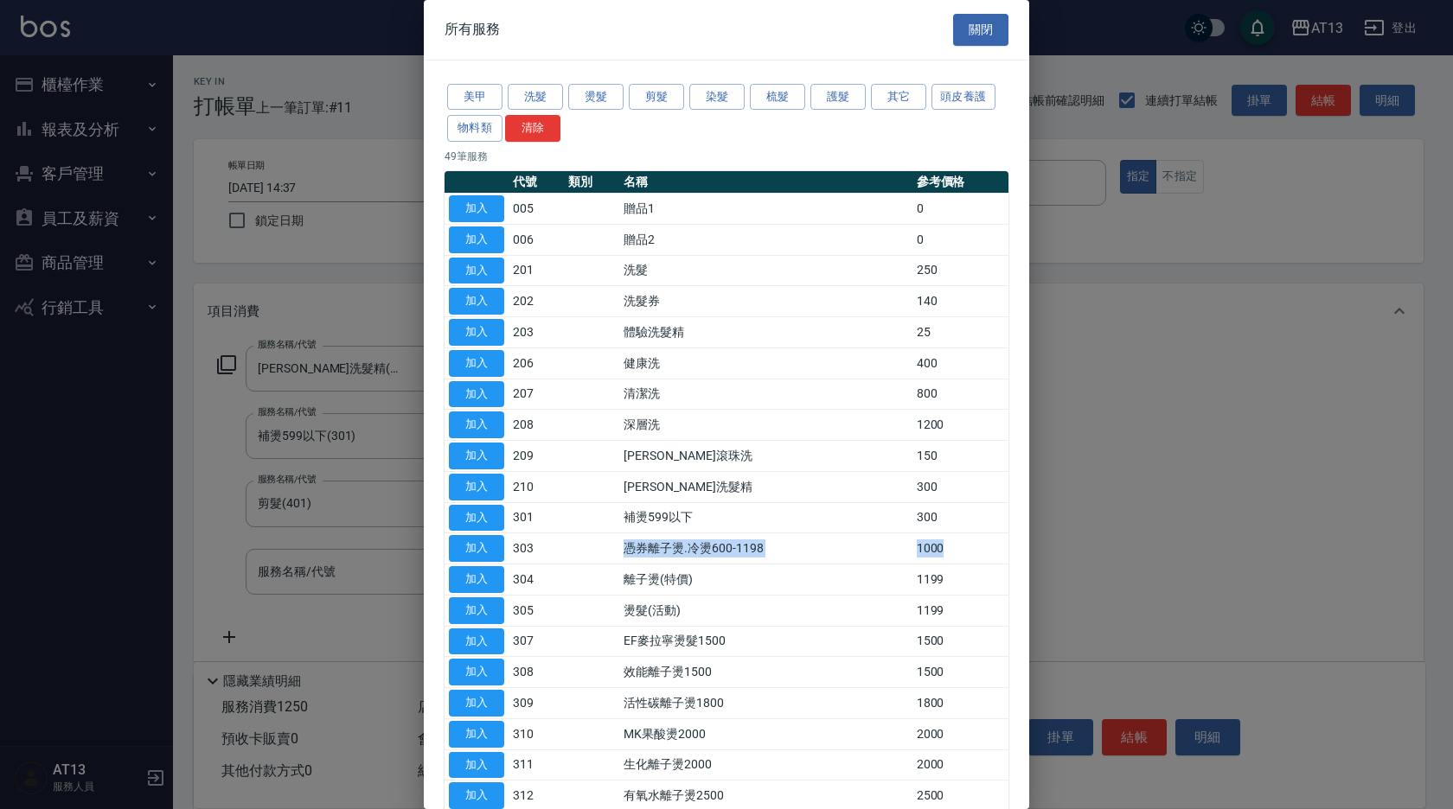
drag, startPoint x: 633, startPoint y: 552, endPoint x: 929, endPoint y: 544, distance: 295.8
click at [929, 544] on tr "加入 303 憑券離子燙.冷燙600-1198 1000" at bounding box center [726, 548] width 564 height 31
drag, startPoint x: 929, startPoint y: 544, endPoint x: 1080, endPoint y: 543, distance: 151.3
click at [1080, 543] on div at bounding box center [726, 404] width 1453 height 809
click at [989, 30] on button "關閉" at bounding box center [980, 30] width 55 height 32
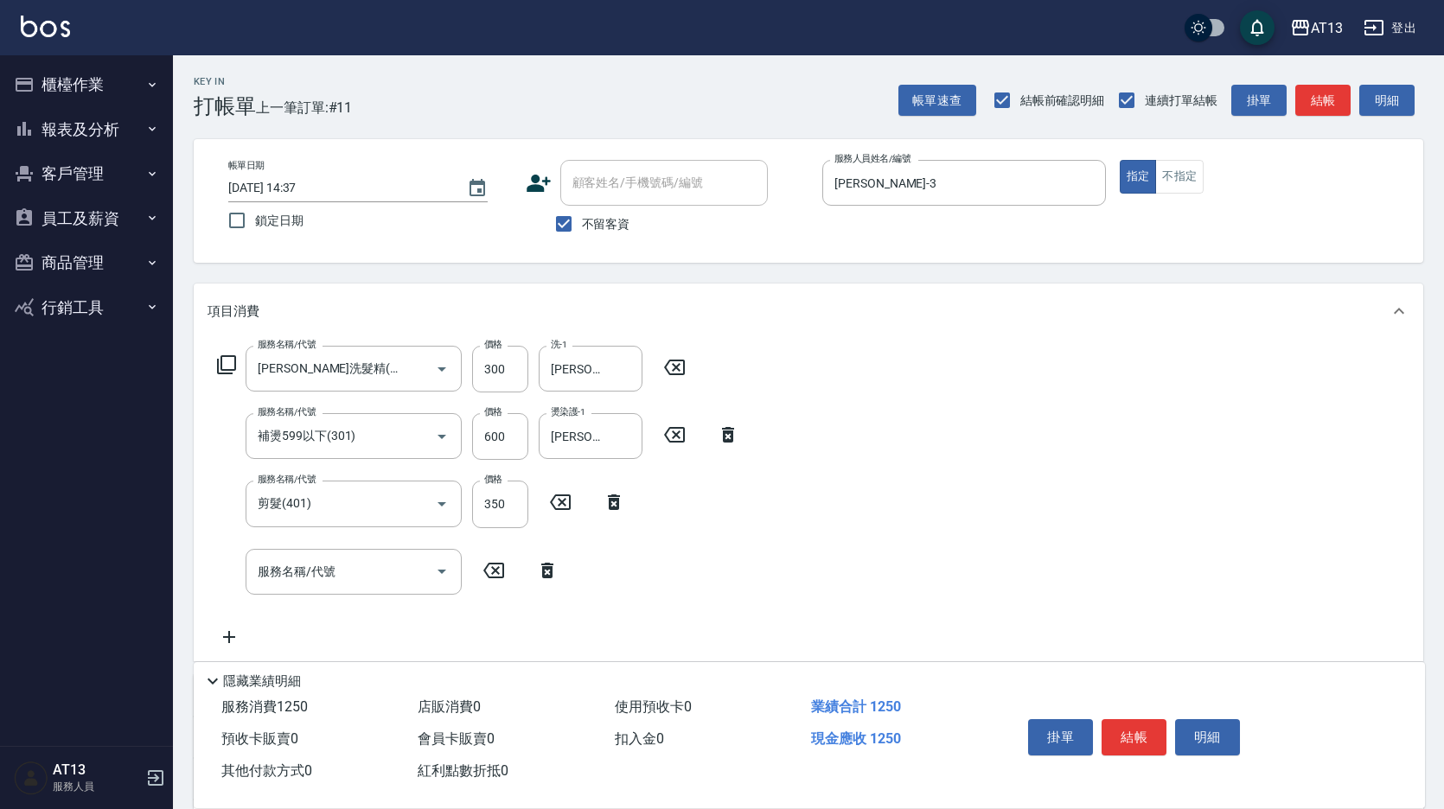
click at [677, 363] on icon at bounding box center [674, 367] width 43 height 21
click at [497, 364] on icon at bounding box center [493, 367] width 43 height 21
click at [678, 436] on icon at bounding box center [674, 434] width 21 height 16
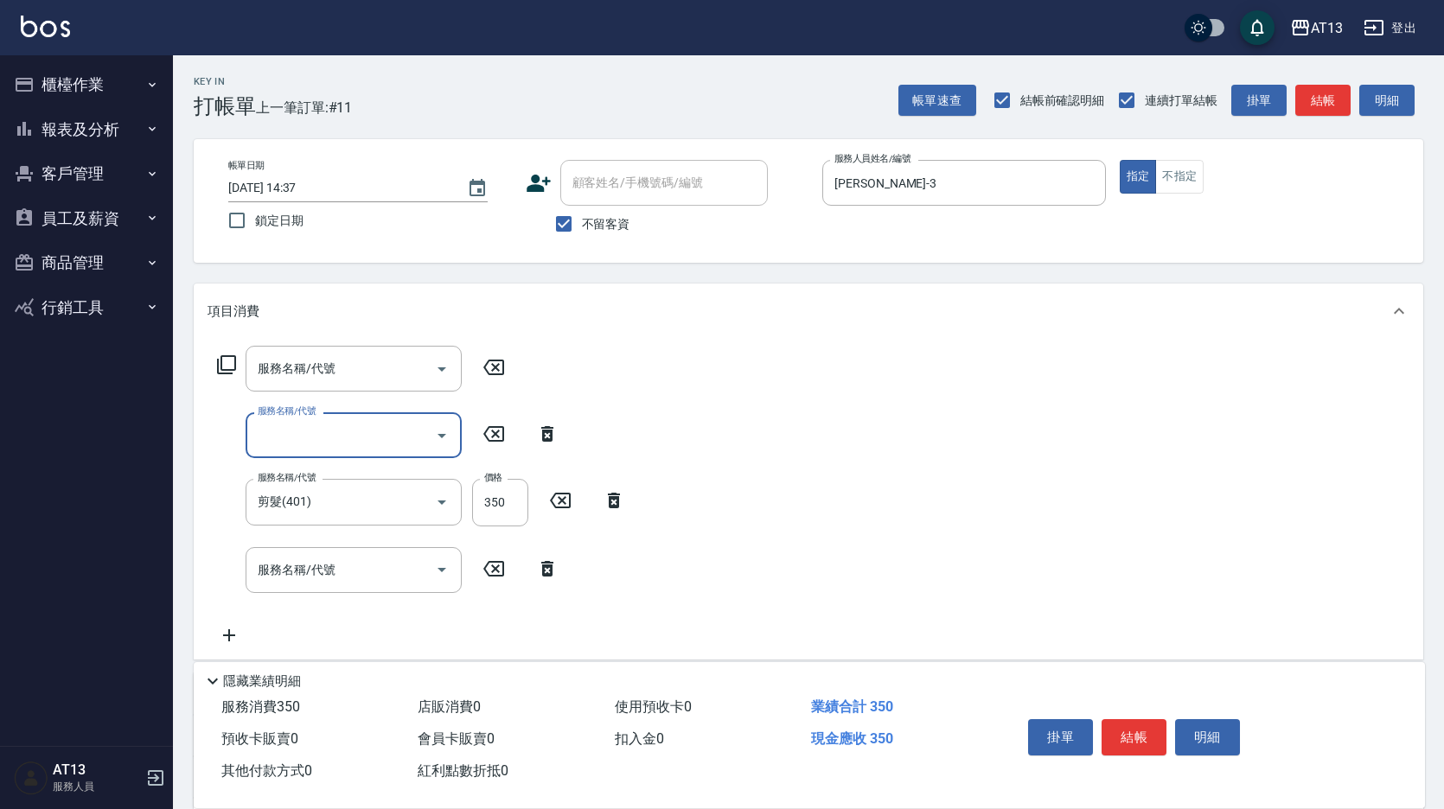
click at [548, 426] on icon at bounding box center [547, 434] width 43 height 21
type input "剪髮(401)"
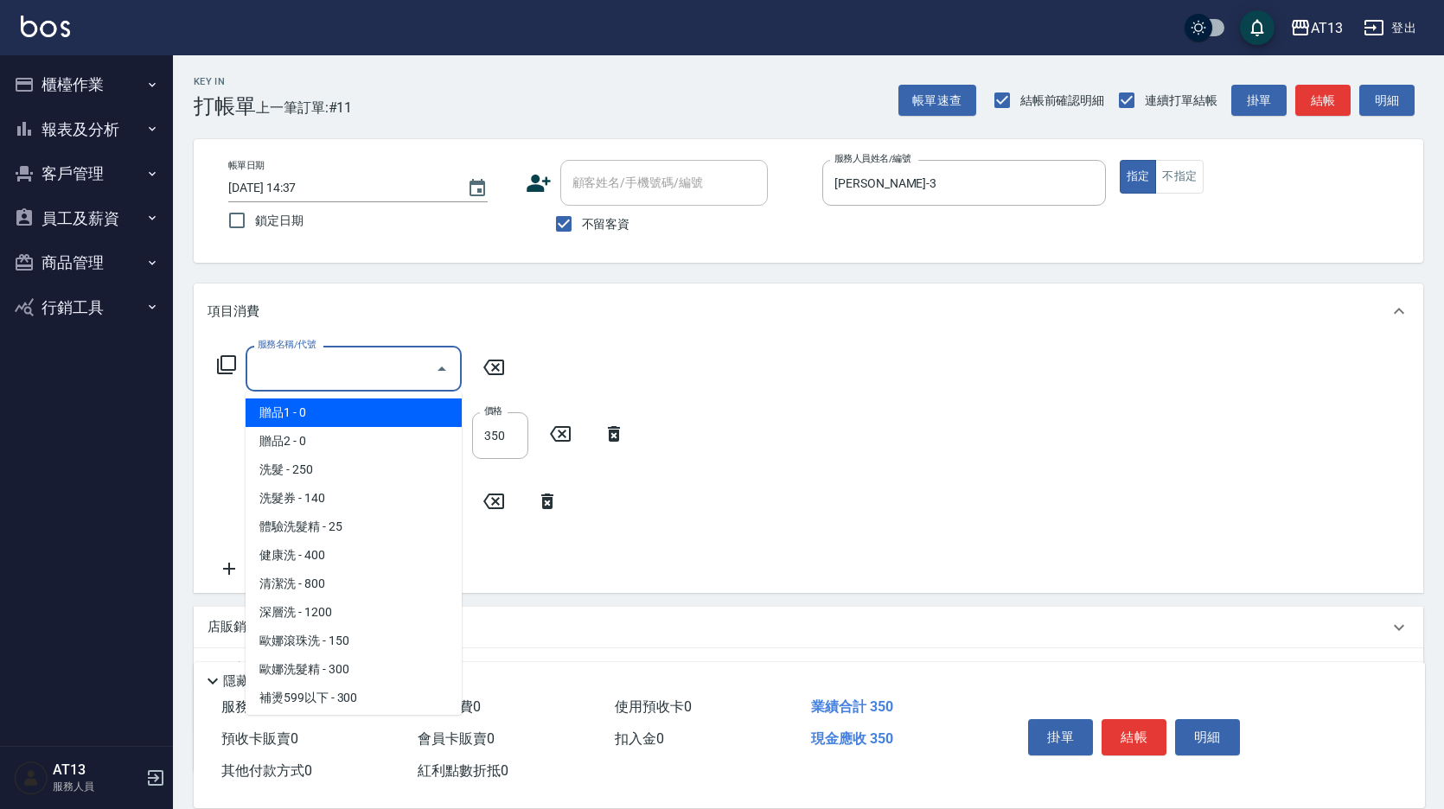
click at [371, 365] on input "服務名稱/代號" at bounding box center [340, 369] width 175 height 30
click at [549, 493] on icon at bounding box center [547, 501] width 43 height 21
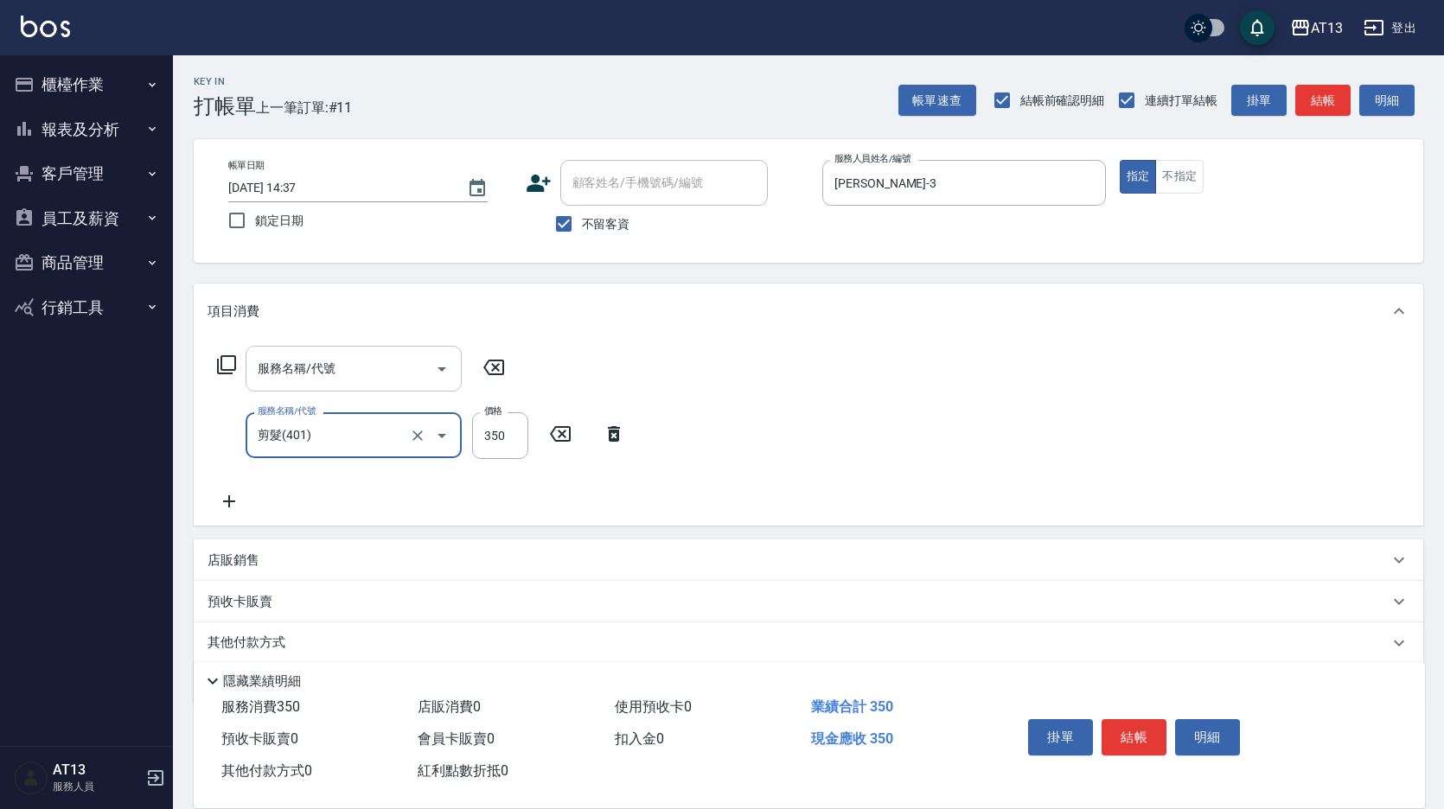
click at [394, 372] on input "服務名稱/代號" at bounding box center [340, 369] width 175 height 30
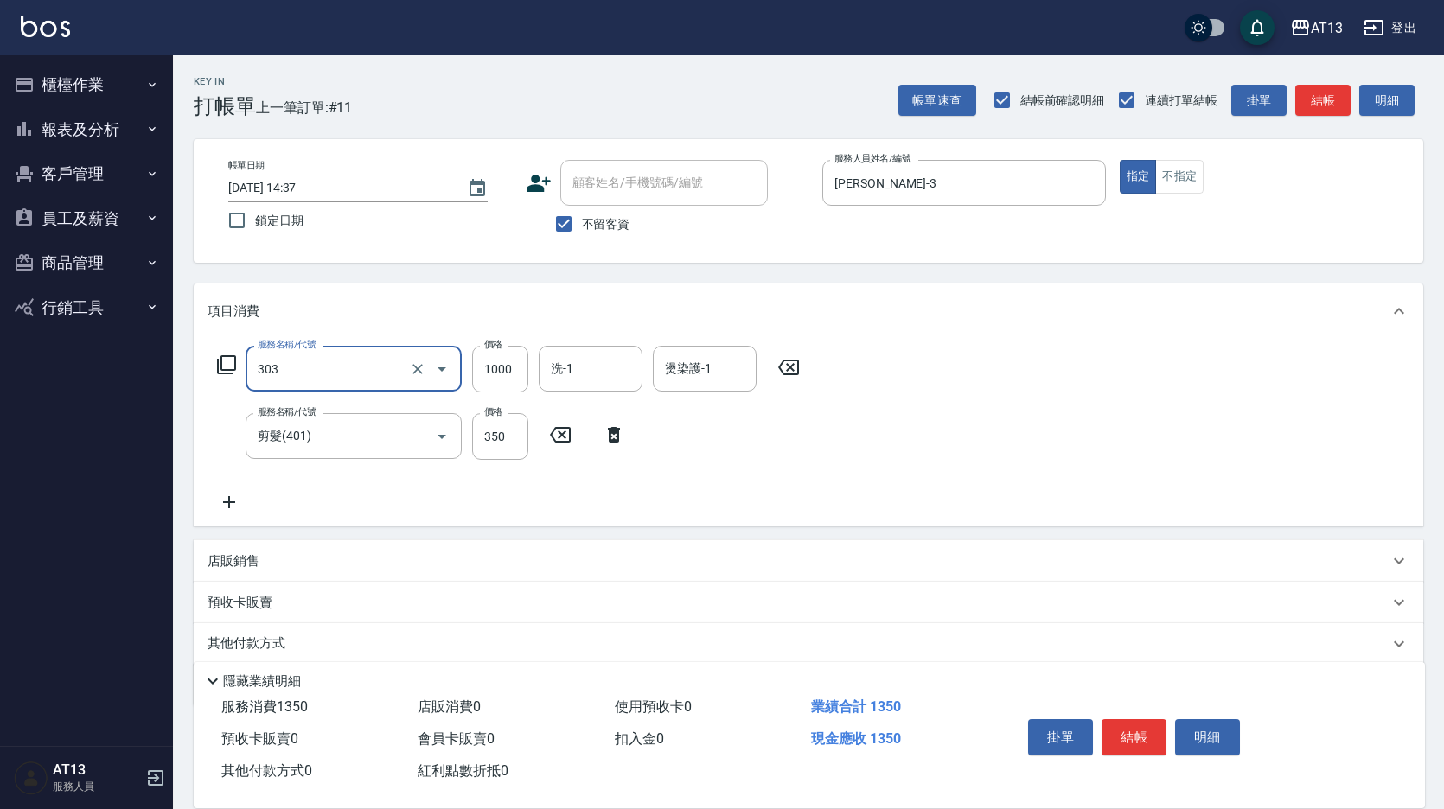
type input "憑券離子燙.冷燙600-1198(303)"
click at [497, 370] on input "1000" at bounding box center [500, 369] width 56 height 47
click at [494, 367] on input "90" at bounding box center [500, 369] width 56 height 47
type input "900"
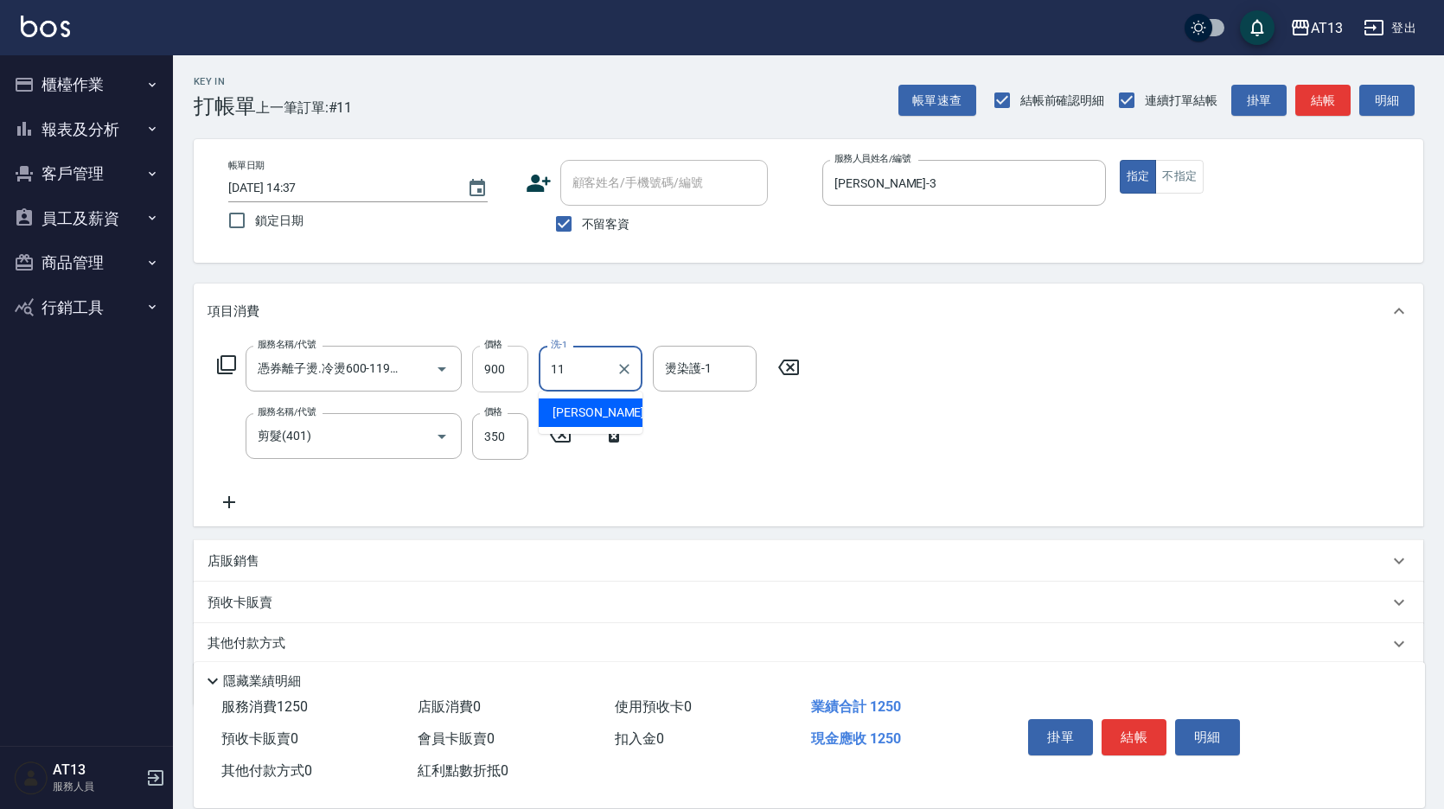
type input "蔡萓秦-11"
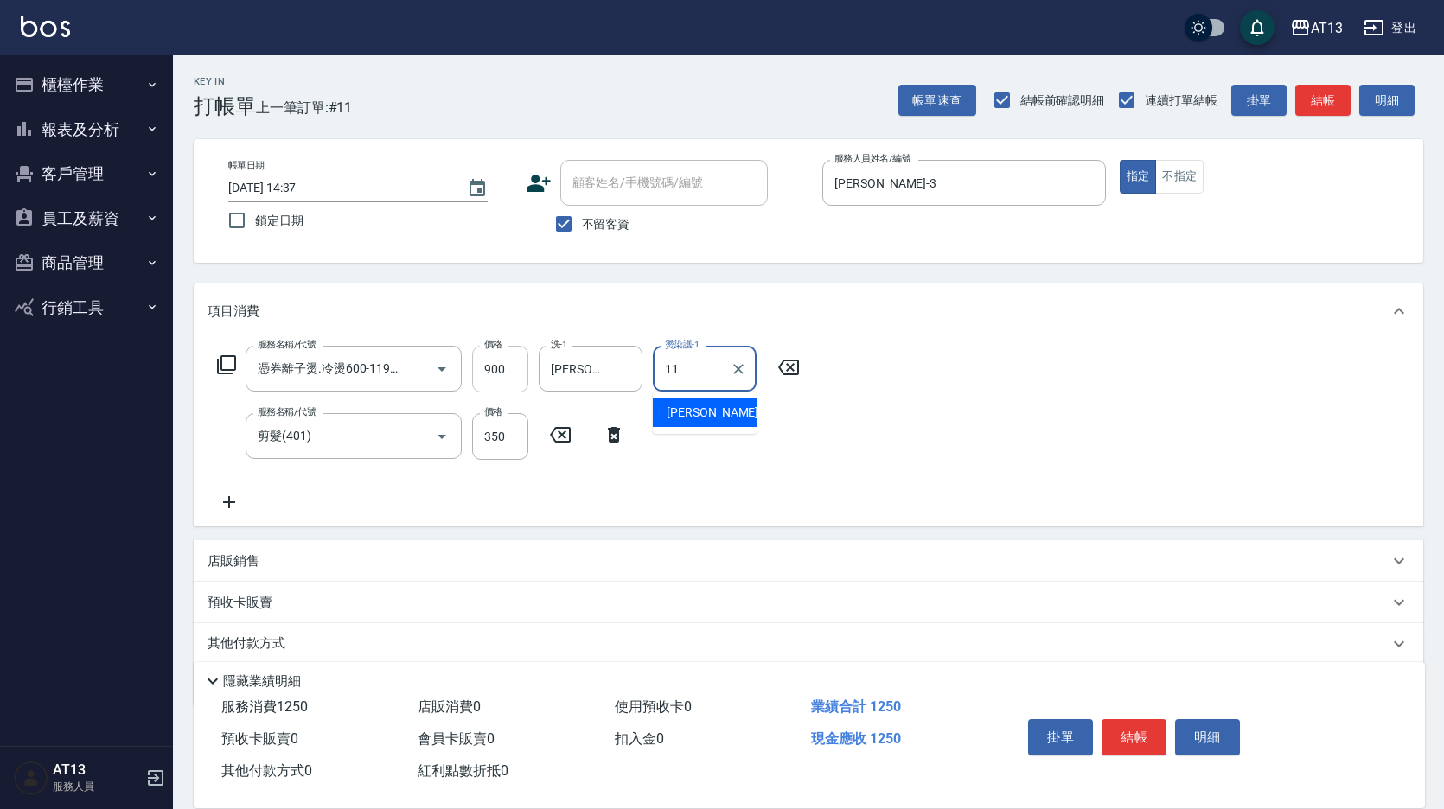
type input "蔡萓秦-11"
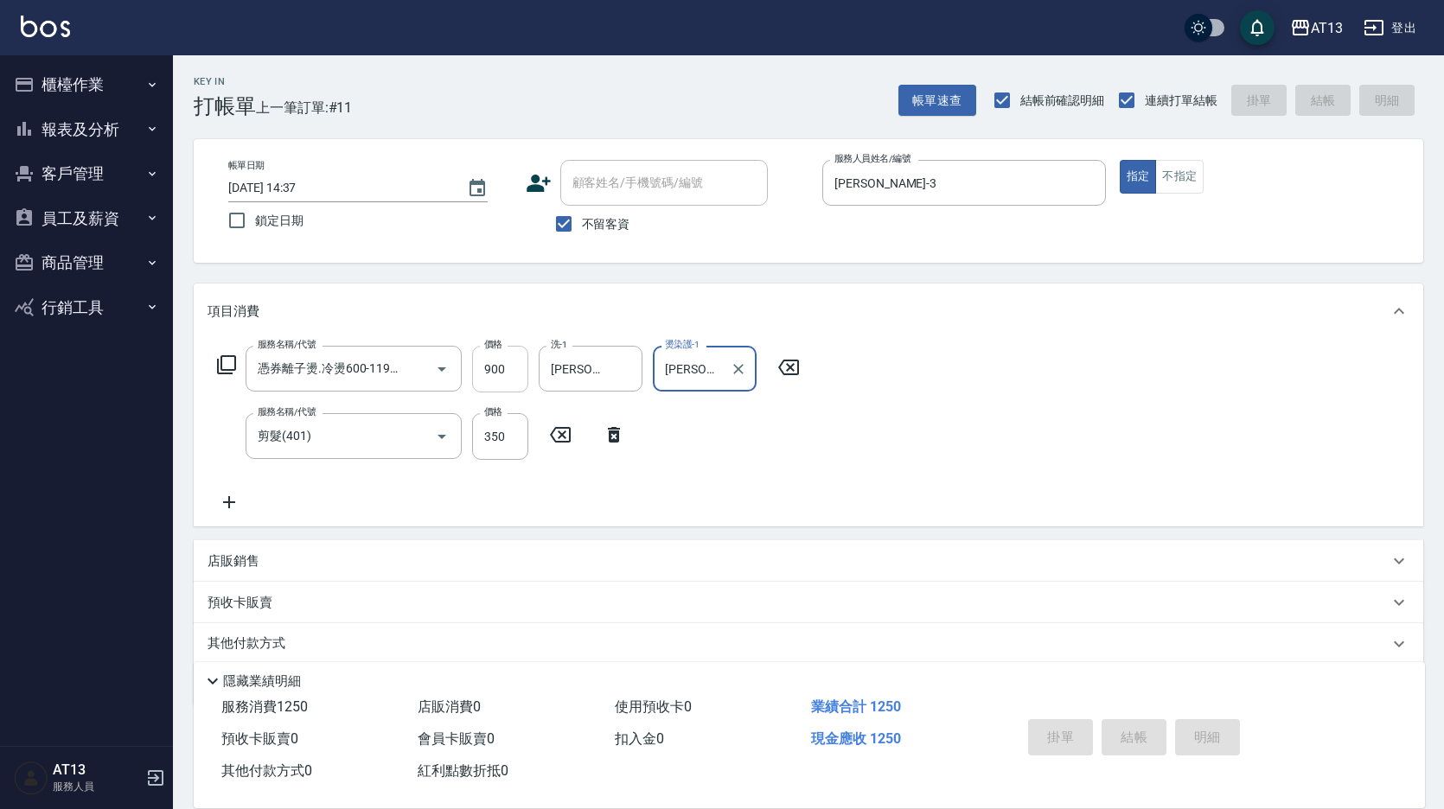
type input "2025/09/10 14:38"
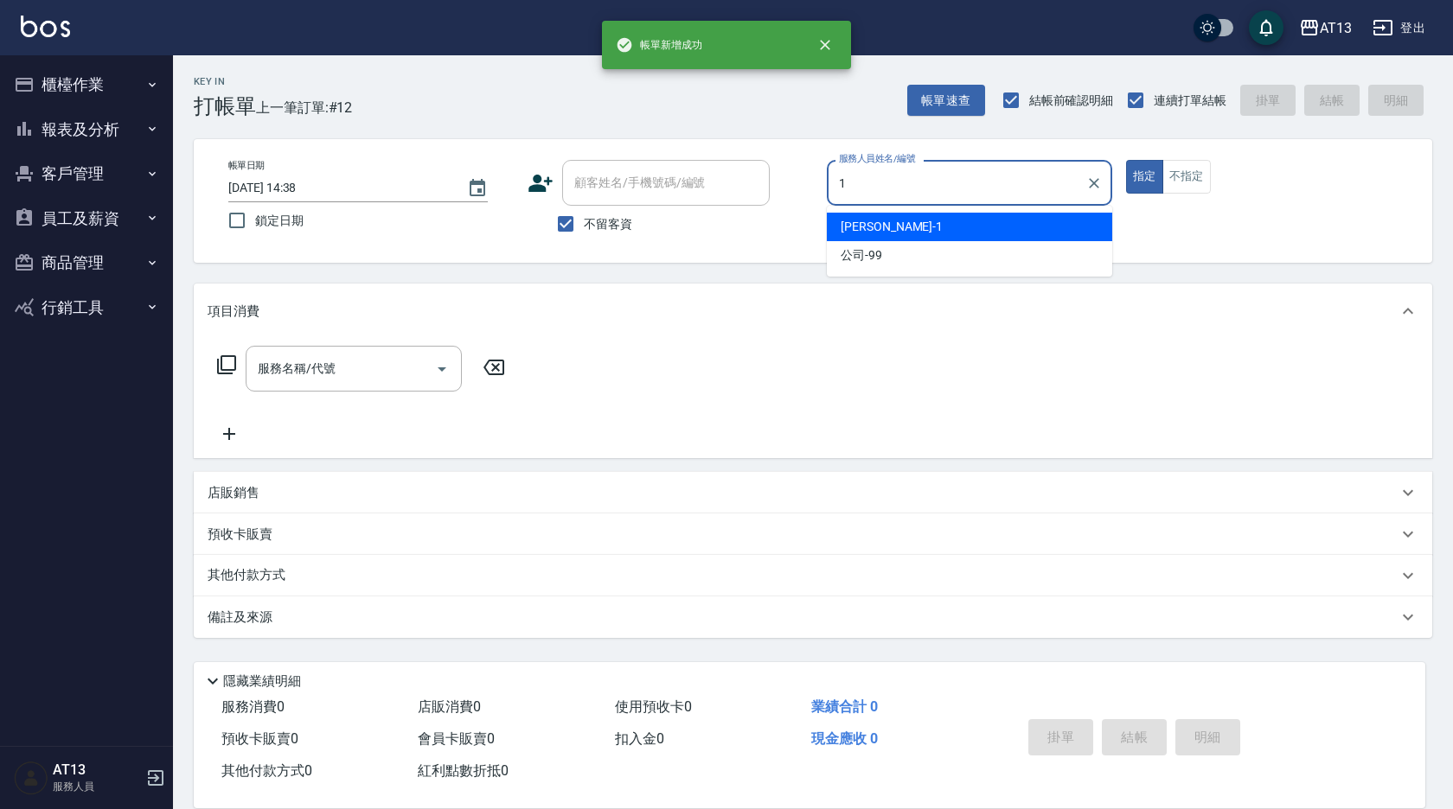
type input "鈞茹-1"
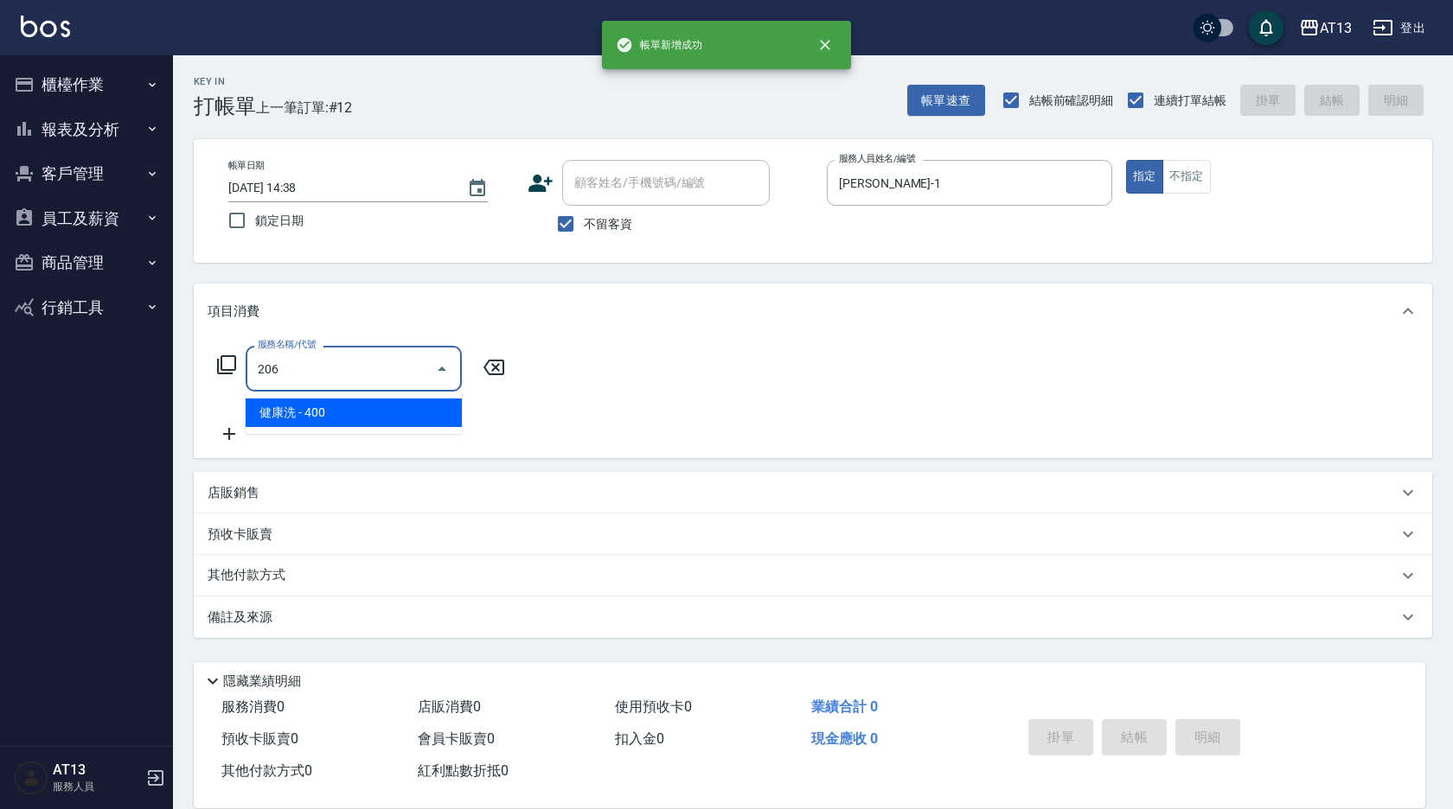
type input "健康洗(206)"
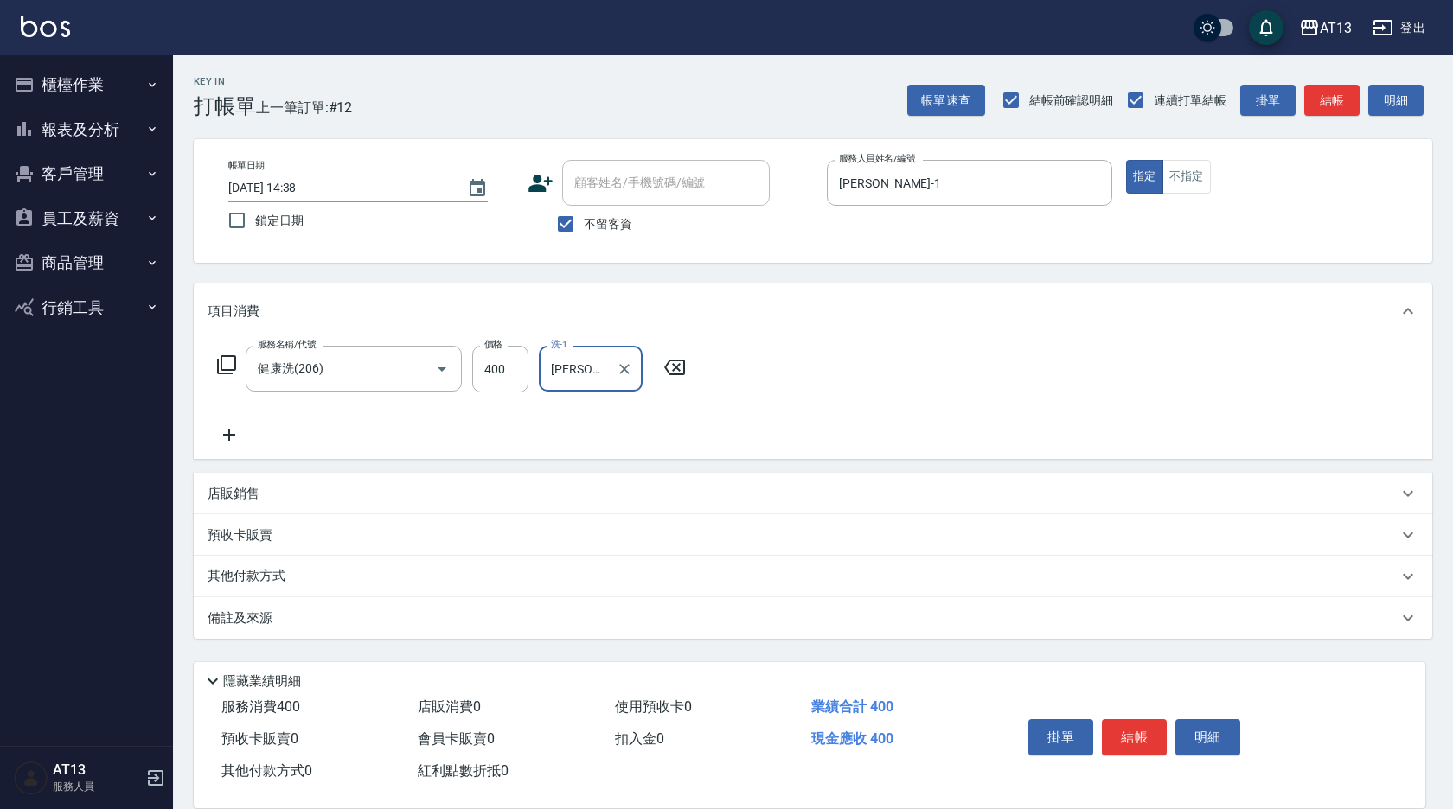
type input "蔡萓秦-11"
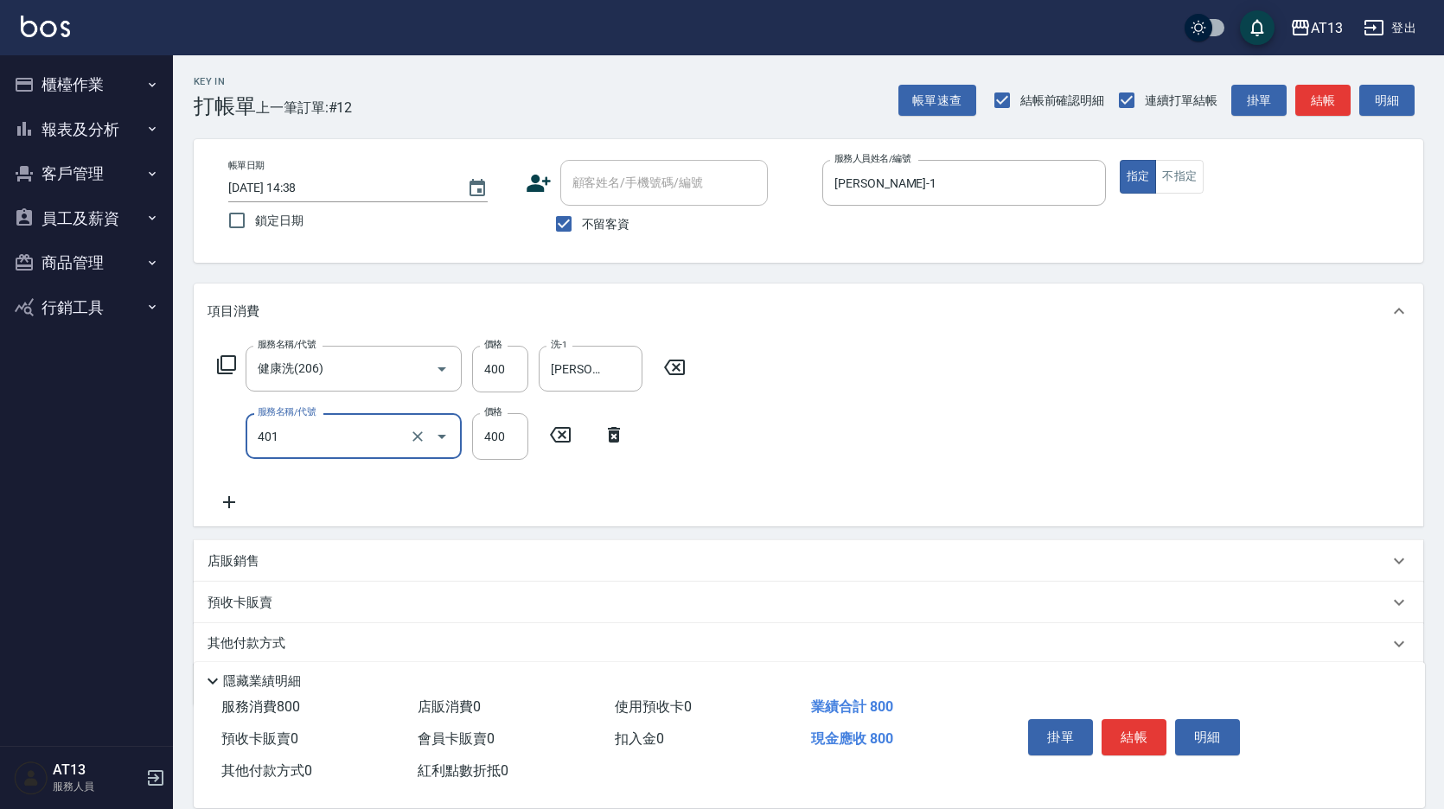
type input "剪髮(401)"
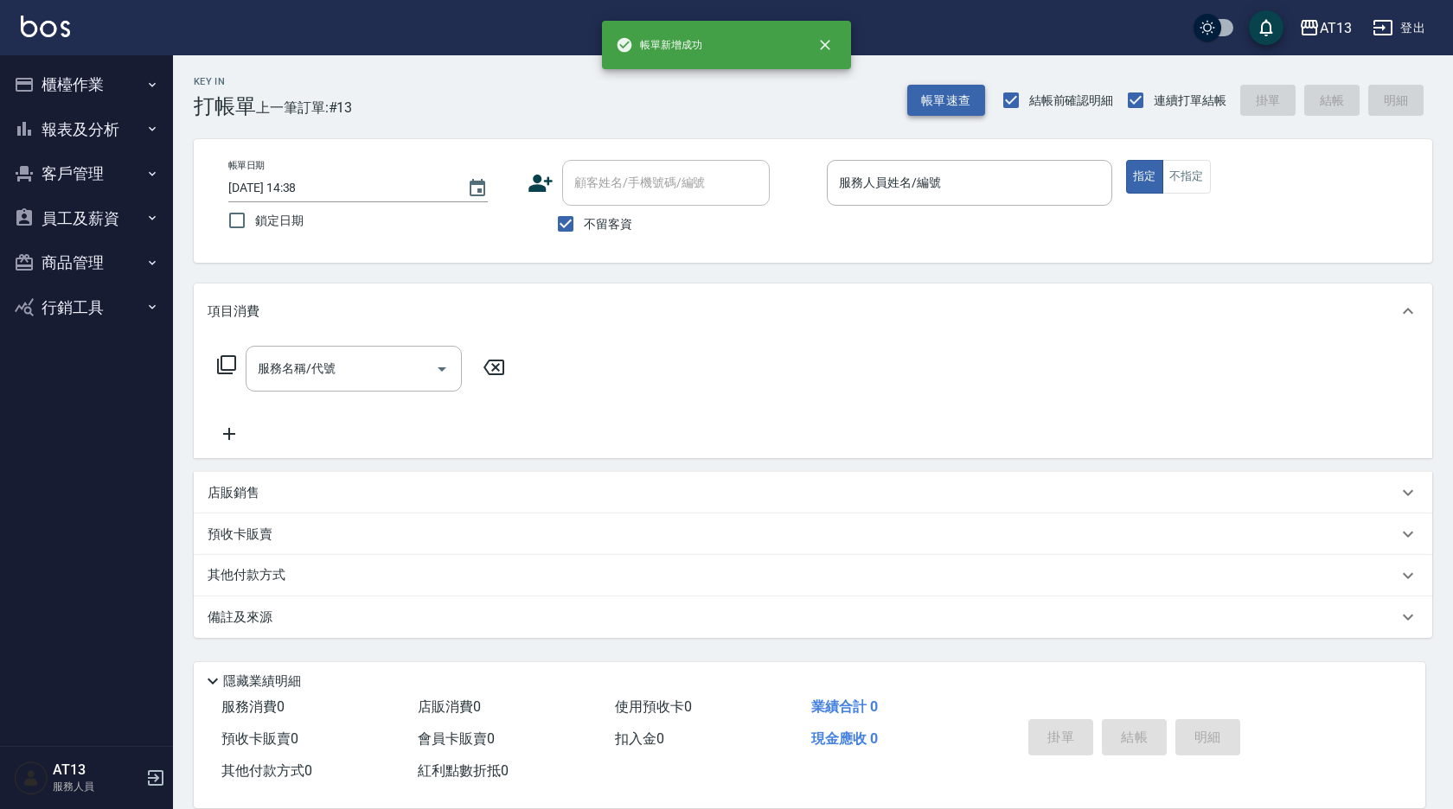
drag, startPoint x: 932, startPoint y: 74, endPoint x: 932, endPoint y: 87, distance: 13.0
click at [932, 80] on div "Key In 打帳單 上一筆訂單:#13 帳單速查 結帳前確認明細 連續打單結帳 掛單 結帳 明細" at bounding box center [802, 86] width 1259 height 63
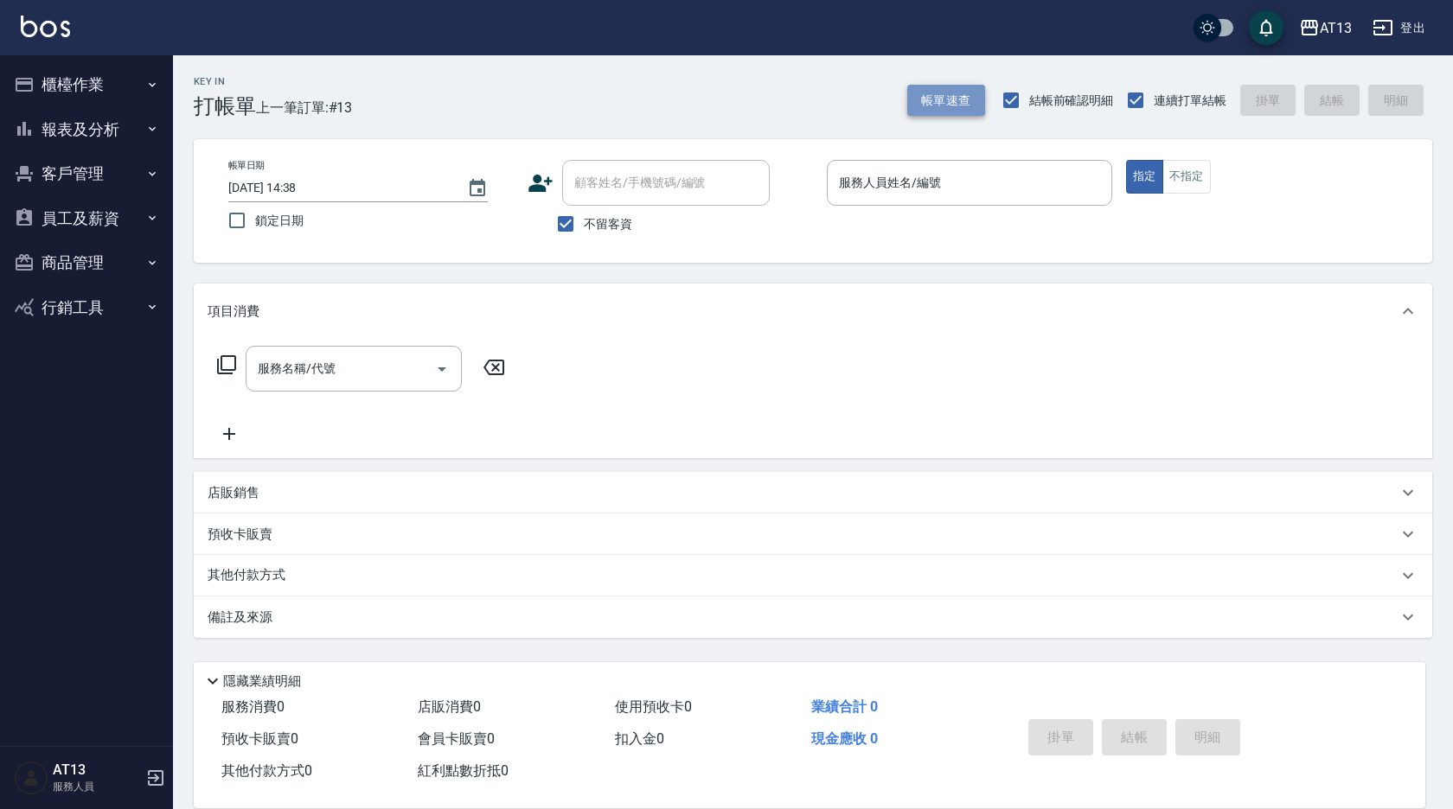
click at [932, 88] on button "帳單速查" at bounding box center [946, 101] width 78 height 32
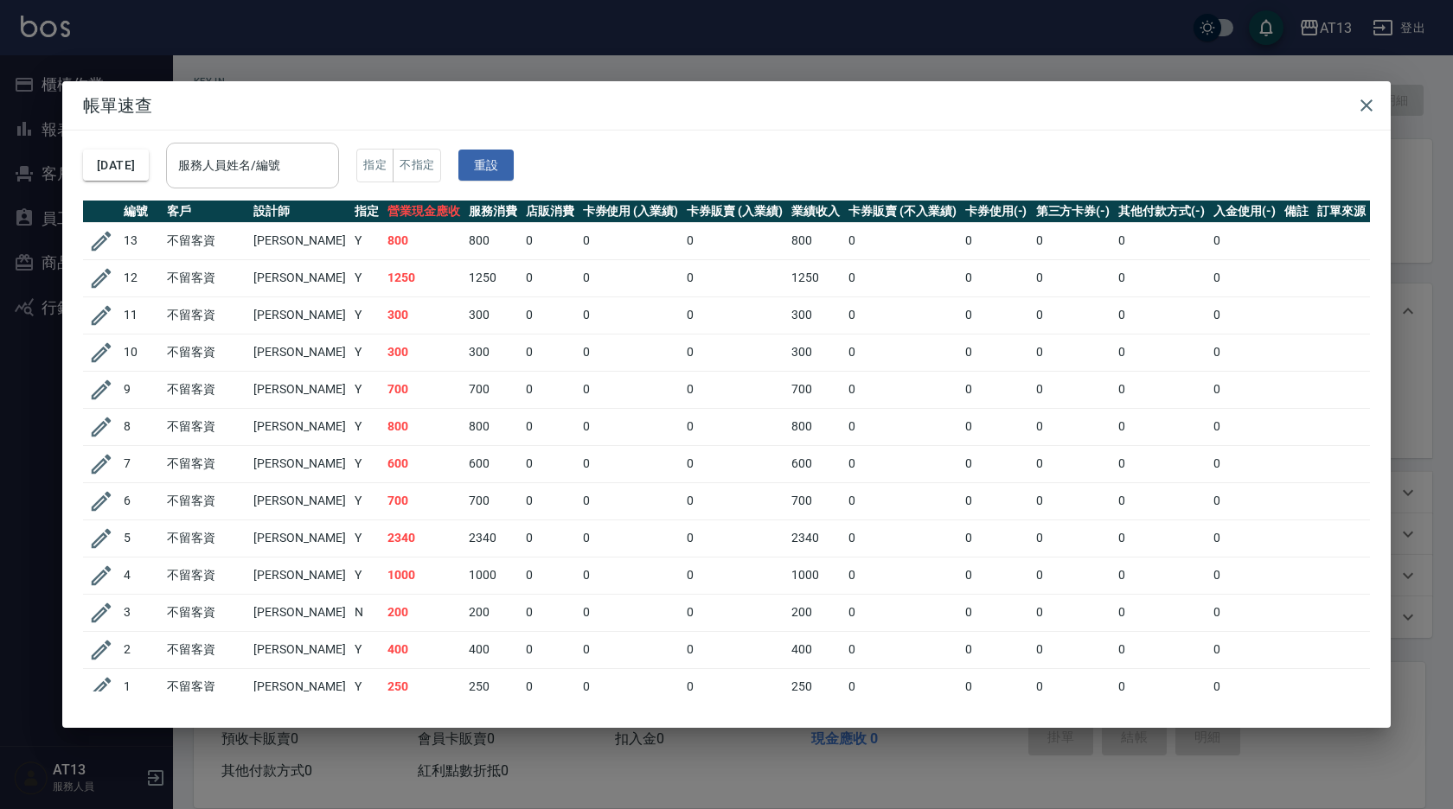
click at [327, 144] on div "服務人員姓名/編號" at bounding box center [252, 166] width 173 height 46
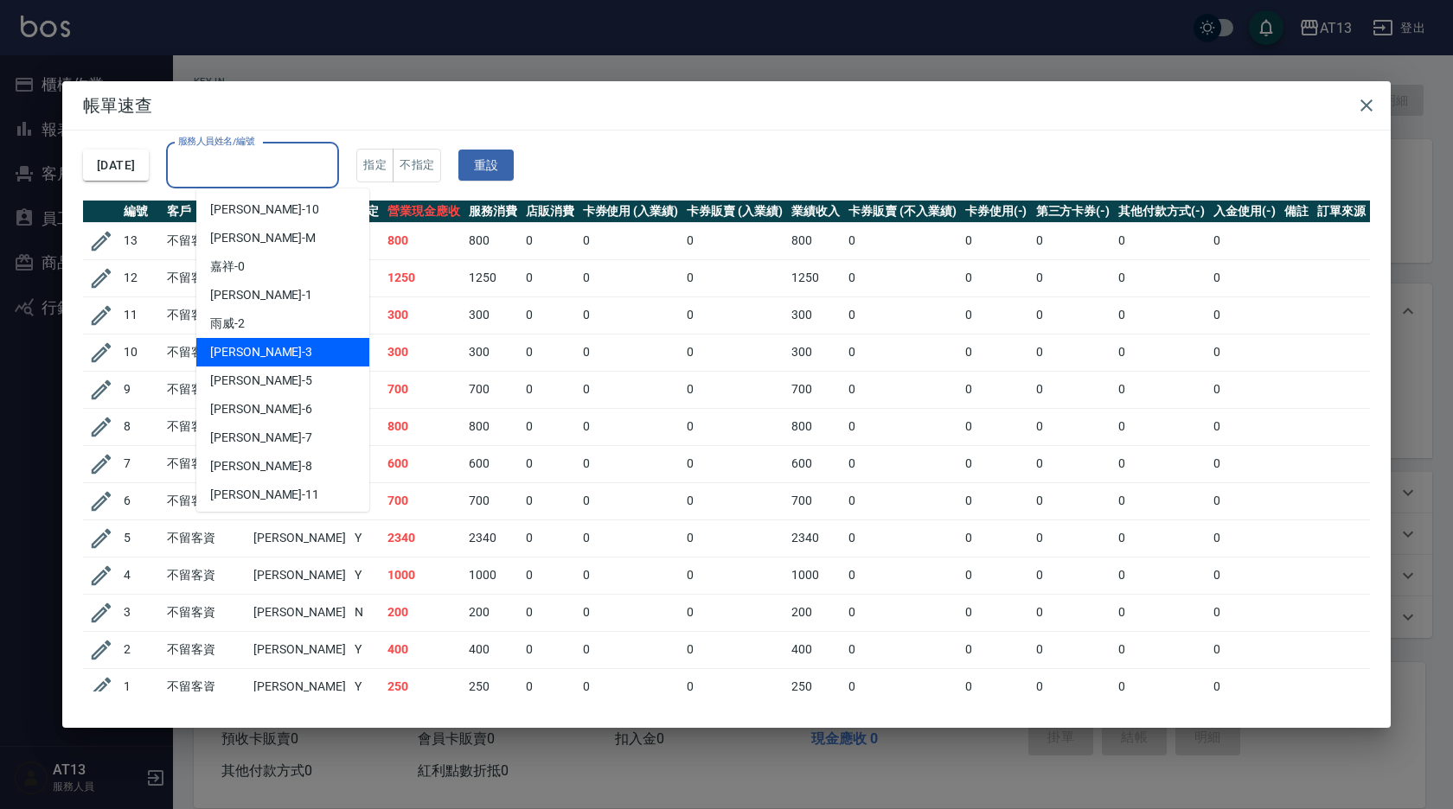
click at [279, 348] on div "敏玹 -3" at bounding box center [282, 352] width 173 height 29
type input "敏玹-3"
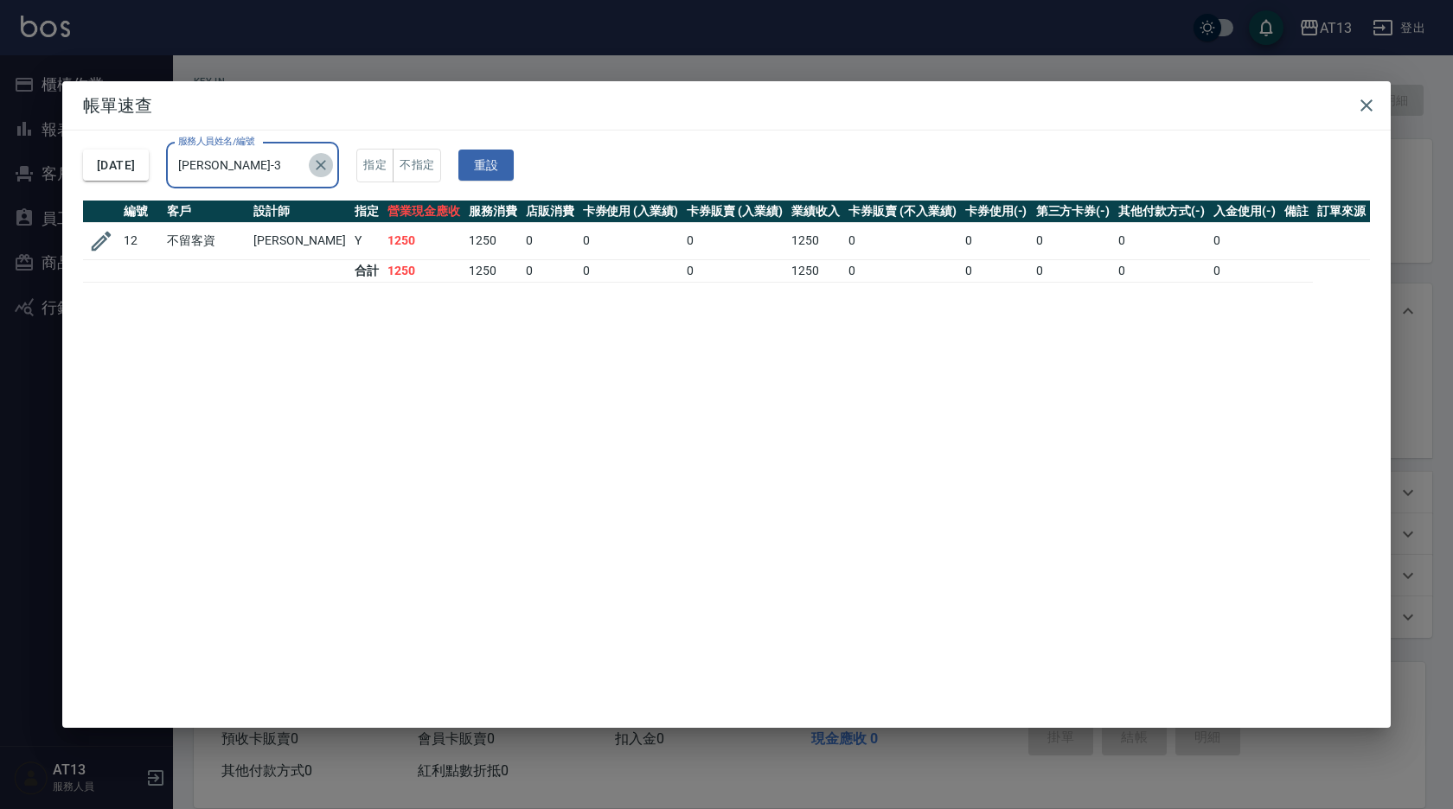
click at [327, 164] on icon "Clear" at bounding box center [321, 165] width 10 height 10
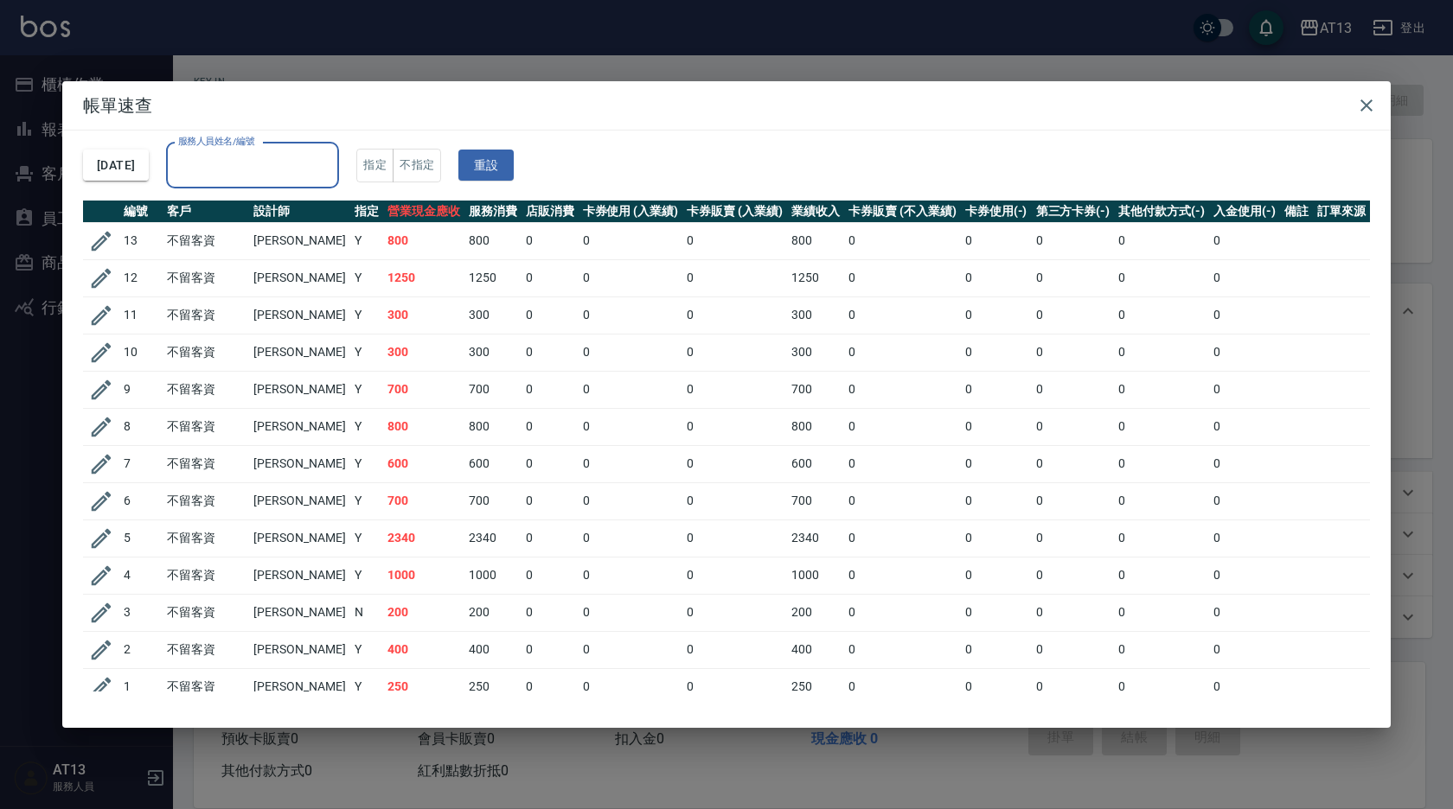
click at [308, 175] on input "服務人員姓名/編號" at bounding box center [252, 165] width 157 height 30
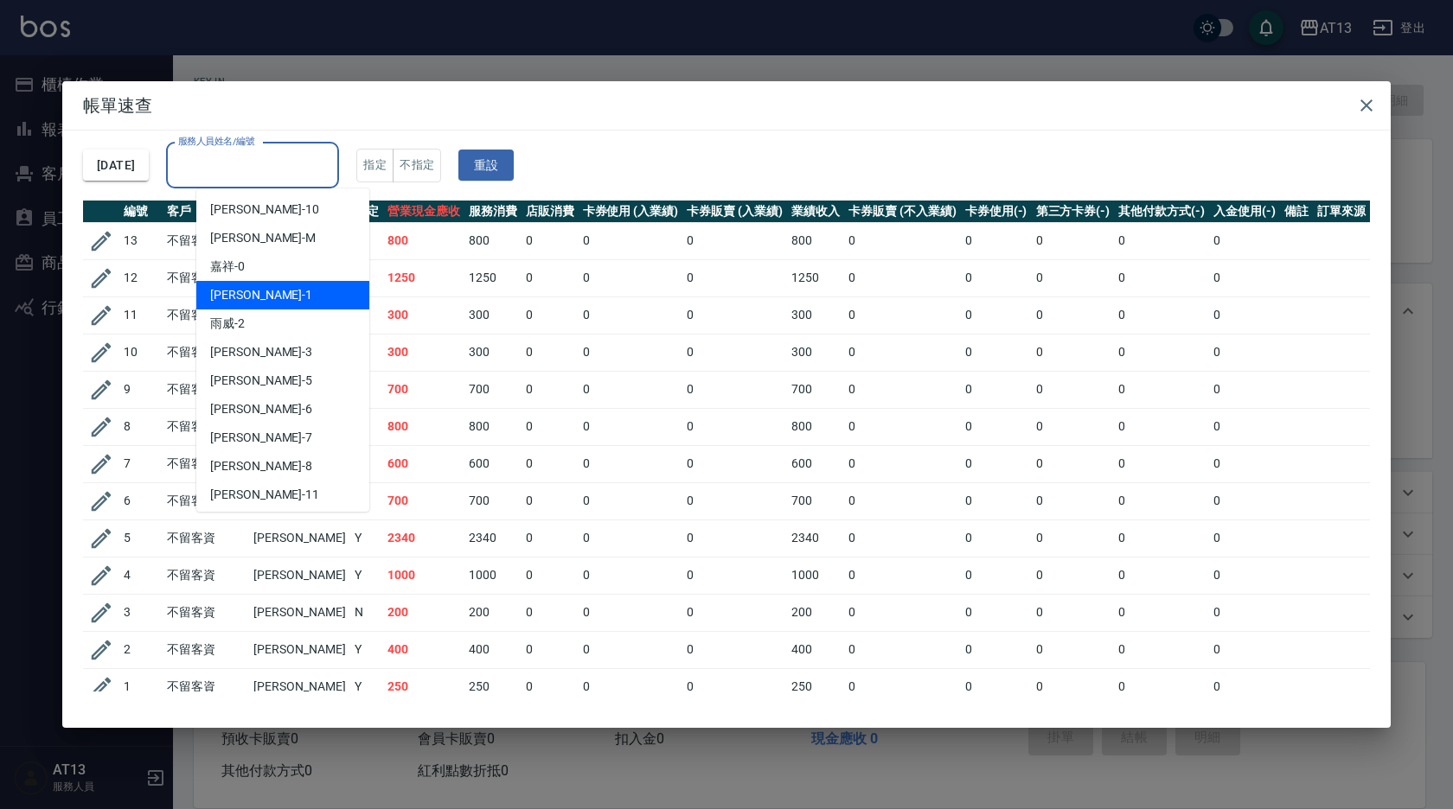
click at [302, 295] on div "鈞茹 -1" at bounding box center [282, 295] width 173 height 29
type input "鈞茹-1"
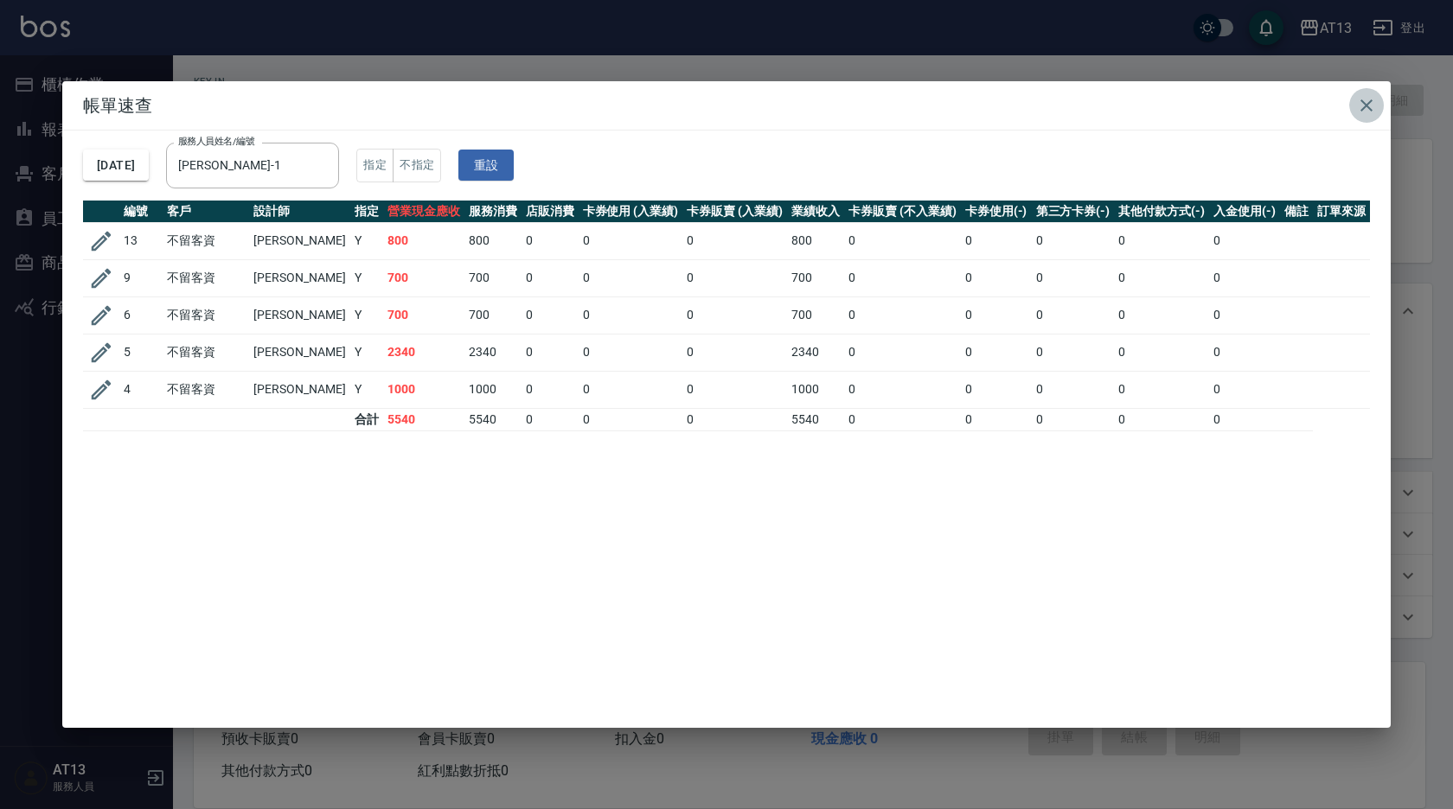
click at [1367, 105] on icon "button" at bounding box center [1366, 105] width 12 height 12
